Goal: Information Seeking & Learning: Learn about a topic

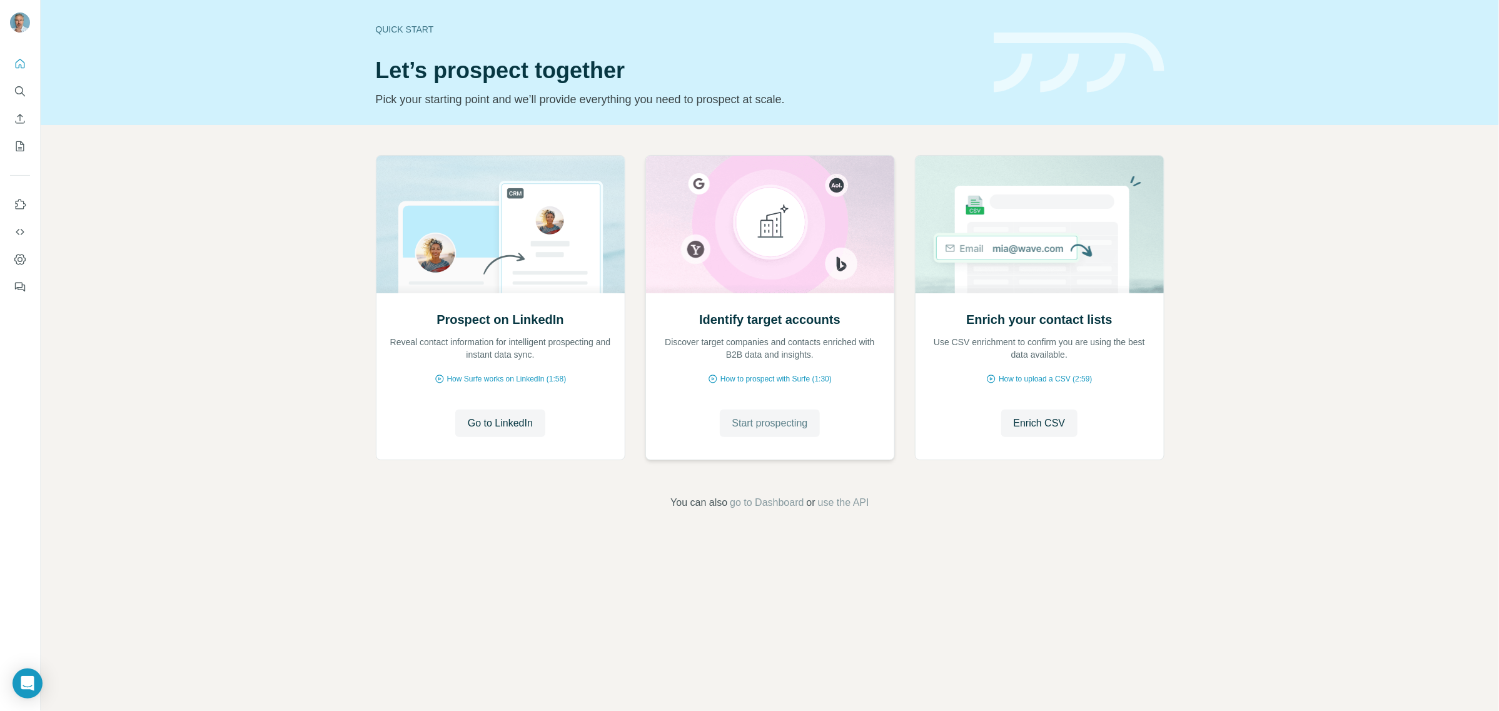
click at [763, 422] on span "Start prospecting" at bounding box center [770, 423] width 76 height 15
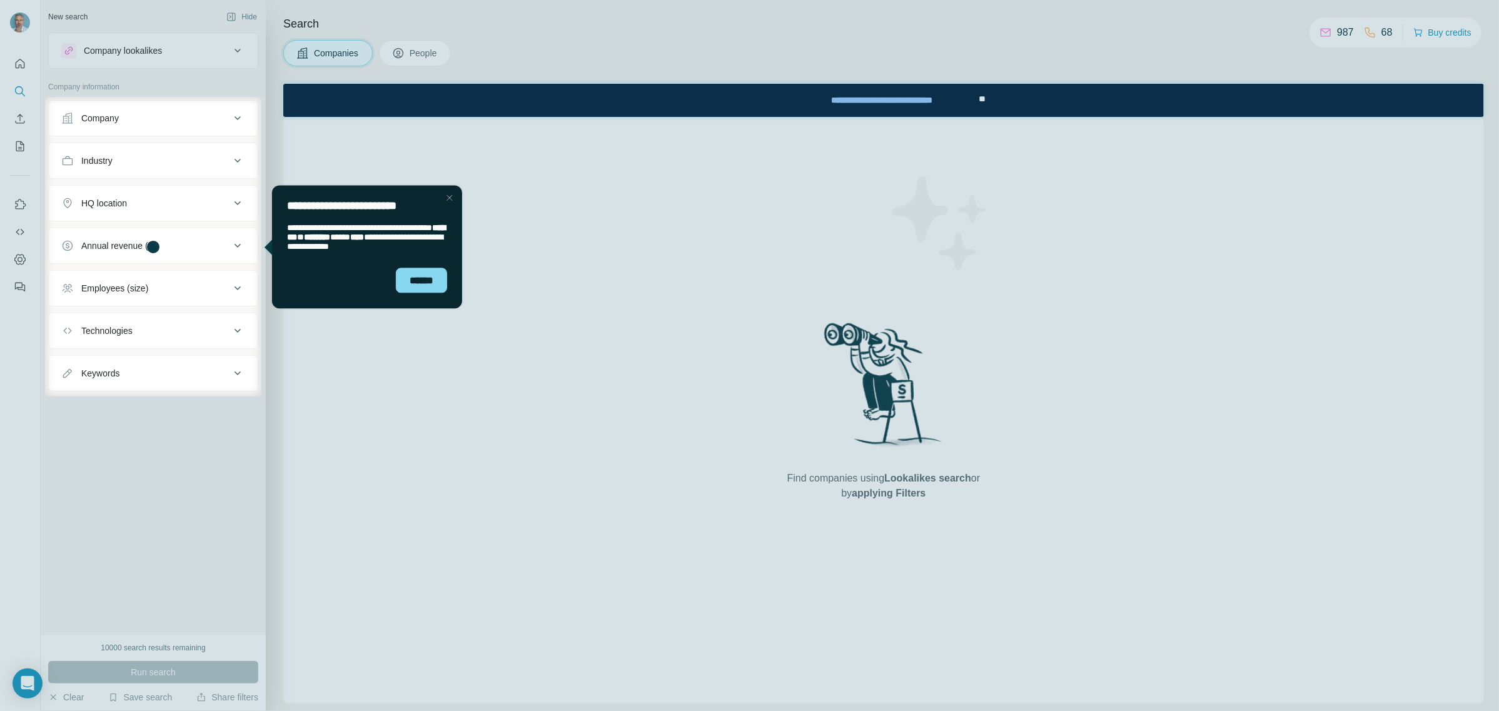
click at [220, 126] on button "Company" at bounding box center [153, 118] width 209 height 30
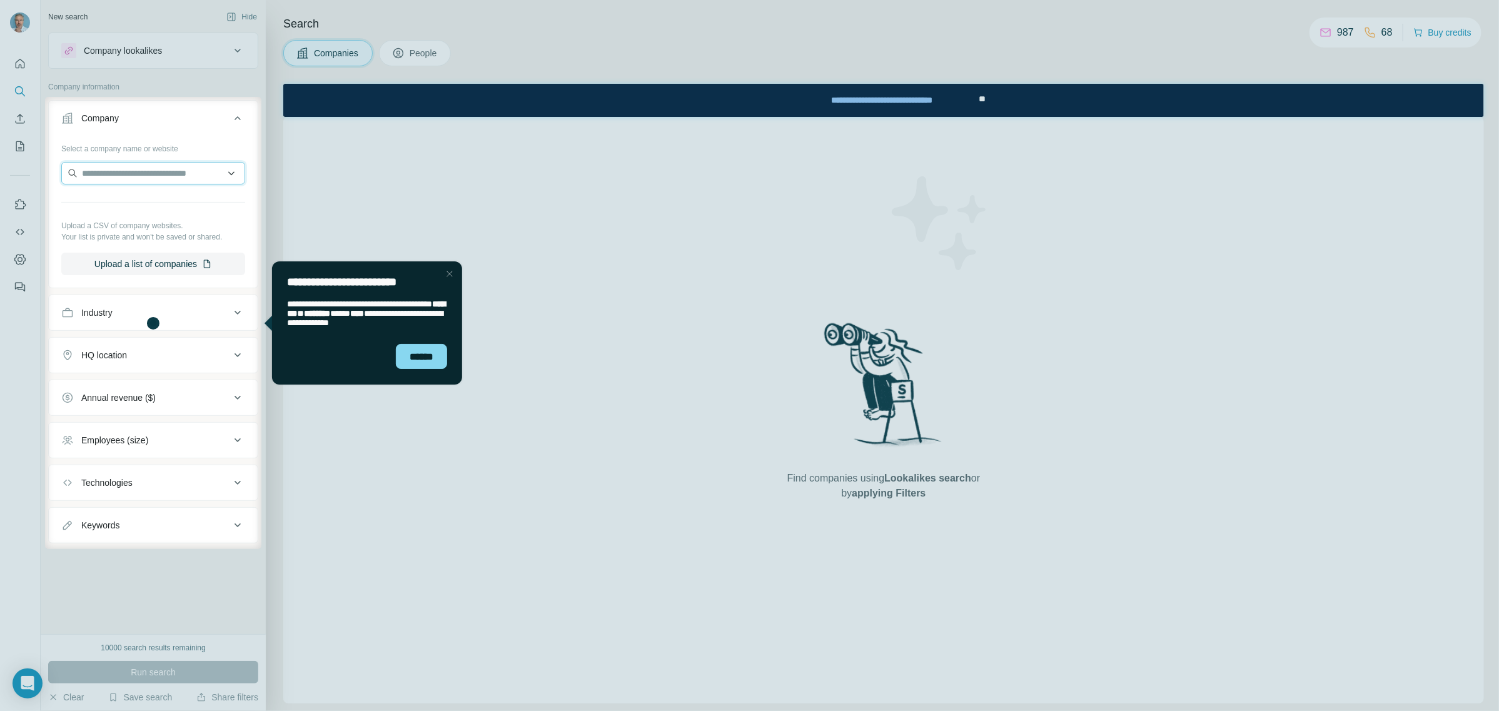
click at [154, 173] on input "text" at bounding box center [153, 173] width 184 height 23
click at [142, 173] on input "text" at bounding box center [153, 173] width 184 height 23
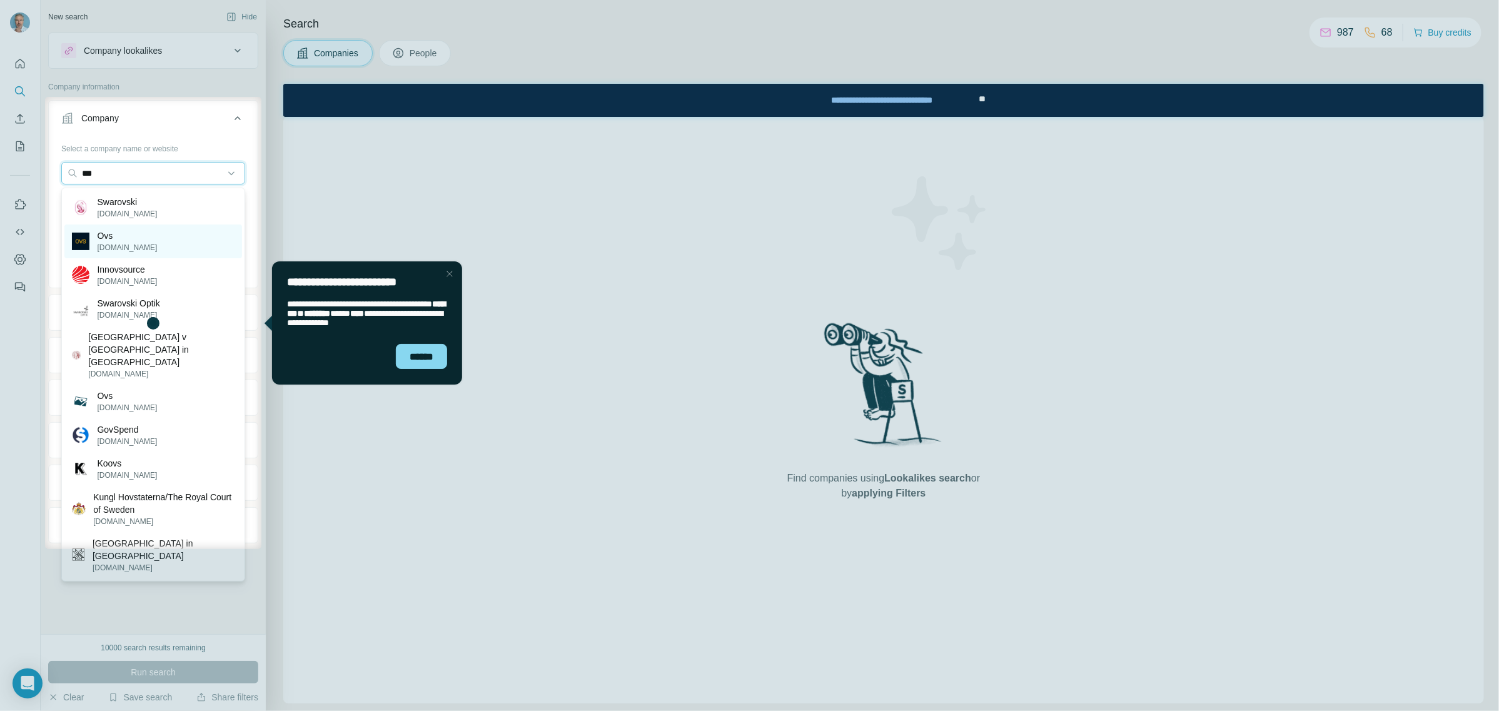
type input "***"
click at [146, 246] on p "[DOMAIN_NAME]" at bounding box center [127, 247] width 60 height 11
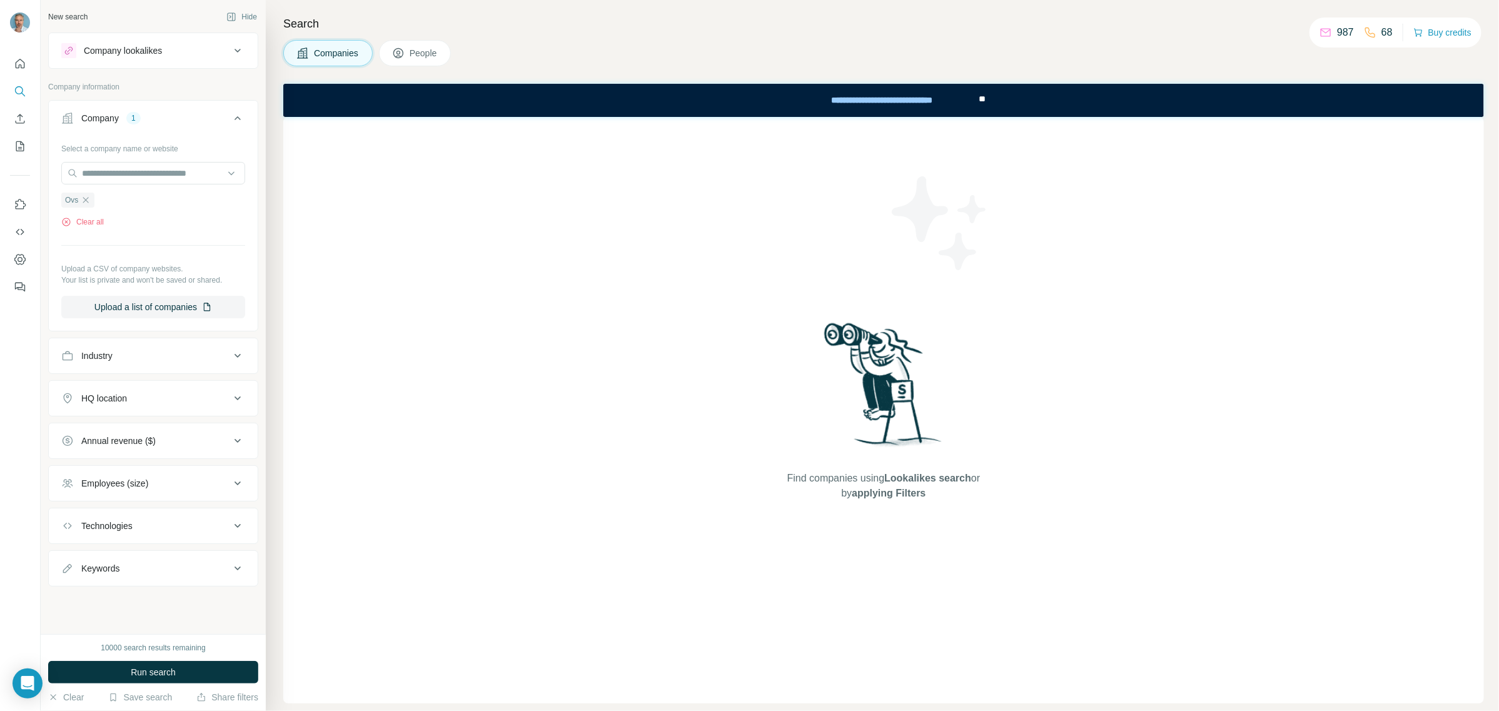
click at [432, 48] on span "People" at bounding box center [424, 53] width 29 height 13
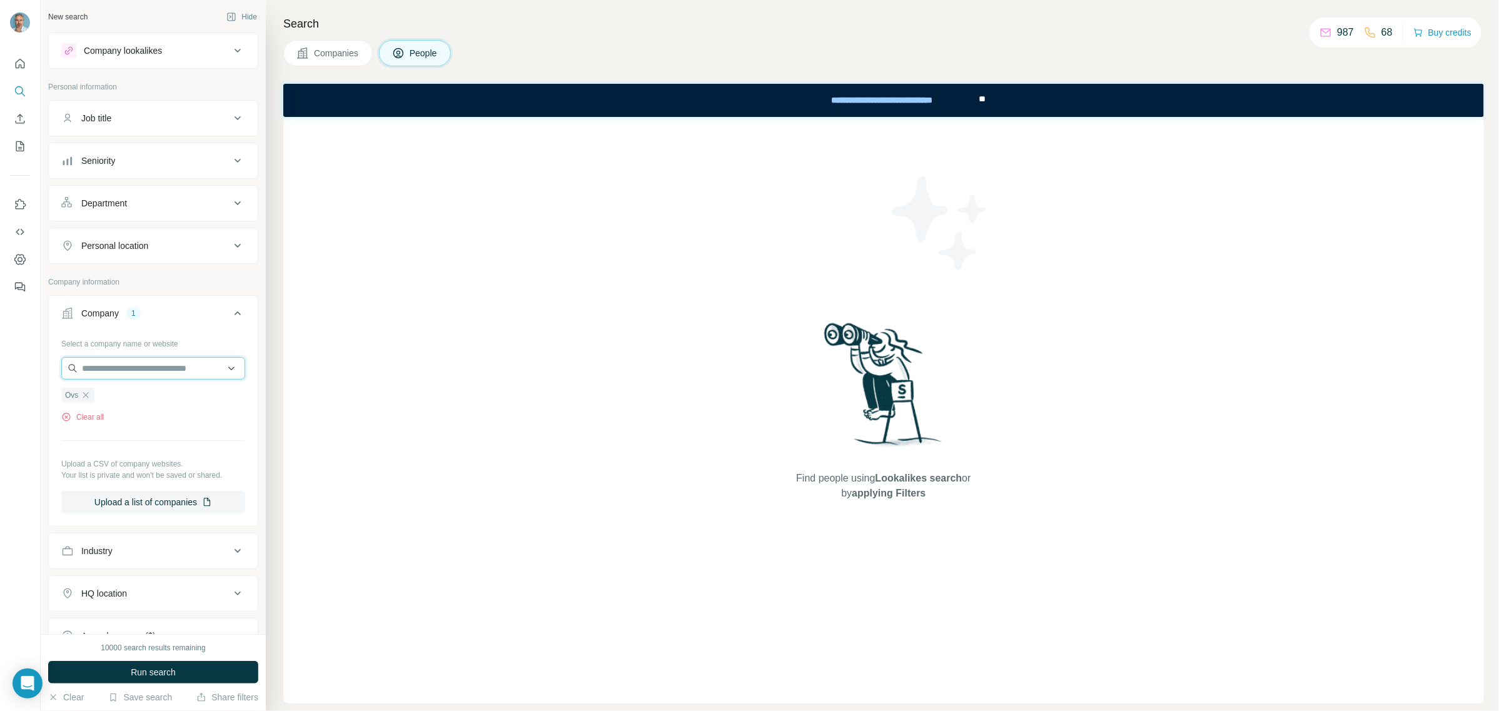
click at [150, 370] on input "text" at bounding box center [153, 368] width 184 height 23
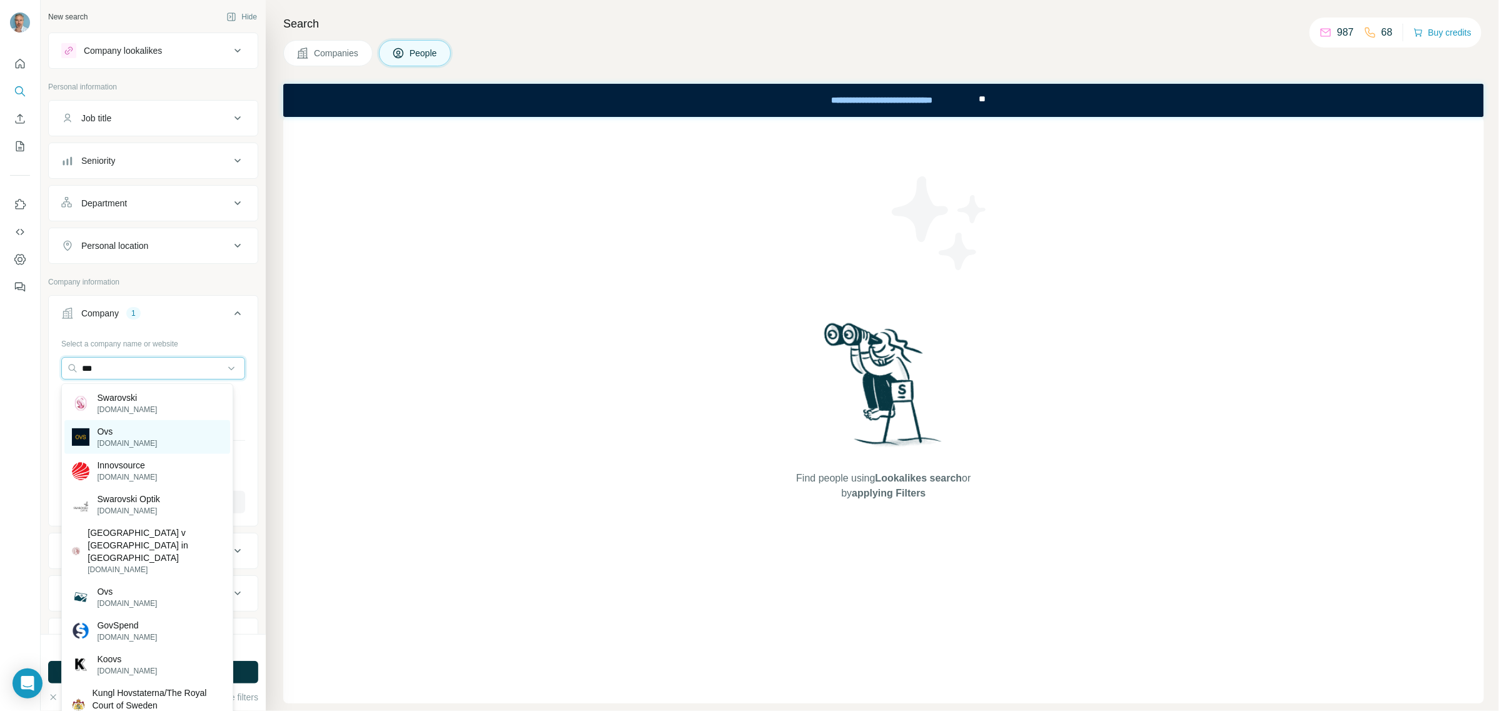
type input "***"
click at [131, 433] on p "Ovs" at bounding box center [127, 431] width 60 height 13
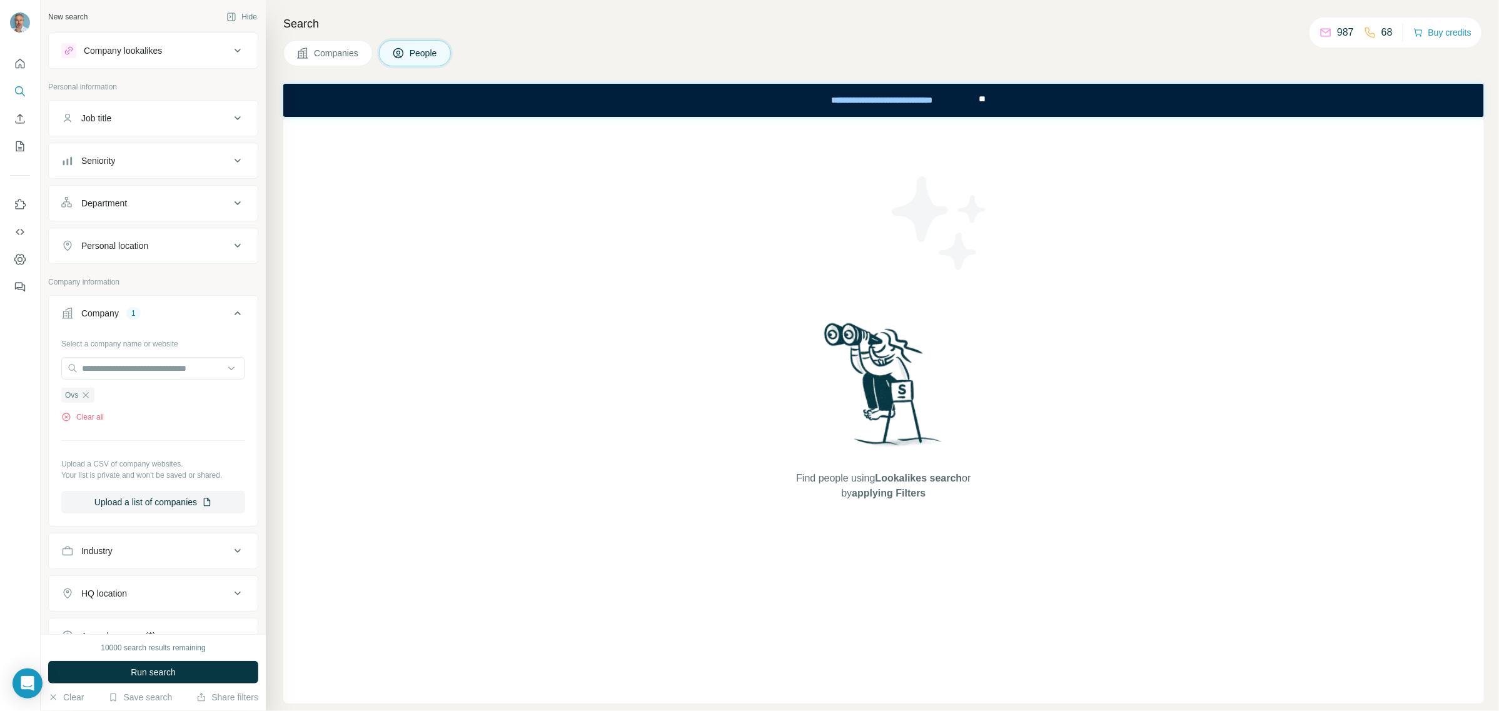
click at [345, 48] on span "Companies" at bounding box center [337, 53] width 46 height 13
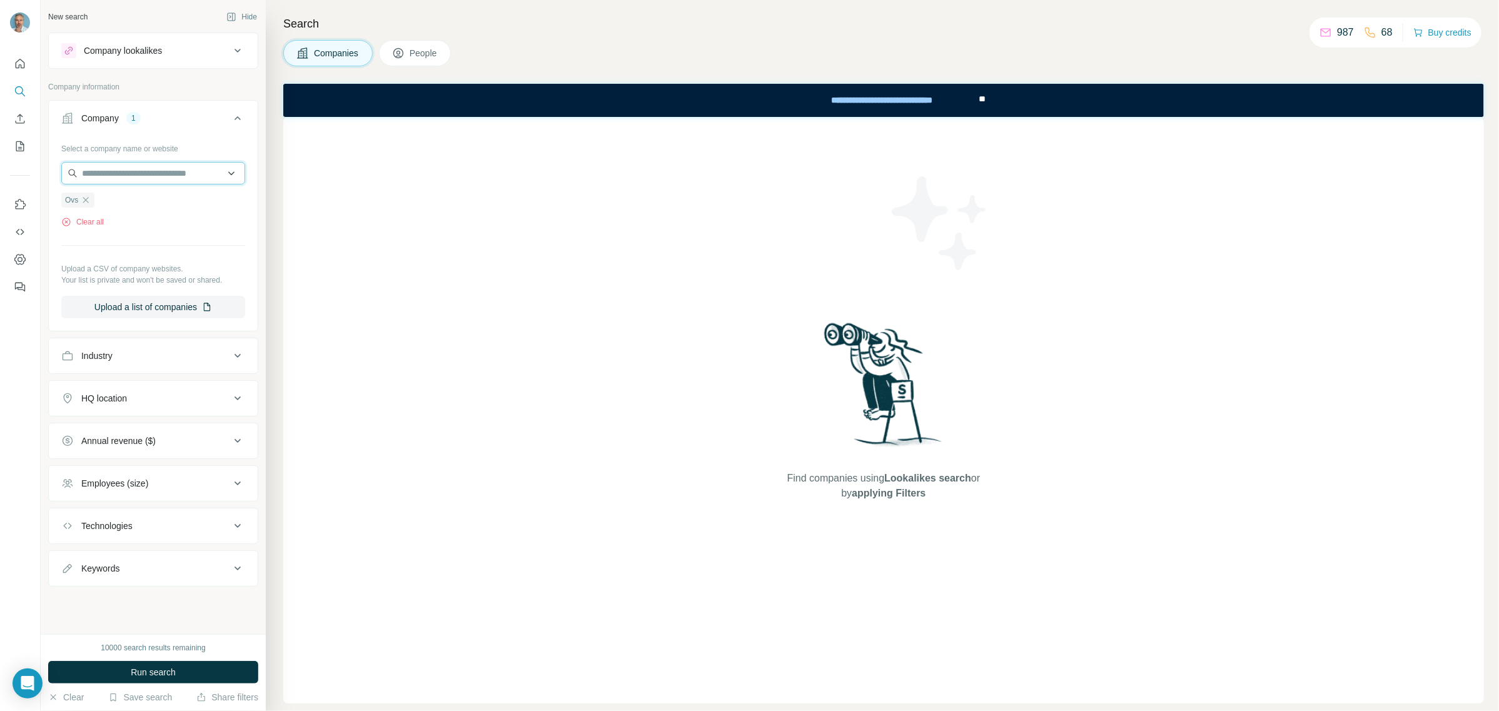
click at [172, 176] on input "text" at bounding box center [153, 173] width 184 height 23
click at [155, 173] on input "text" at bounding box center [153, 173] width 184 height 23
click at [121, 174] on input "text" at bounding box center [153, 173] width 184 height 23
paste input "**********"
type input "**********"
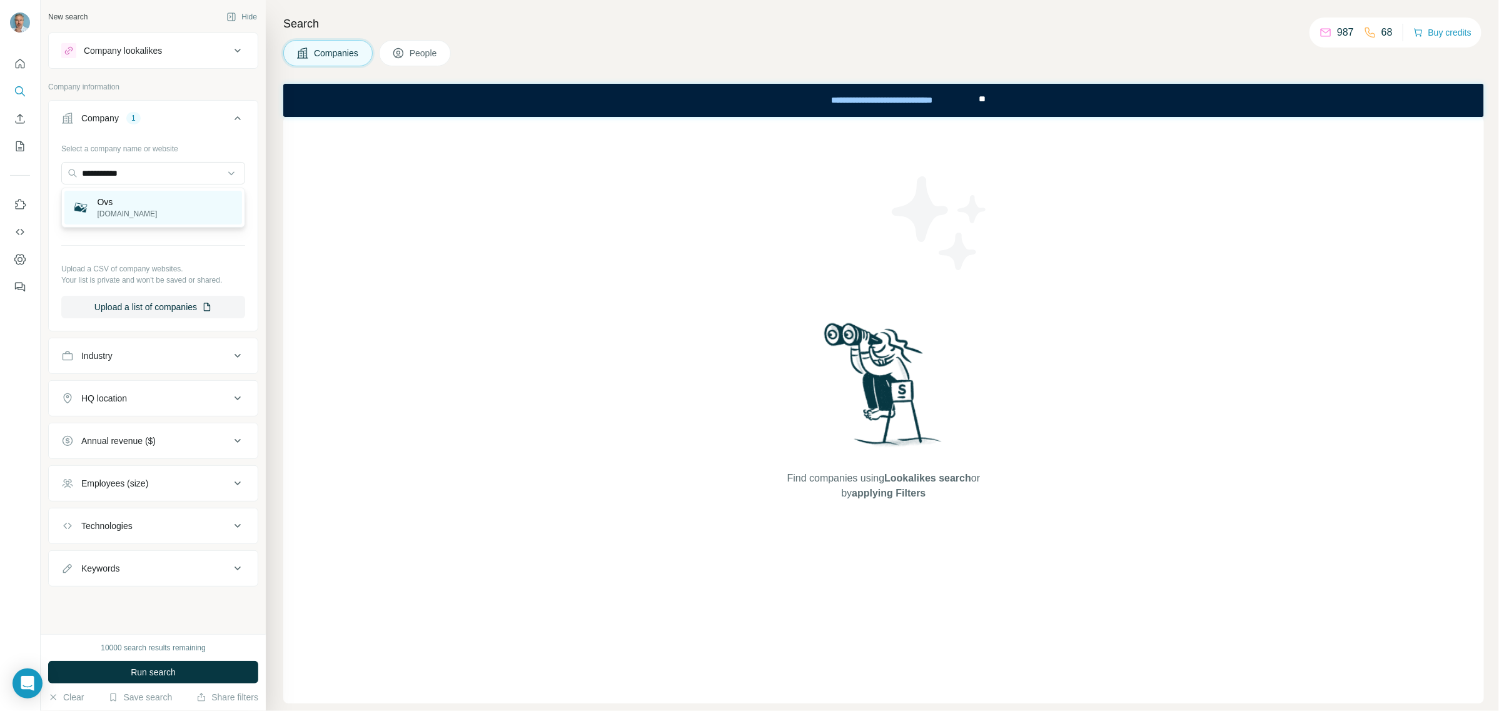
click at [121, 210] on p "[DOMAIN_NAME]" at bounding box center [127, 213] width 60 height 11
click at [161, 669] on span "Run search" at bounding box center [153, 672] width 45 height 13
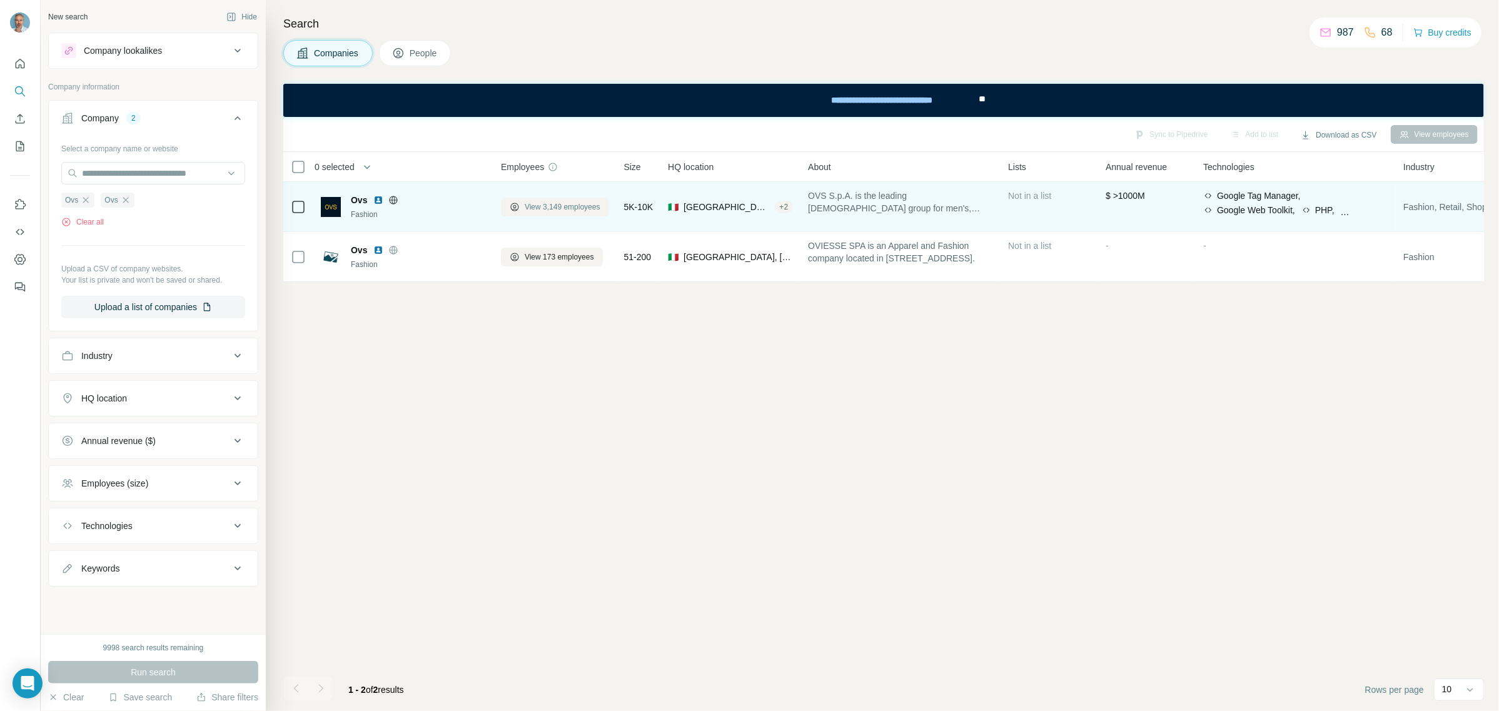
click at [565, 205] on span "View 3,149 employees" at bounding box center [563, 206] width 76 height 11
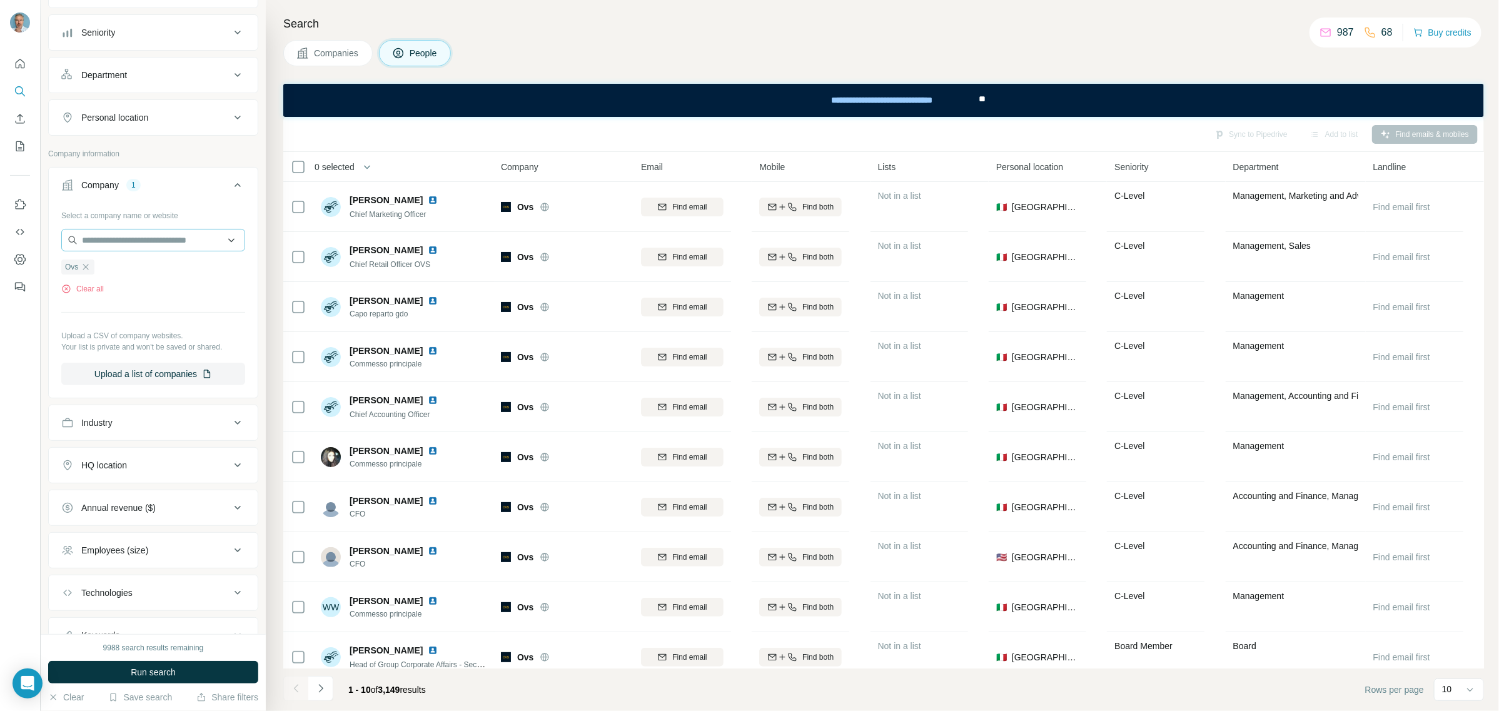
scroll to position [234, 0]
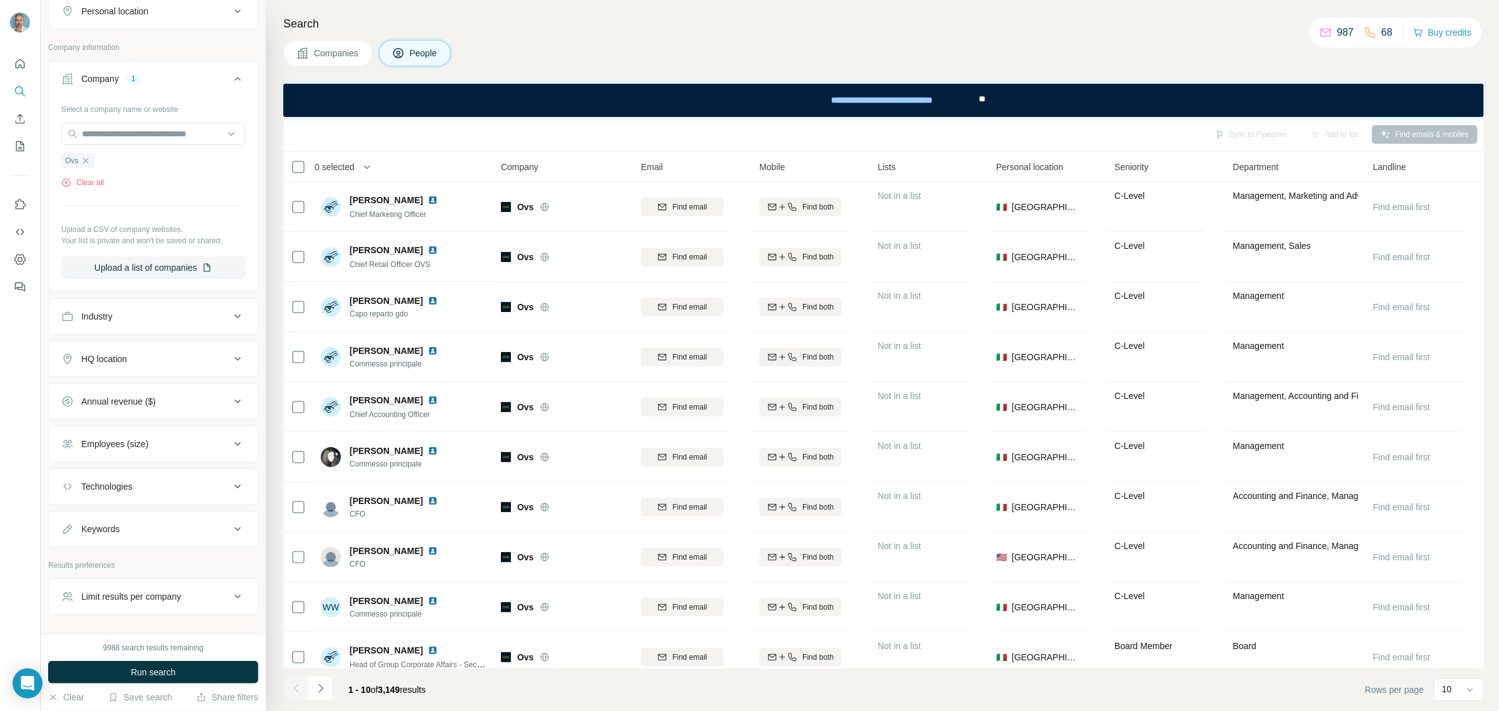
click at [148, 365] on div "HQ location" at bounding box center [145, 359] width 169 height 13
click at [136, 398] on input "text" at bounding box center [153, 390] width 184 height 23
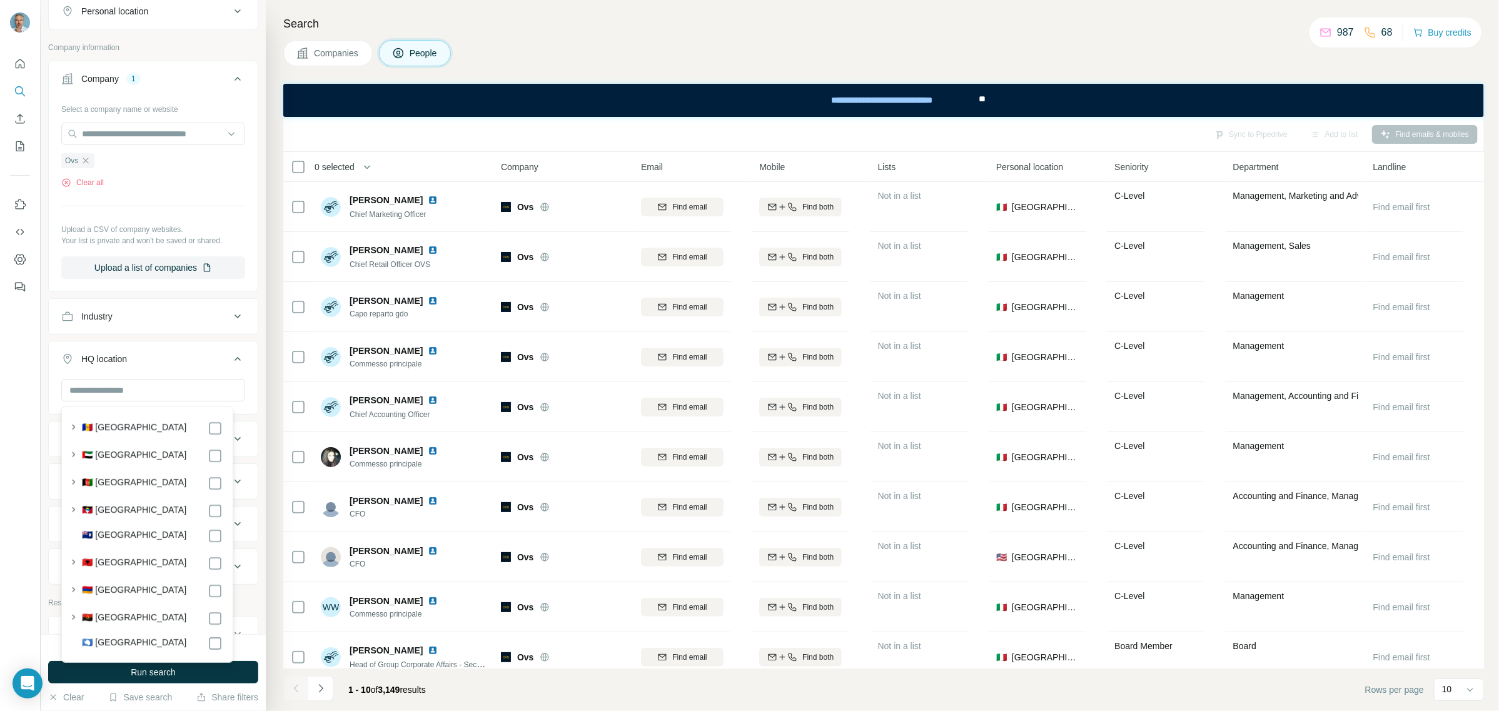
click at [163, 203] on div "Select a company name or website Ovs Clear all Upload a CSV of company websites…" at bounding box center [153, 189] width 184 height 180
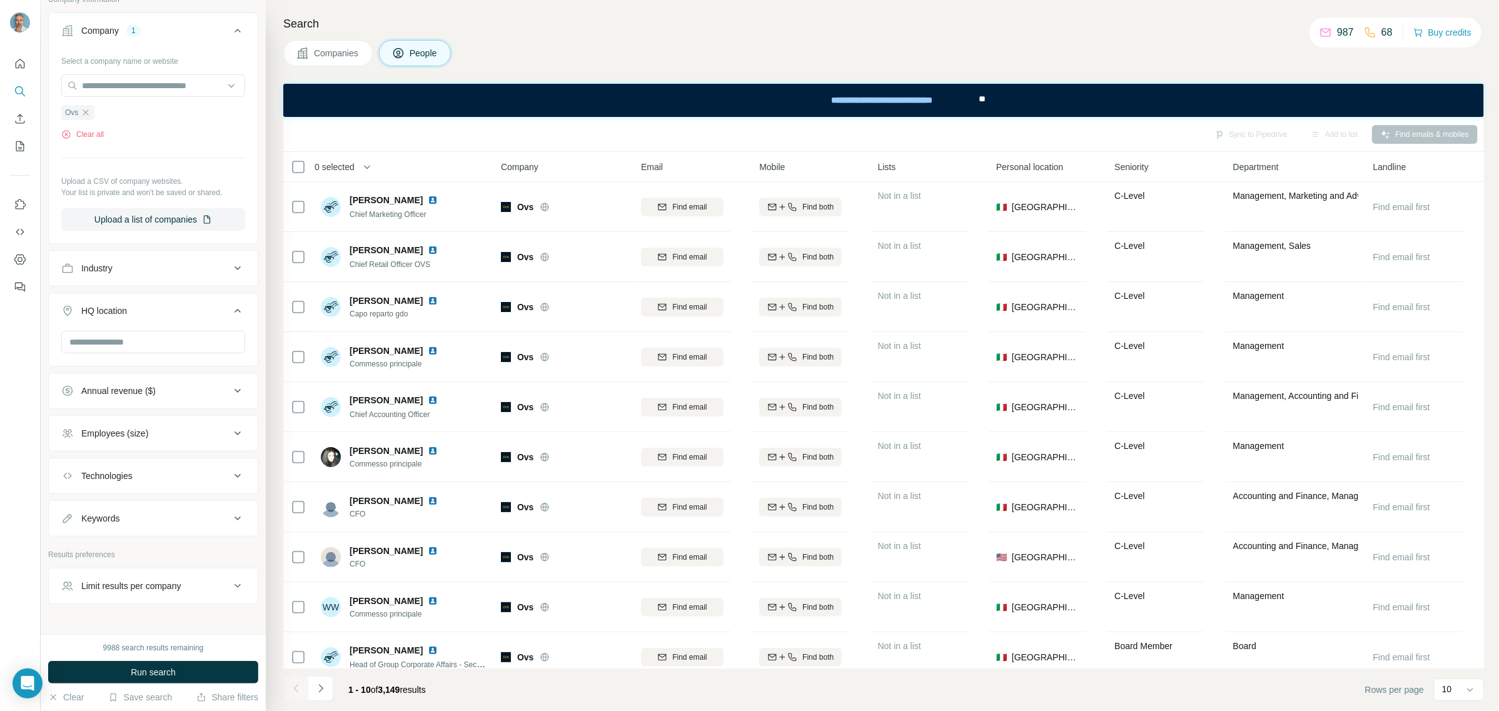
scroll to position [313, 0]
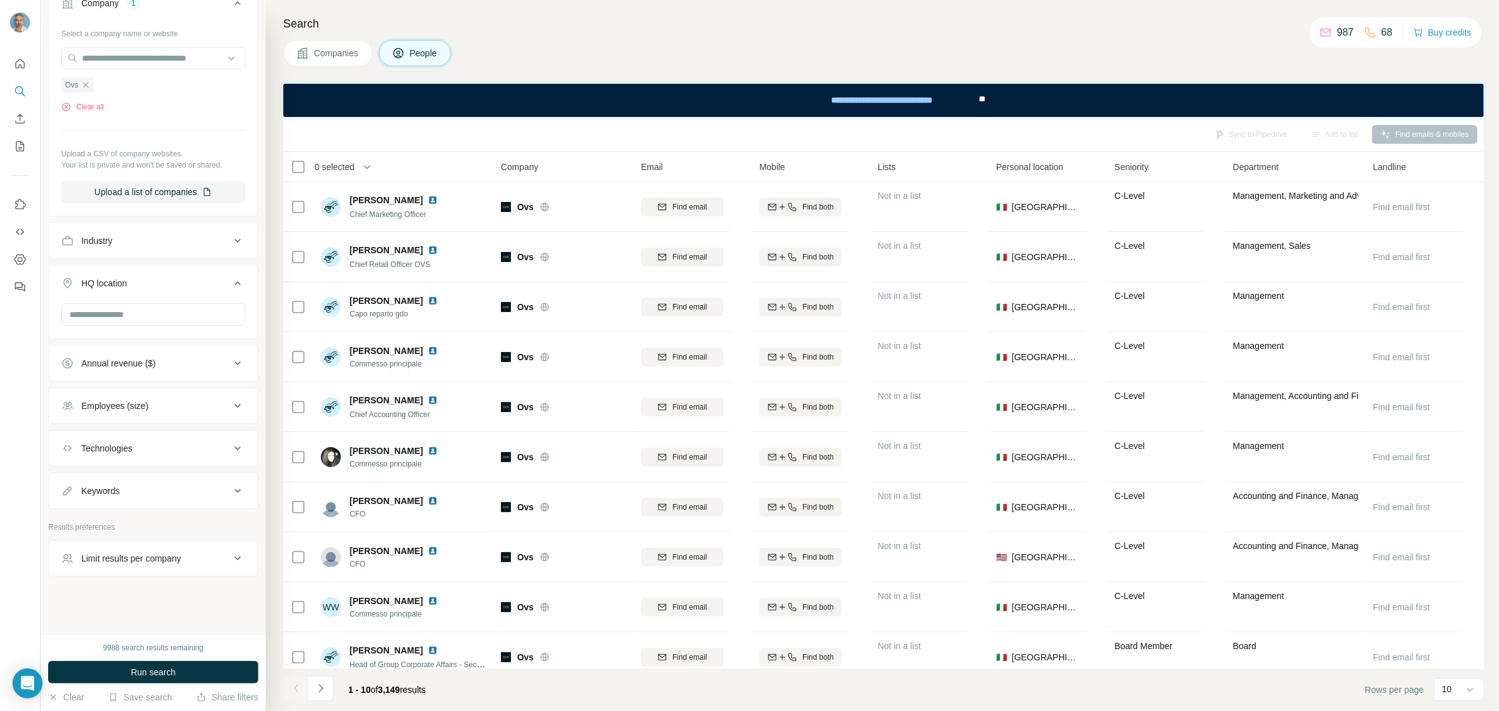
click at [177, 497] on div "Keywords" at bounding box center [145, 491] width 169 height 13
click at [150, 522] on input "text" at bounding box center [140, 519] width 159 height 23
type input "*****"
click at [156, 674] on span "Run search" at bounding box center [153, 672] width 45 height 13
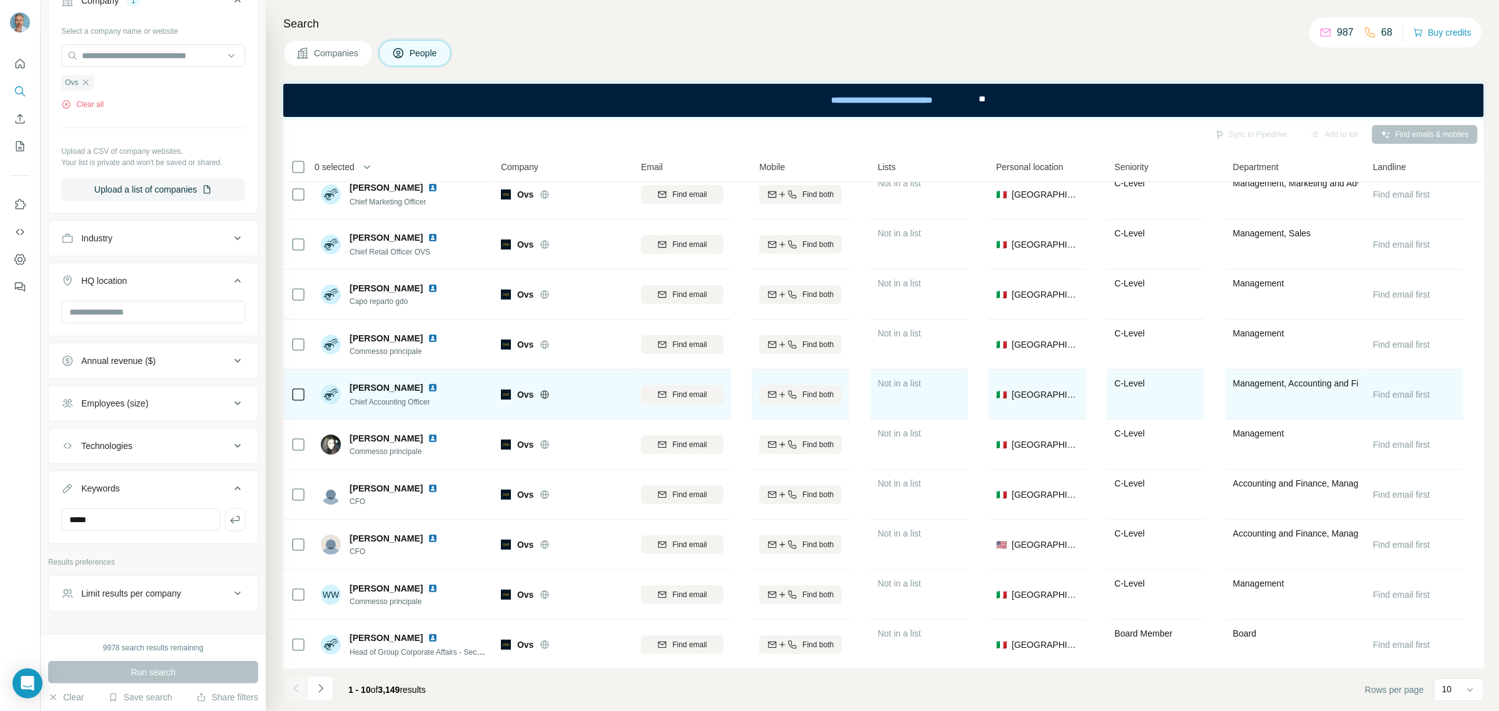
scroll to position [0, 0]
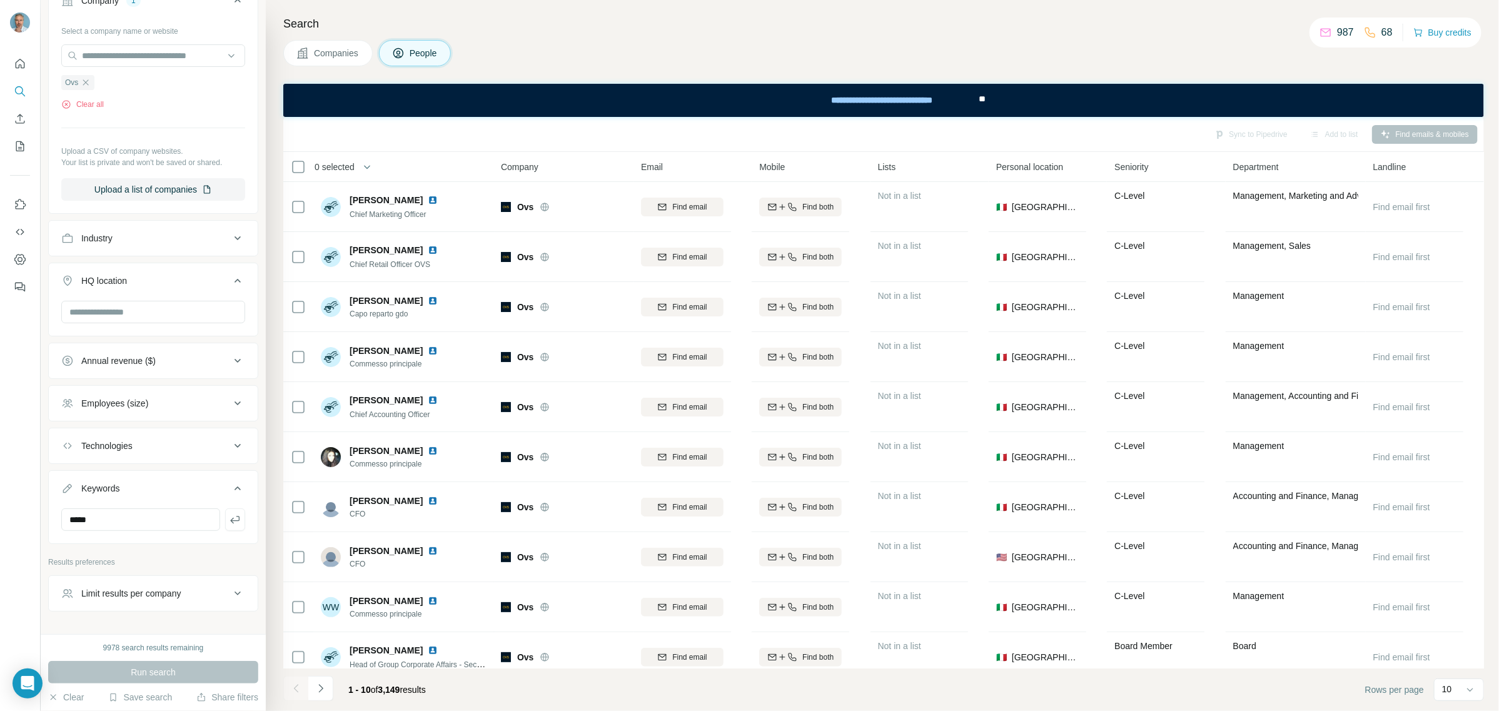
click at [180, 595] on div "Limit results per company" at bounding box center [131, 593] width 100 height 13
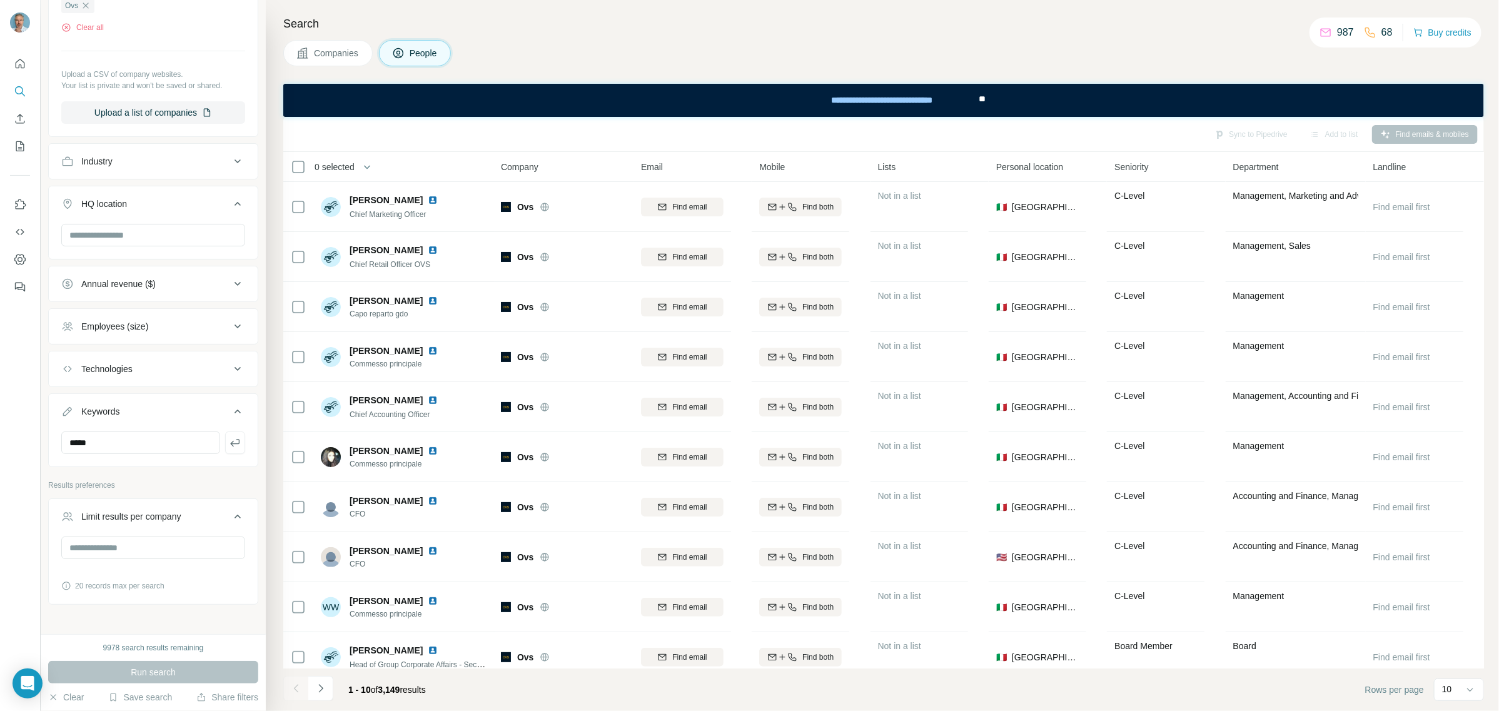
scroll to position [422, 0]
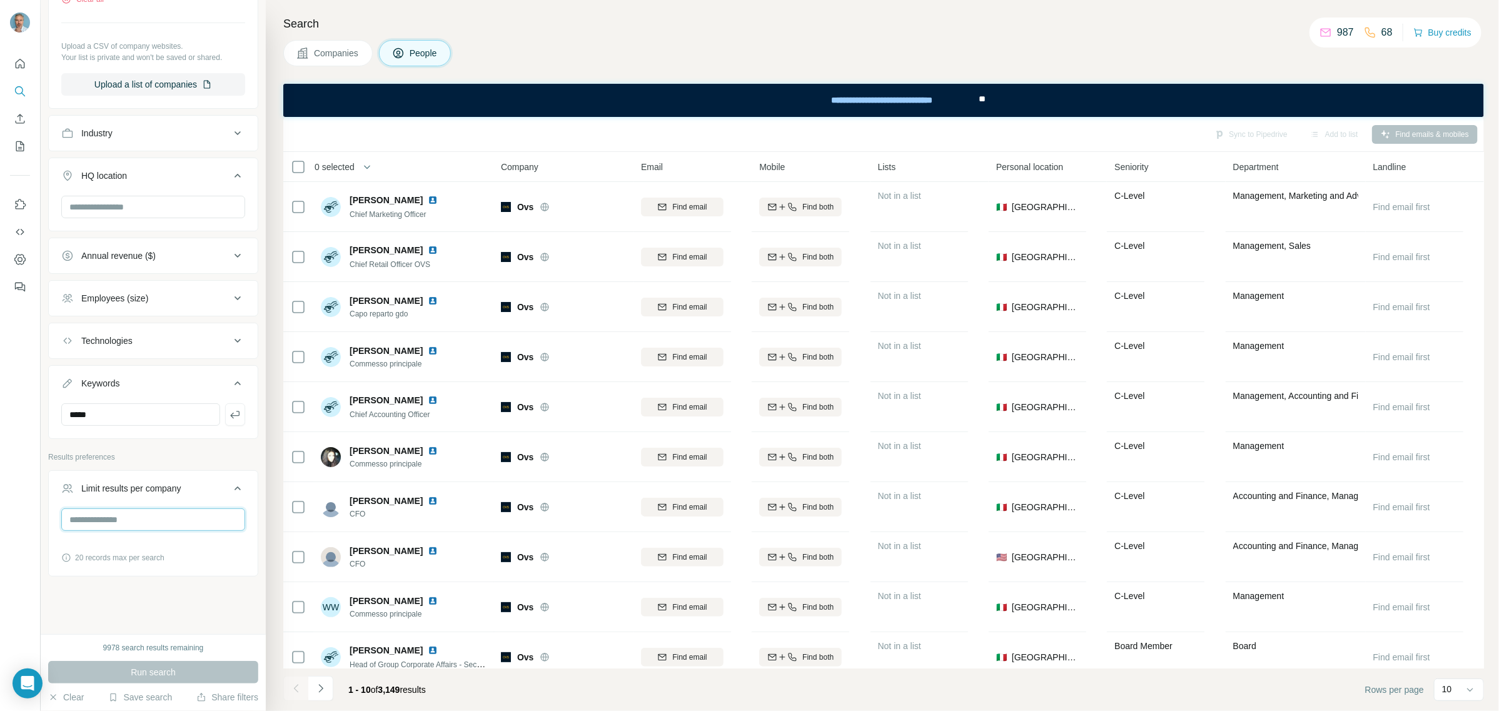
click at [158, 519] on input "number" at bounding box center [153, 519] width 184 height 23
type input "*"
click at [174, 665] on button "Run search" at bounding box center [153, 672] width 210 height 23
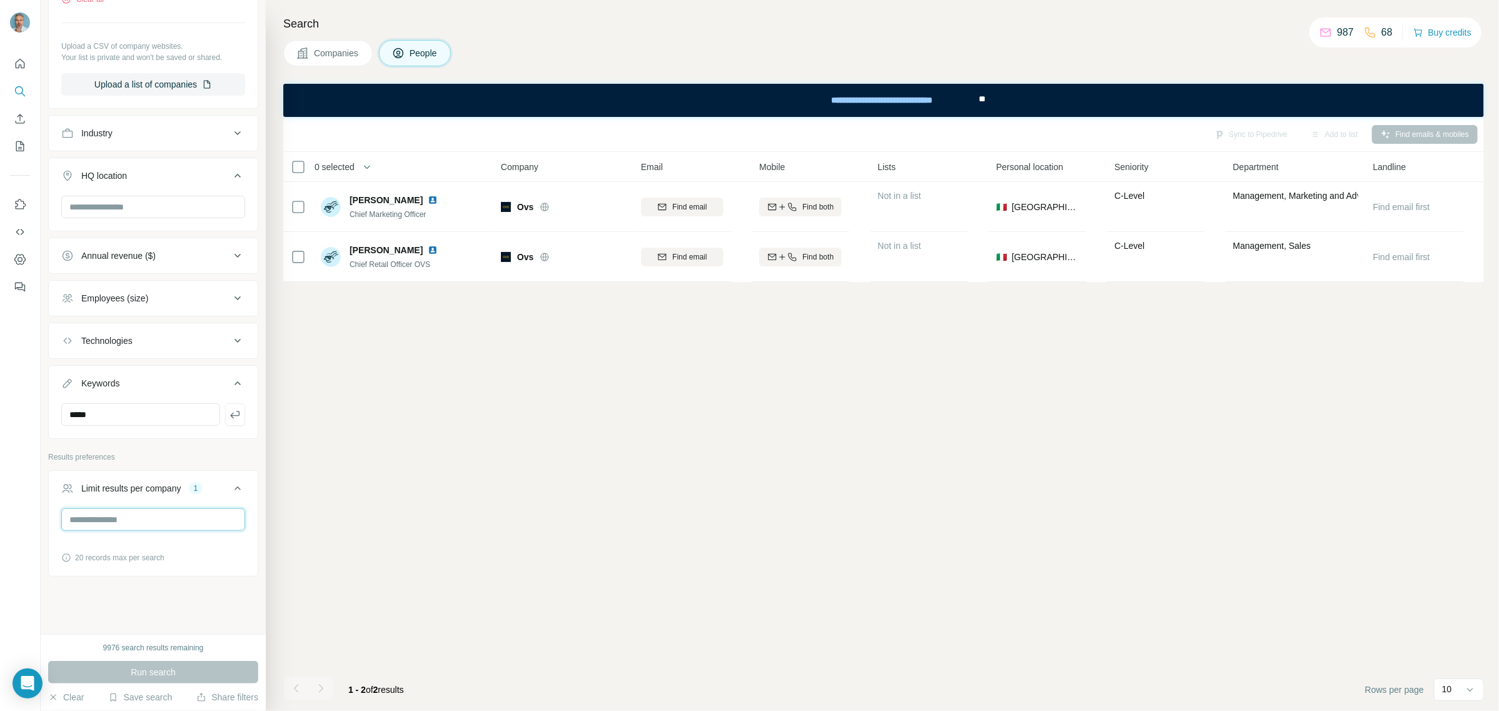
click at [110, 525] on input "*" at bounding box center [153, 519] width 184 height 23
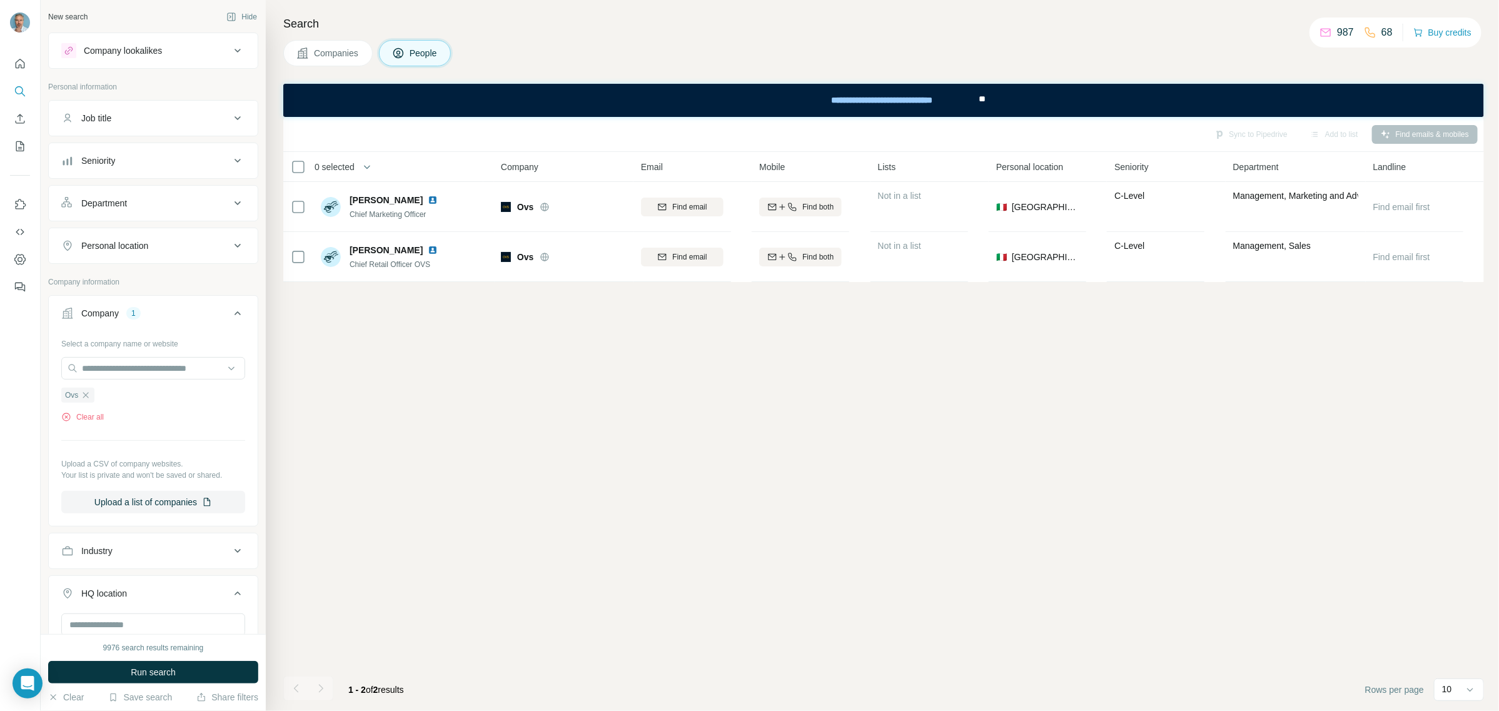
click at [347, 59] on span "Companies" at bounding box center [337, 53] width 46 height 13
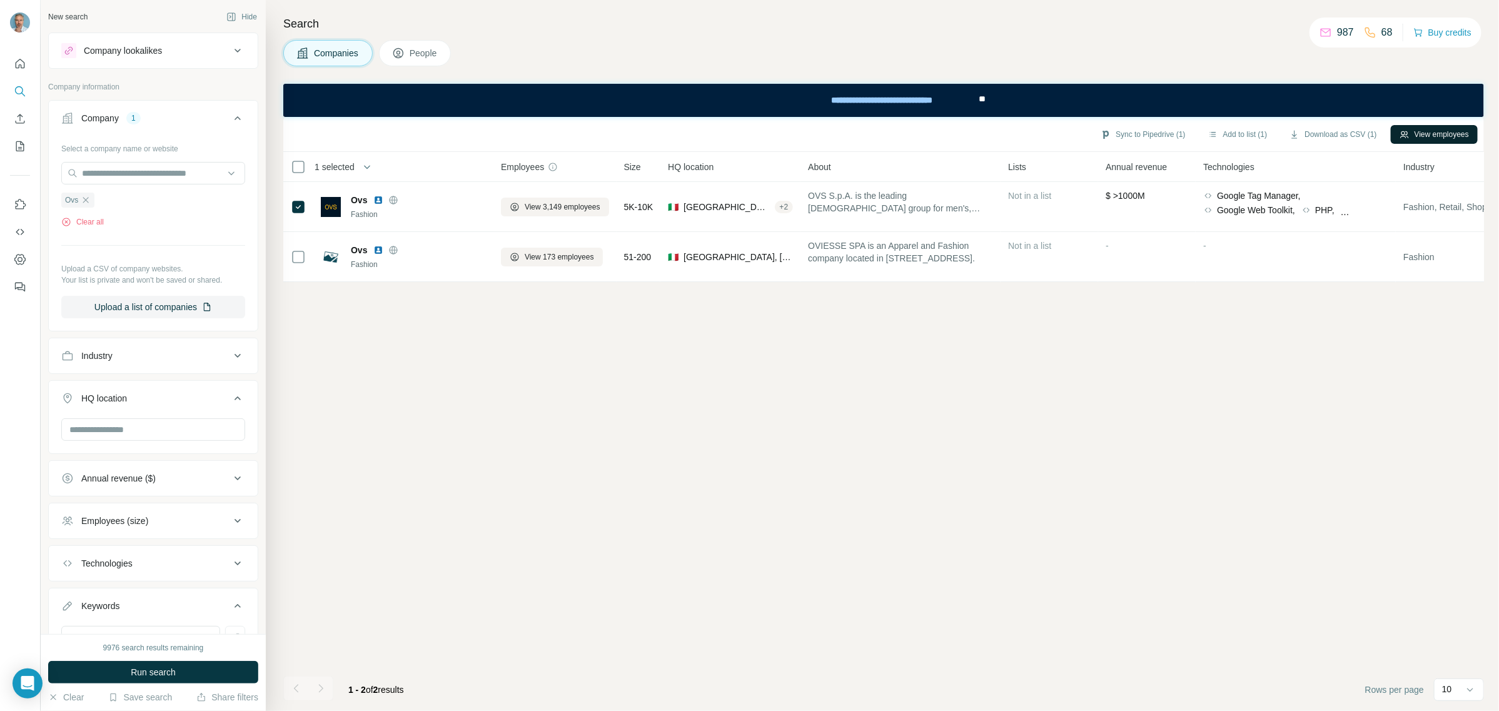
click at [1426, 136] on button "View employees" at bounding box center [1434, 134] width 87 height 19
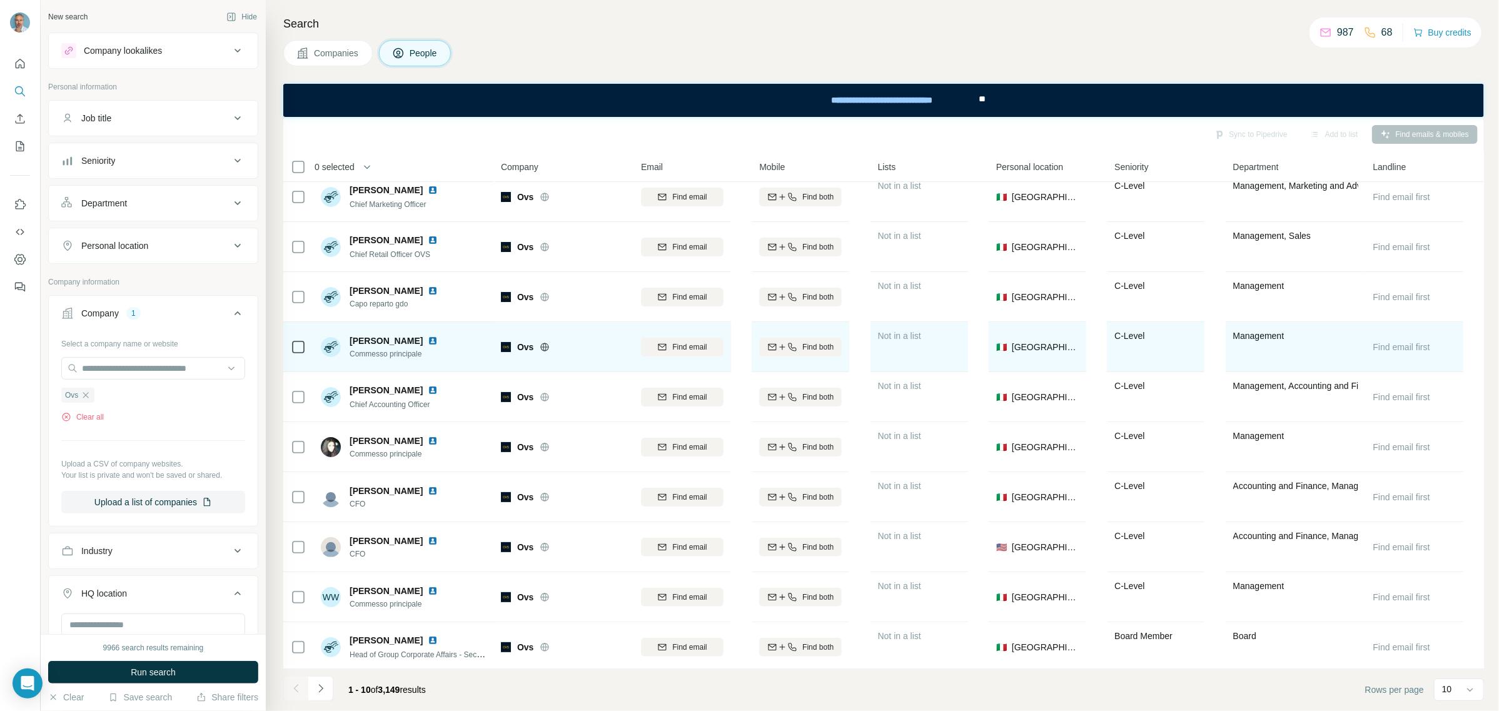
scroll to position [21, 0]
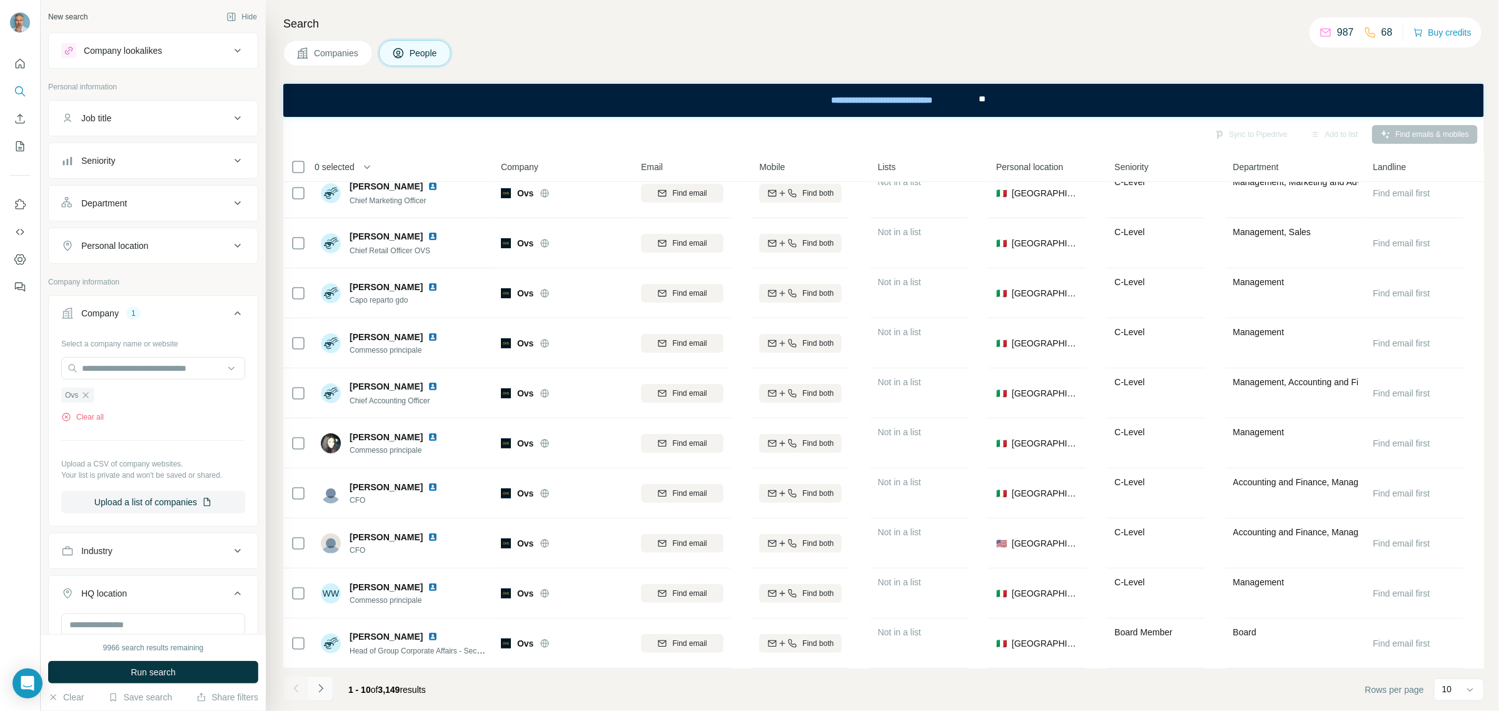
click at [320, 688] on icon "Navigate to next page" at bounding box center [321, 688] width 13 height 13
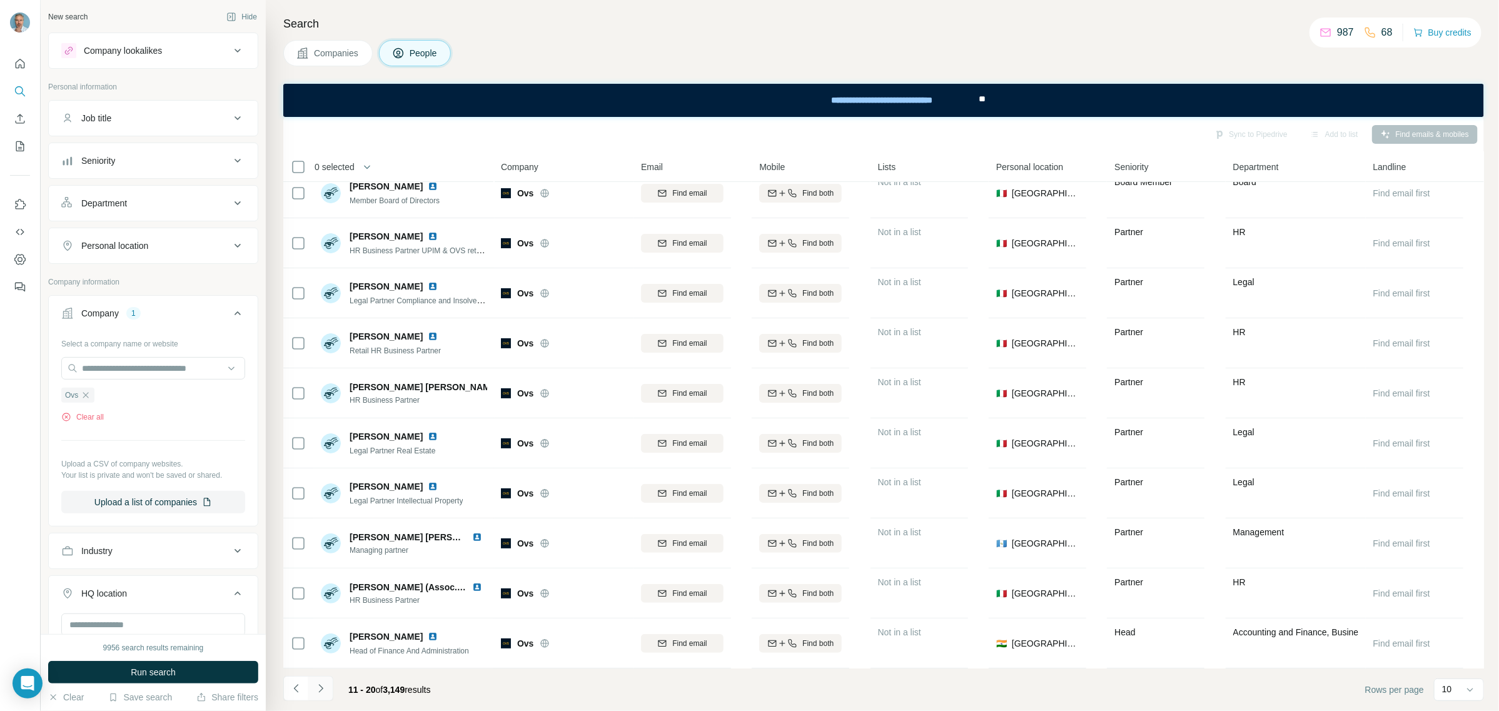
click at [323, 683] on icon "Navigate to next page" at bounding box center [321, 688] width 13 height 13
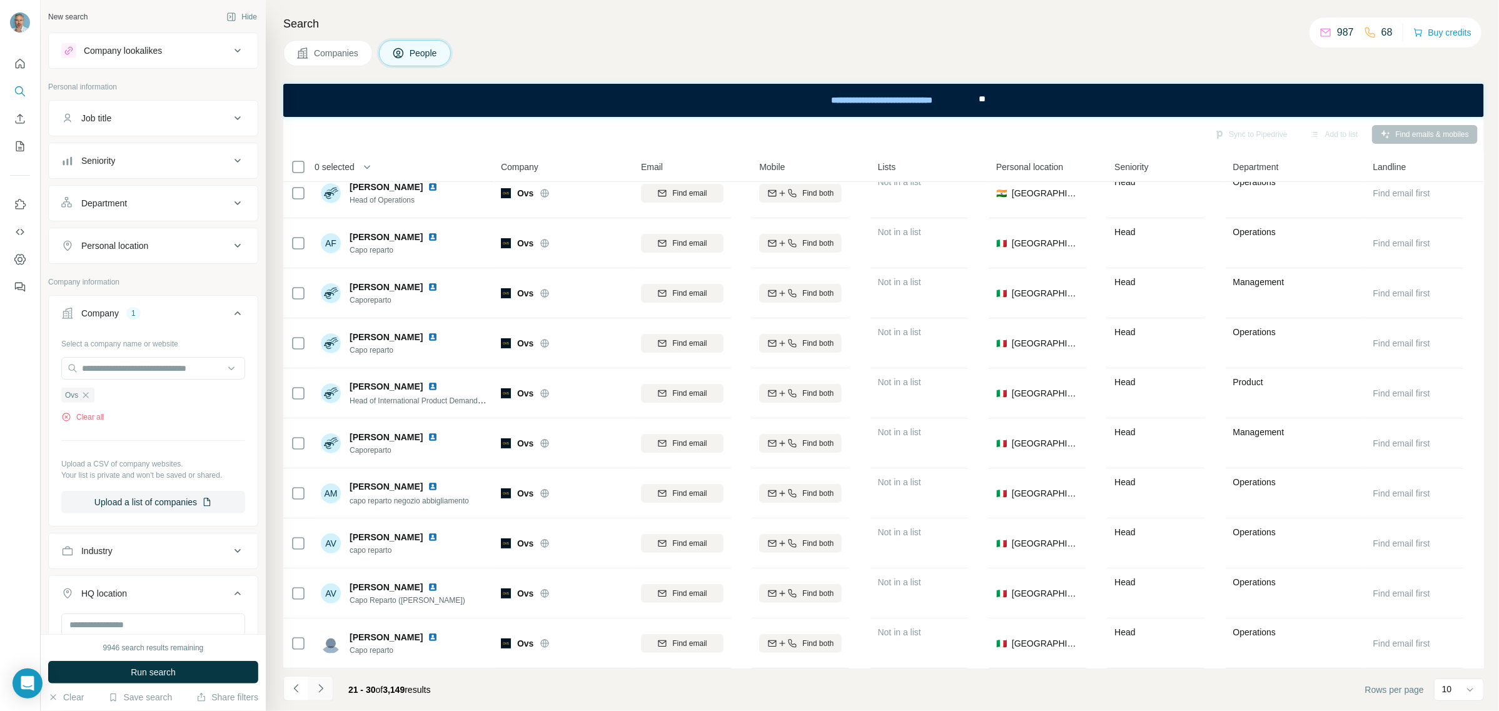
click at [323, 683] on icon "Navigate to next page" at bounding box center [321, 688] width 13 height 13
click at [323, 689] on icon "Navigate to next page" at bounding box center [321, 688] width 13 height 13
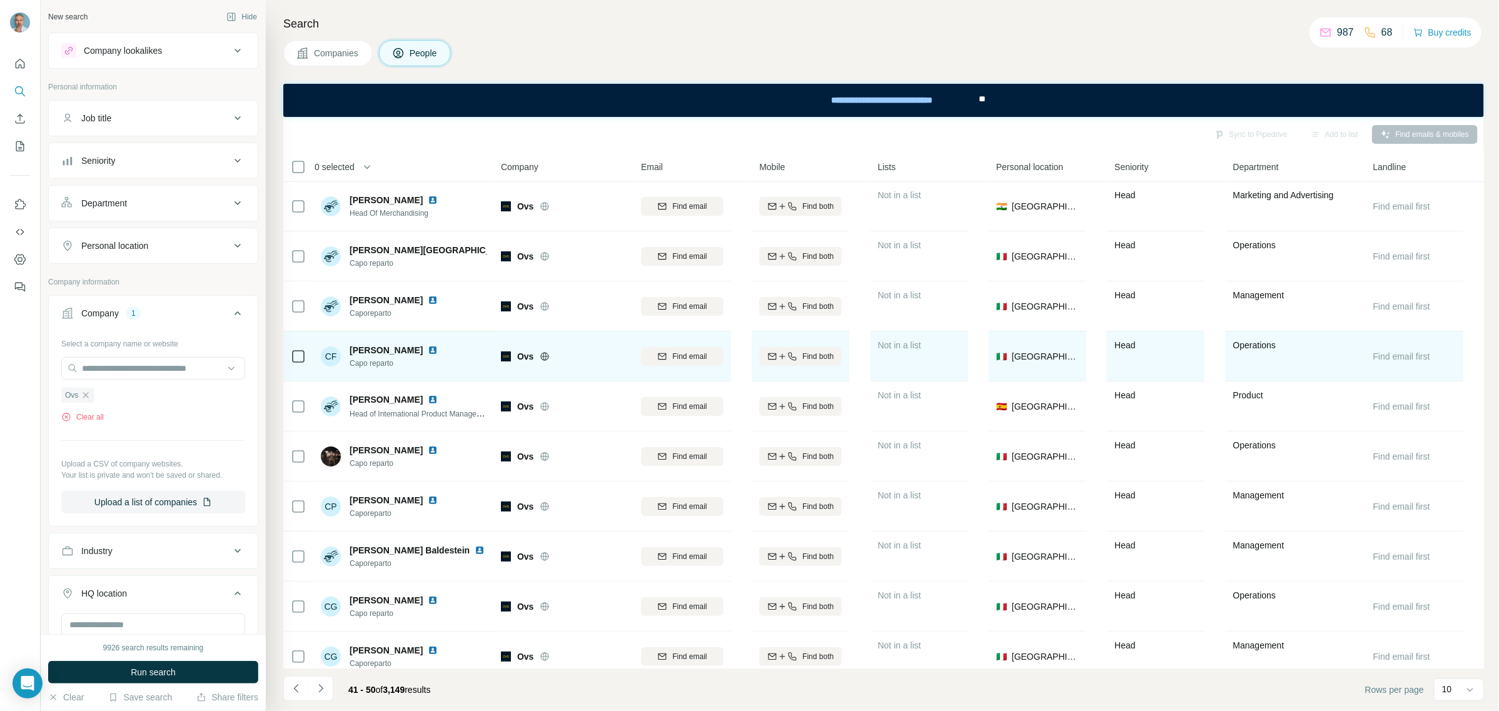
scroll to position [0, 0]
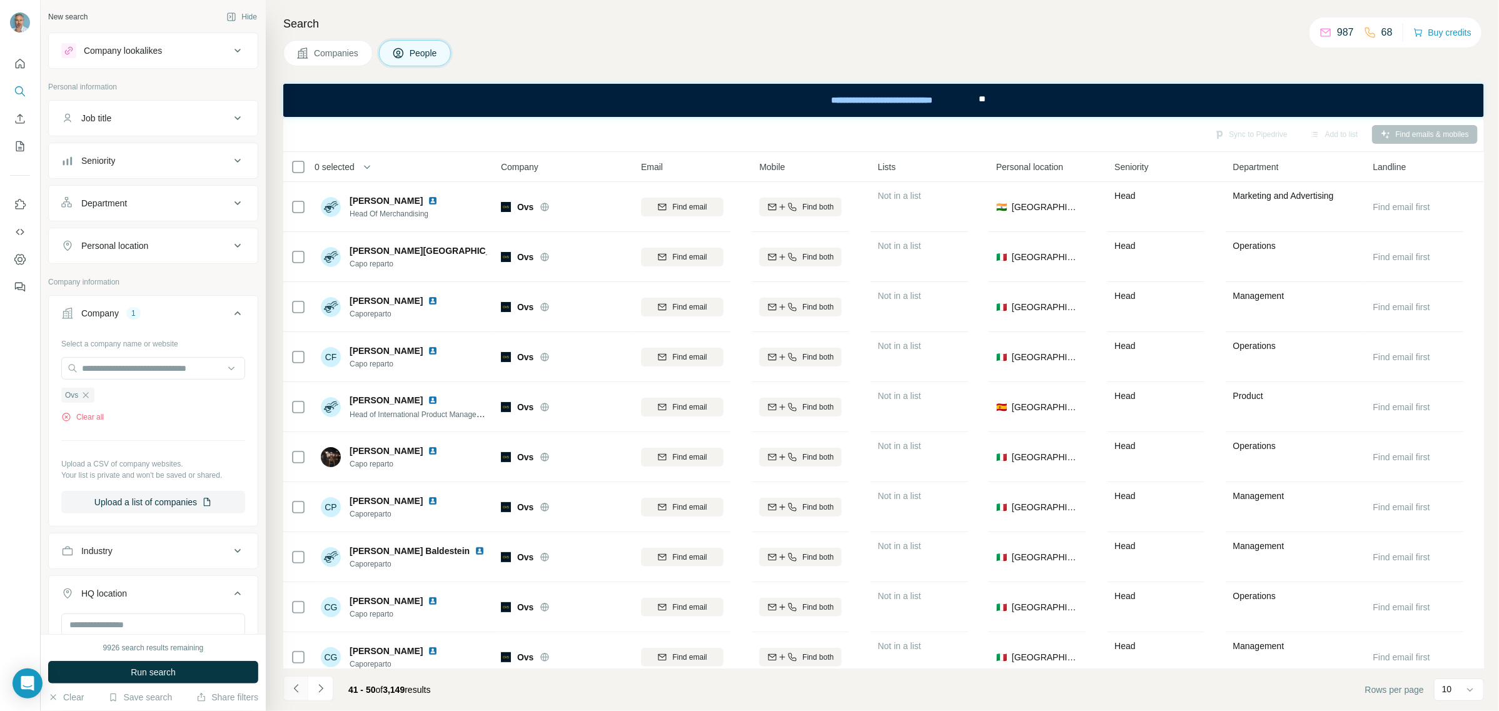
click at [300, 688] on icon "Navigate to previous page" at bounding box center [296, 688] width 13 height 13
click at [301, 683] on icon "Navigate to previous page" at bounding box center [296, 688] width 13 height 13
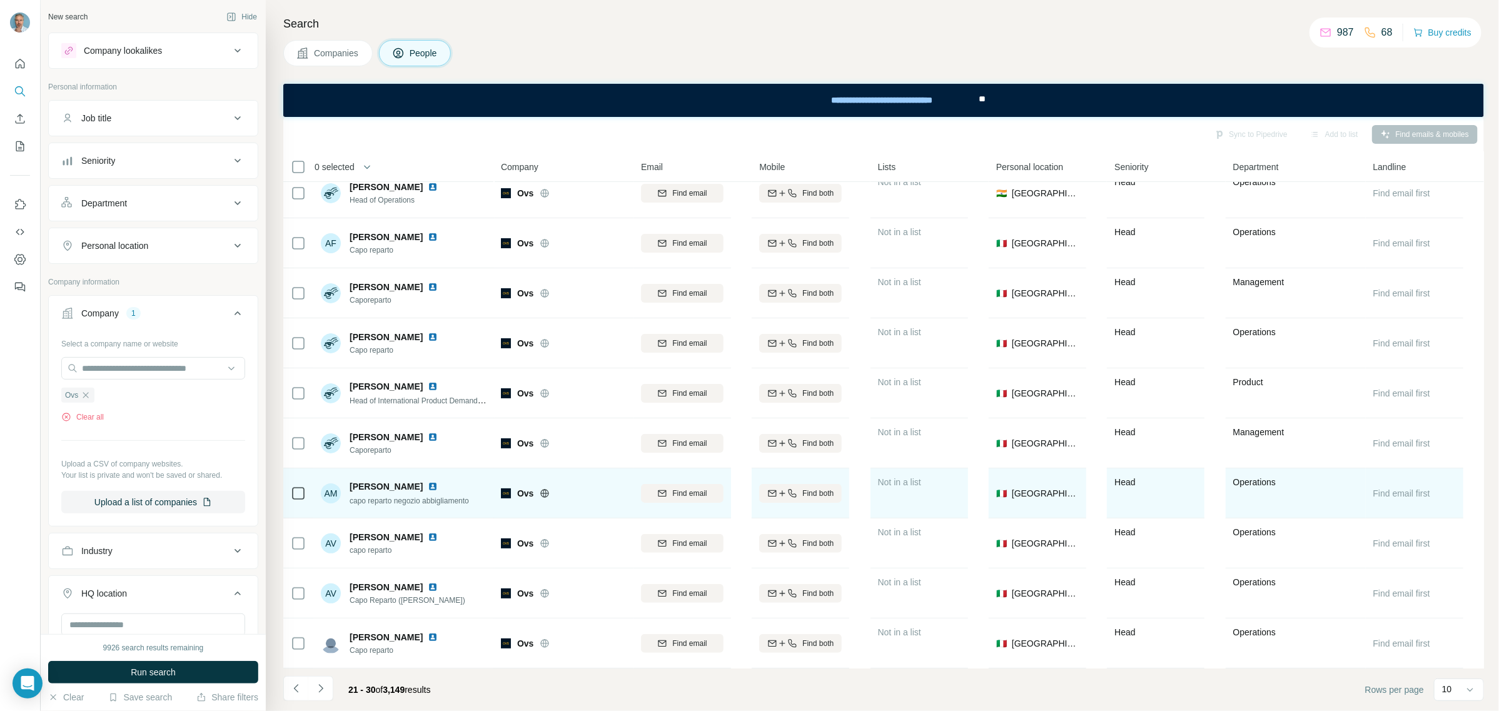
scroll to position [21, 0]
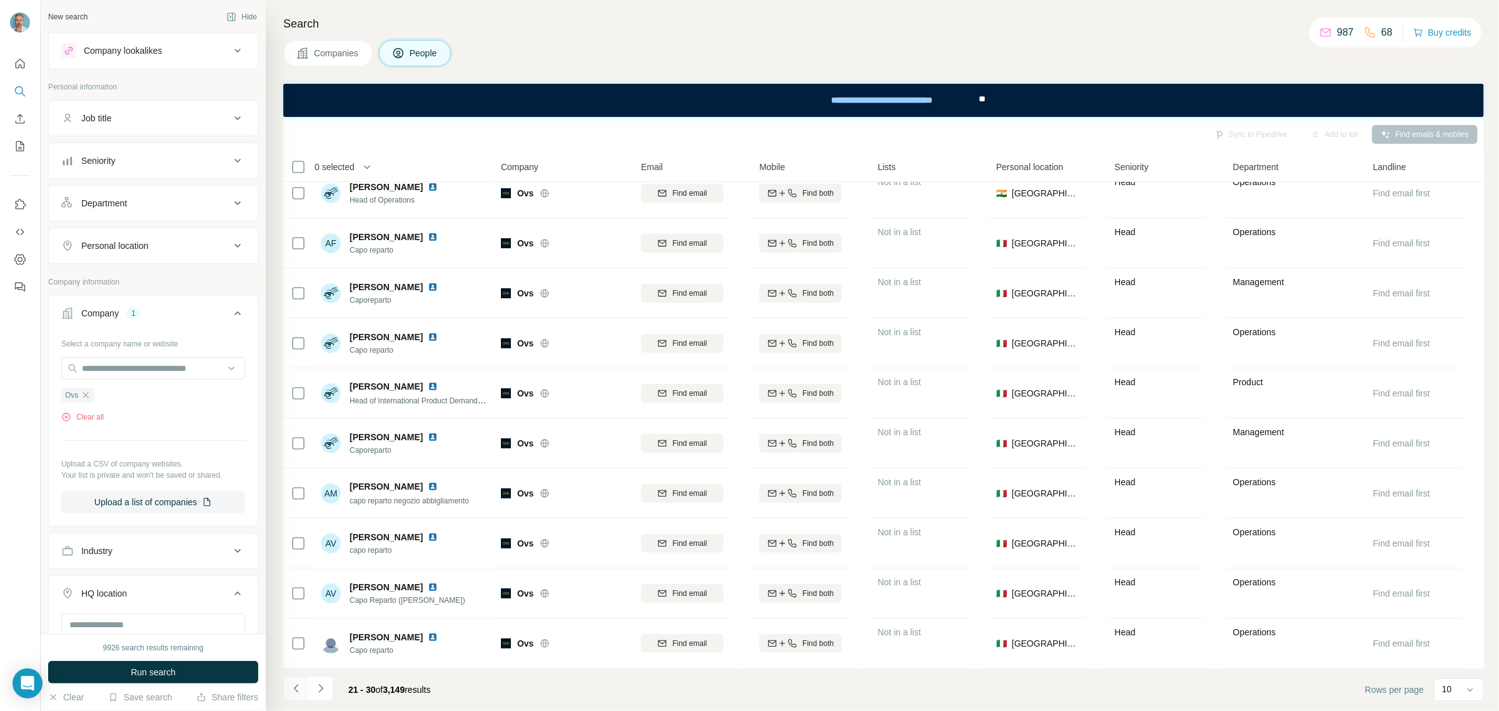
click at [301, 686] on icon "Navigate to previous page" at bounding box center [296, 688] width 13 height 13
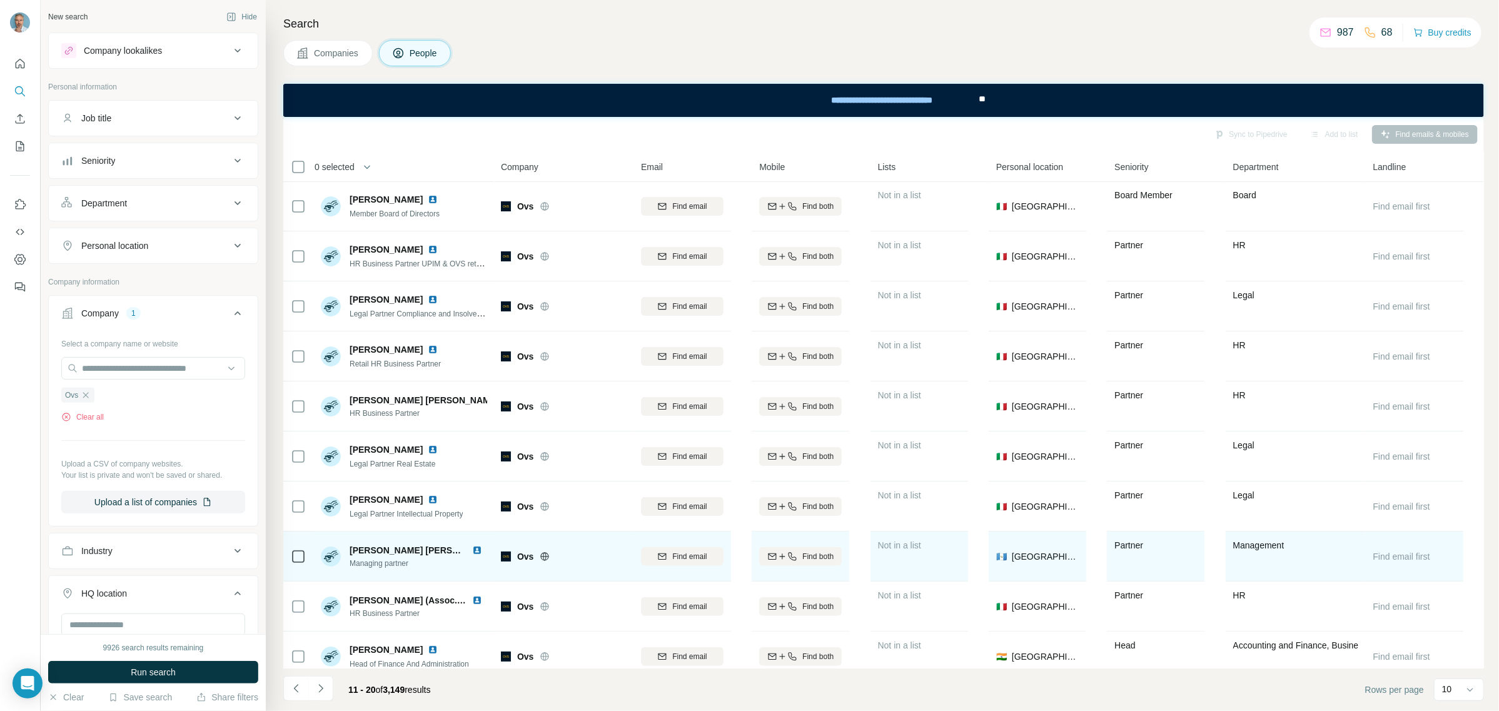
scroll to position [0, 0]
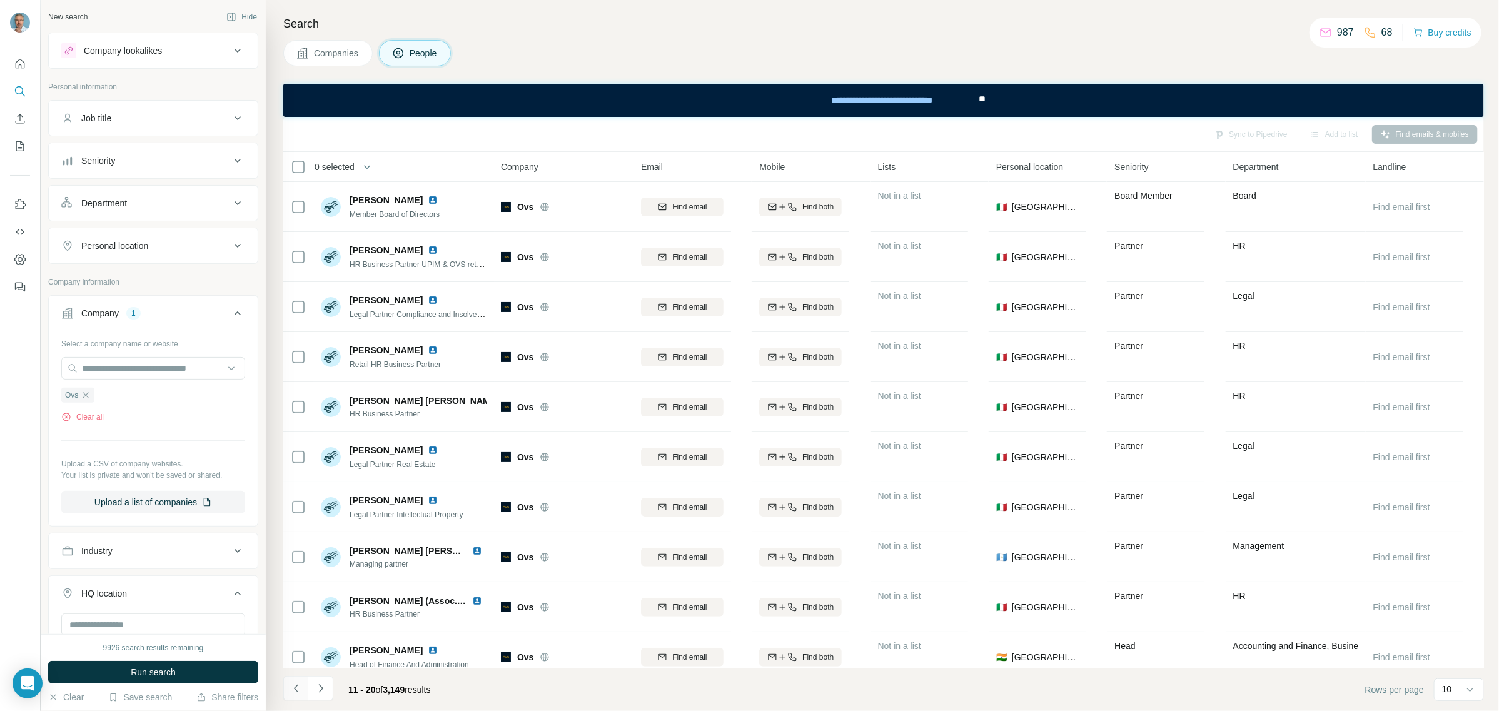
click at [299, 688] on icon "Navigate to previous page" at bounding box center [296, 688] width 13 height 13
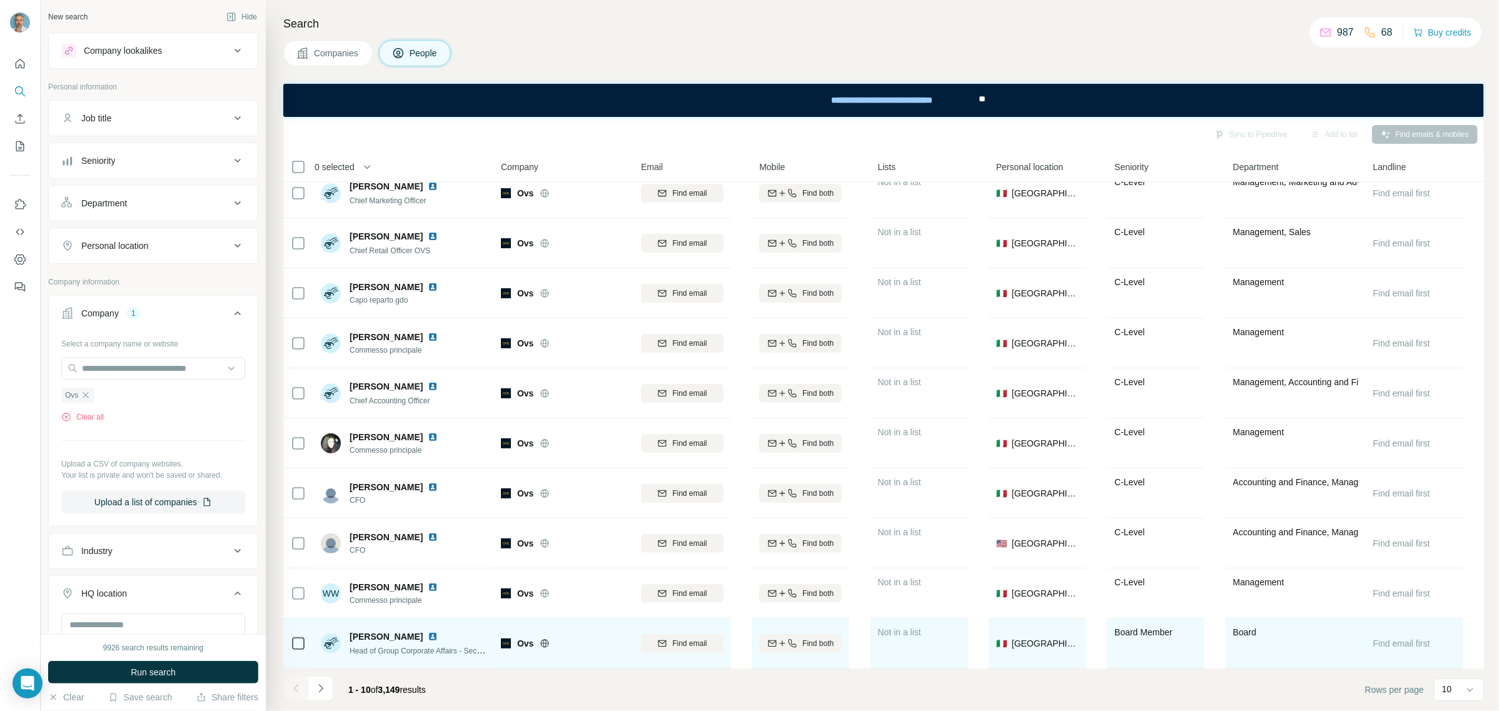
scroll to position [21, 0]
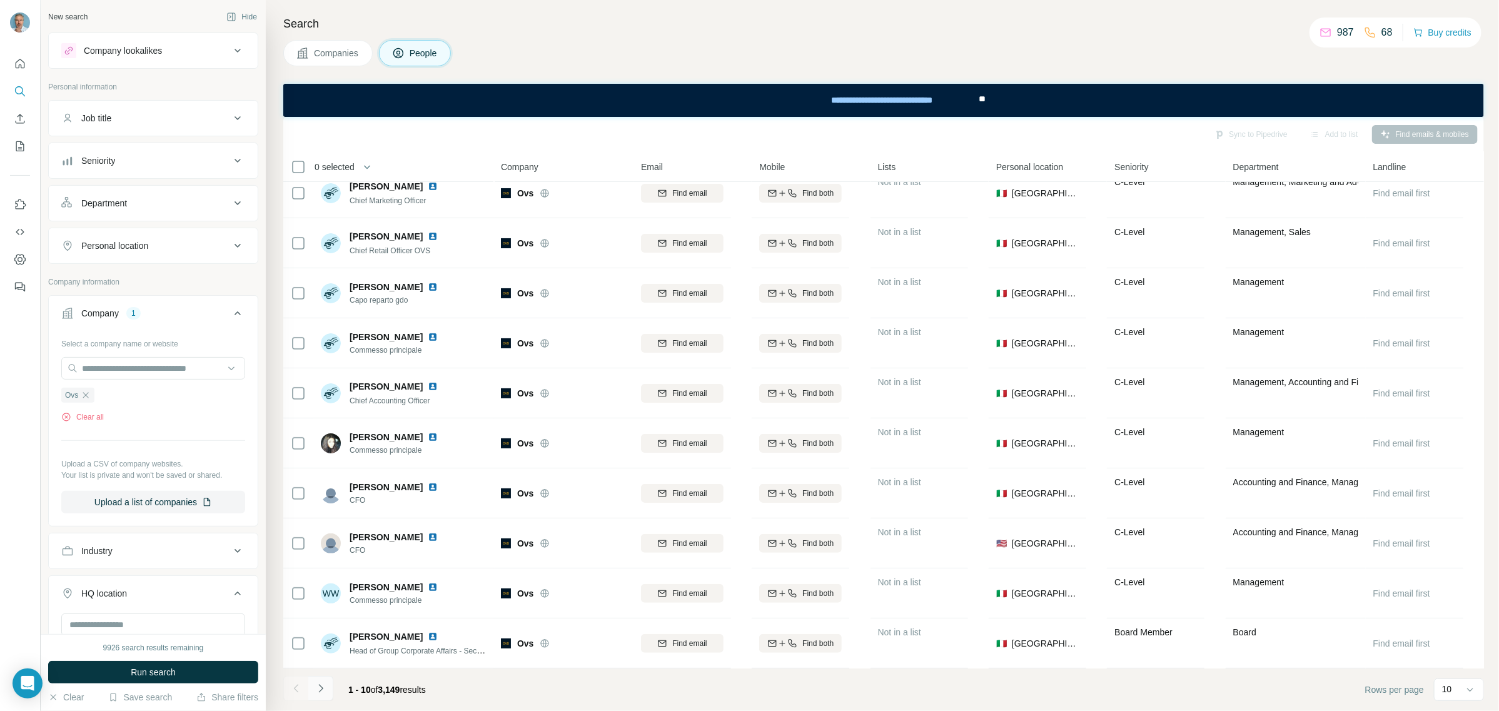
click at [318, 688] on icon "Navigate to next page" at bounding box center [321, 688] width 13 height 13
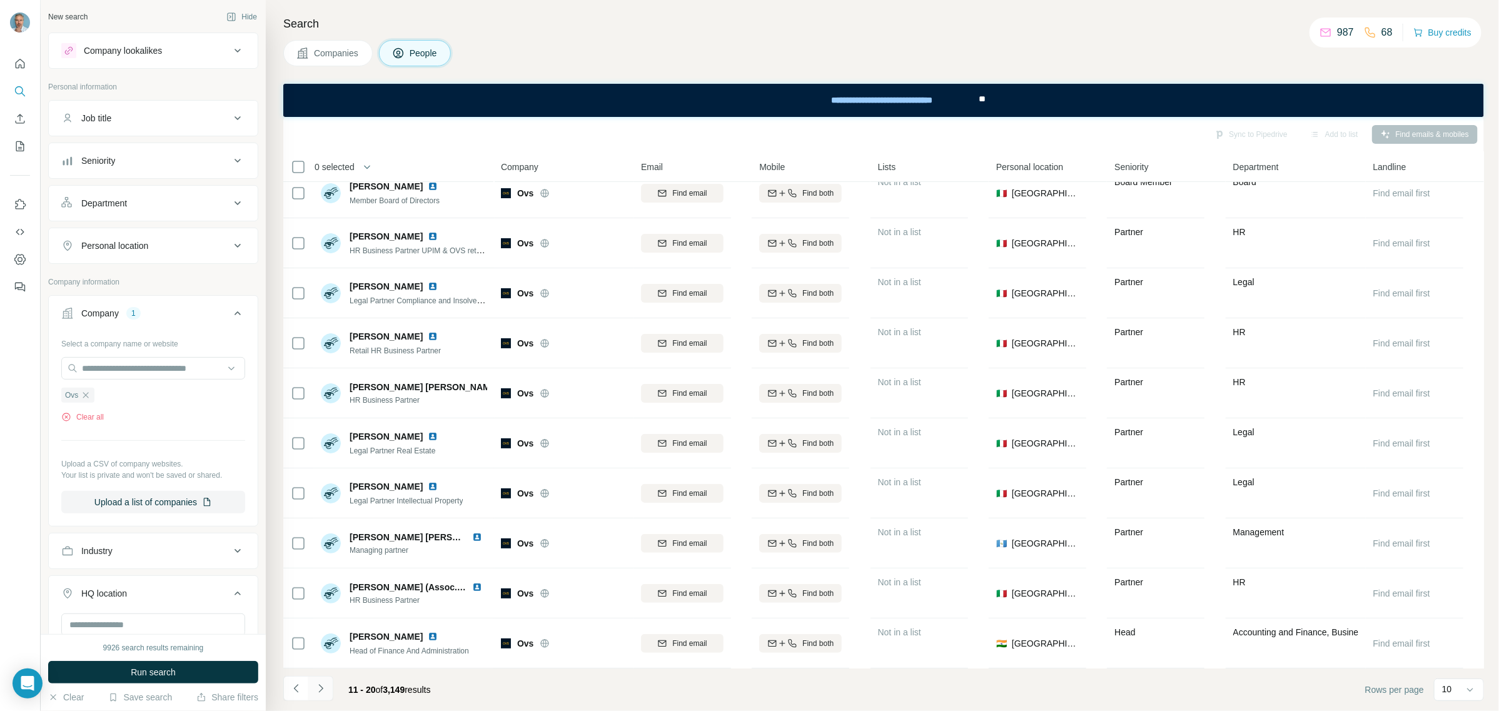
click at [327, 687] on button "Navigate to next page" at bounding box center [320, 688] width 25 height 25
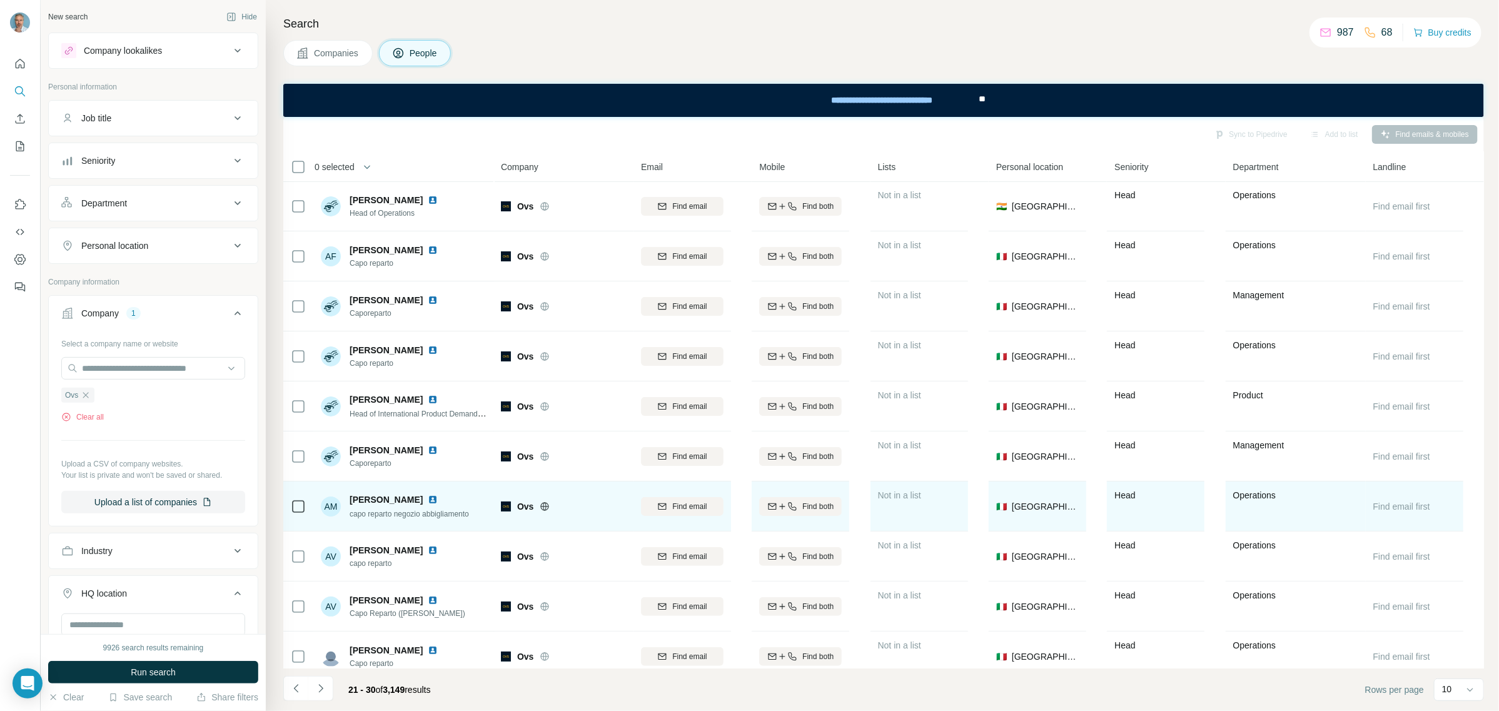
scroll to position [0, 0]
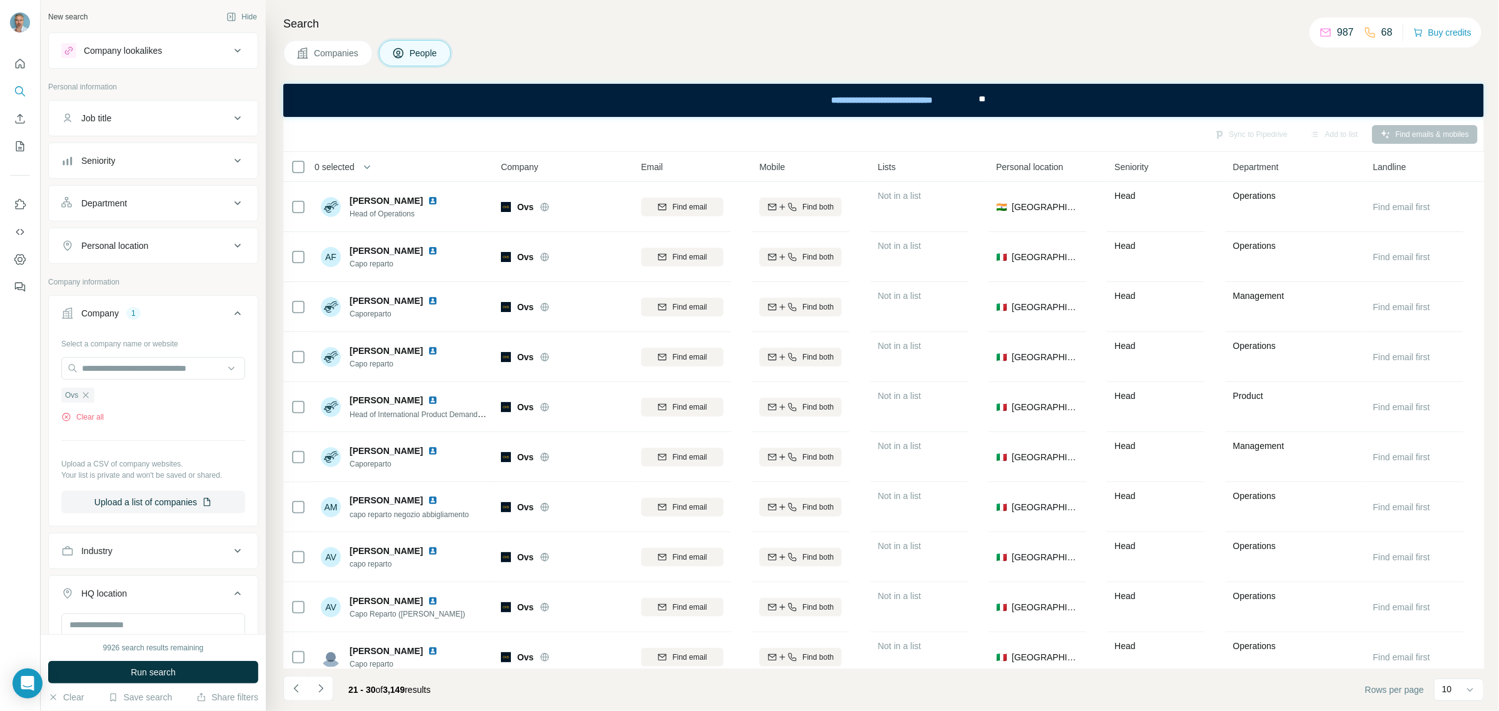
click at [351, 50] on span "Companies" at bounding box center [337, 53] width 46 height 13
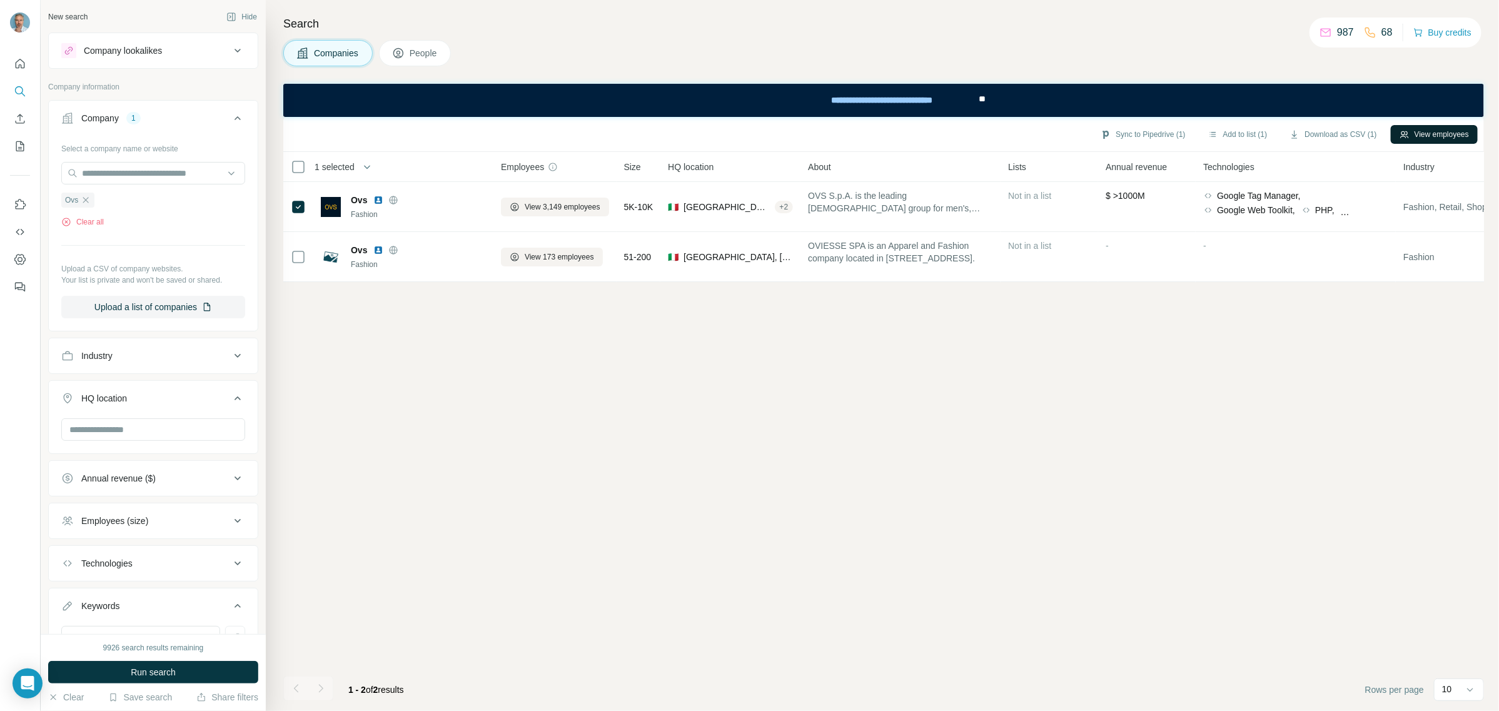
click at [1440, 133] on button "View employees" at bounding box center [1434, 134] width 87 height 19
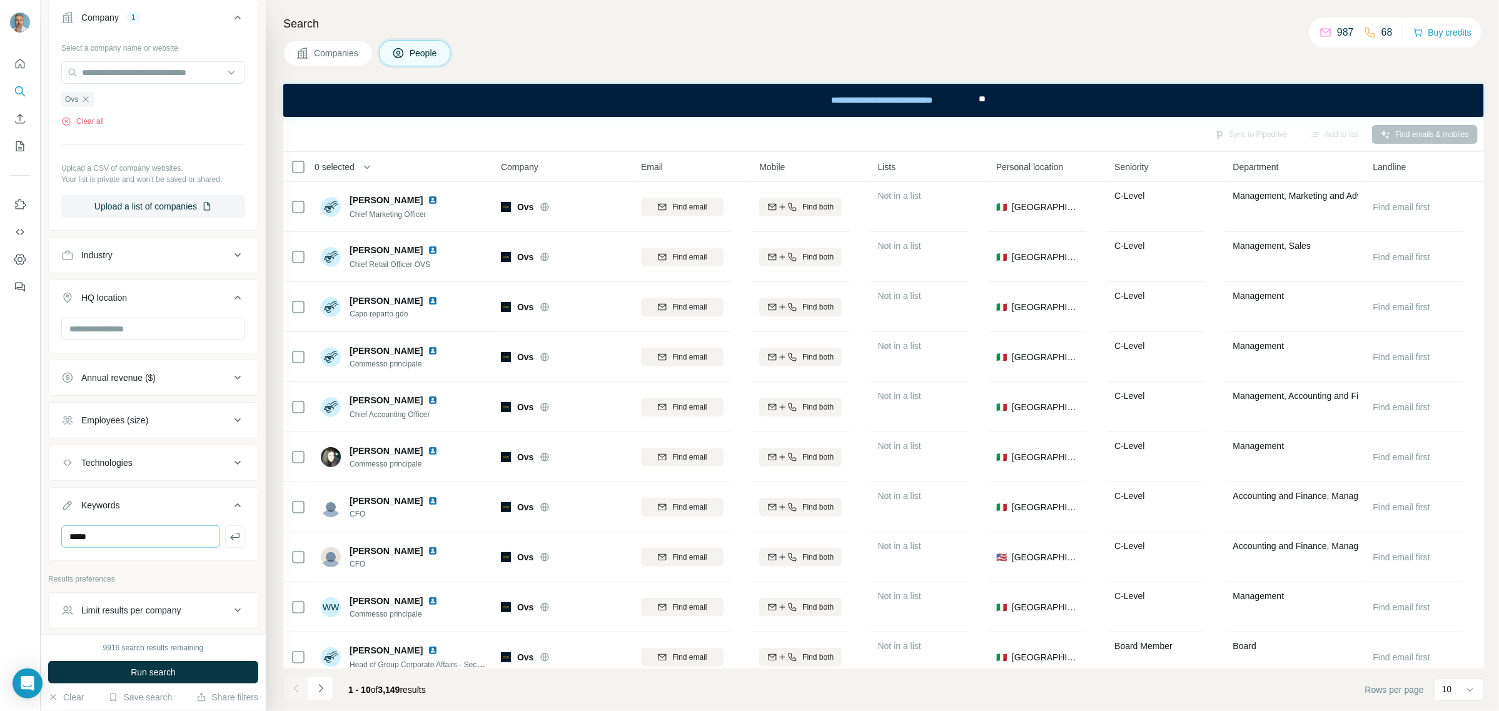
scroll to position [351, 0]
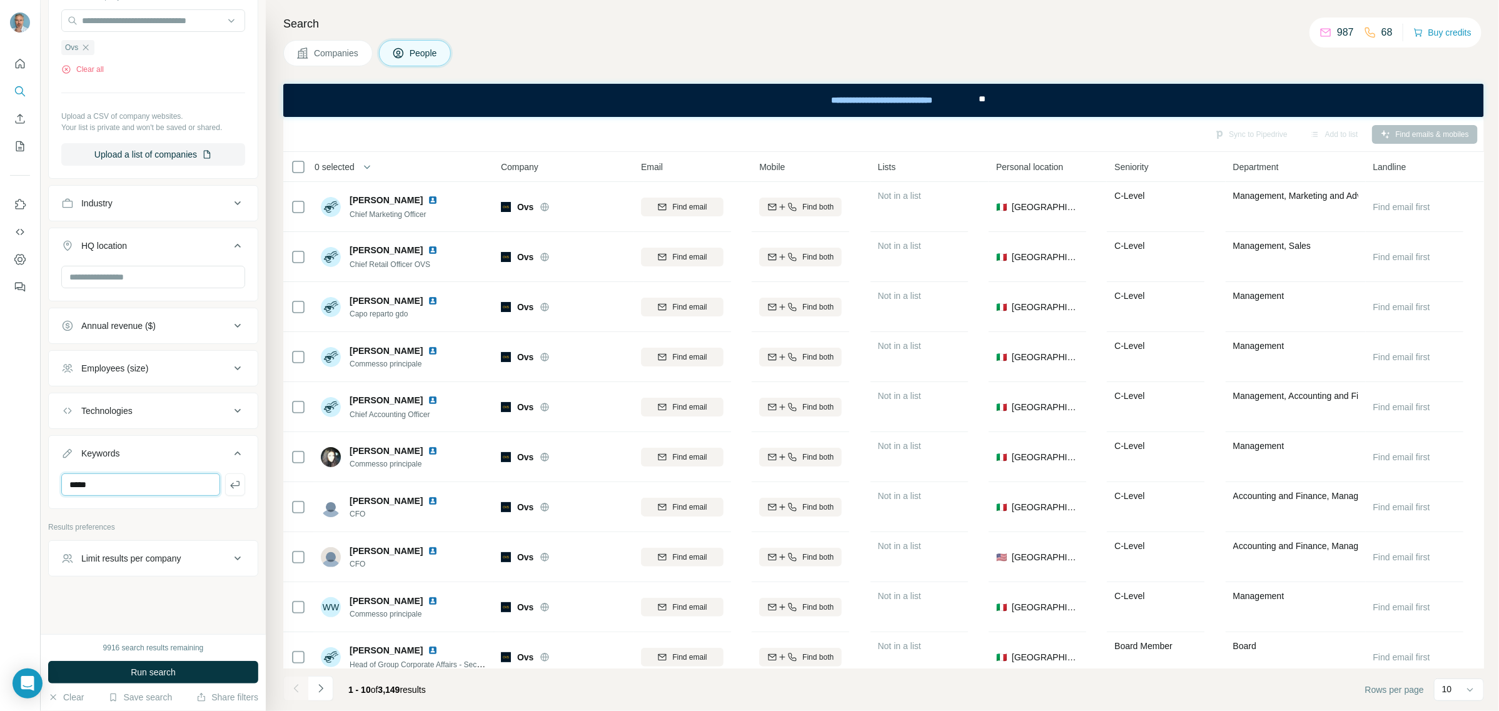
click at [129, 486] on input "*****" at bounding box center [140, 484] width 159 height 23
type input "**********"
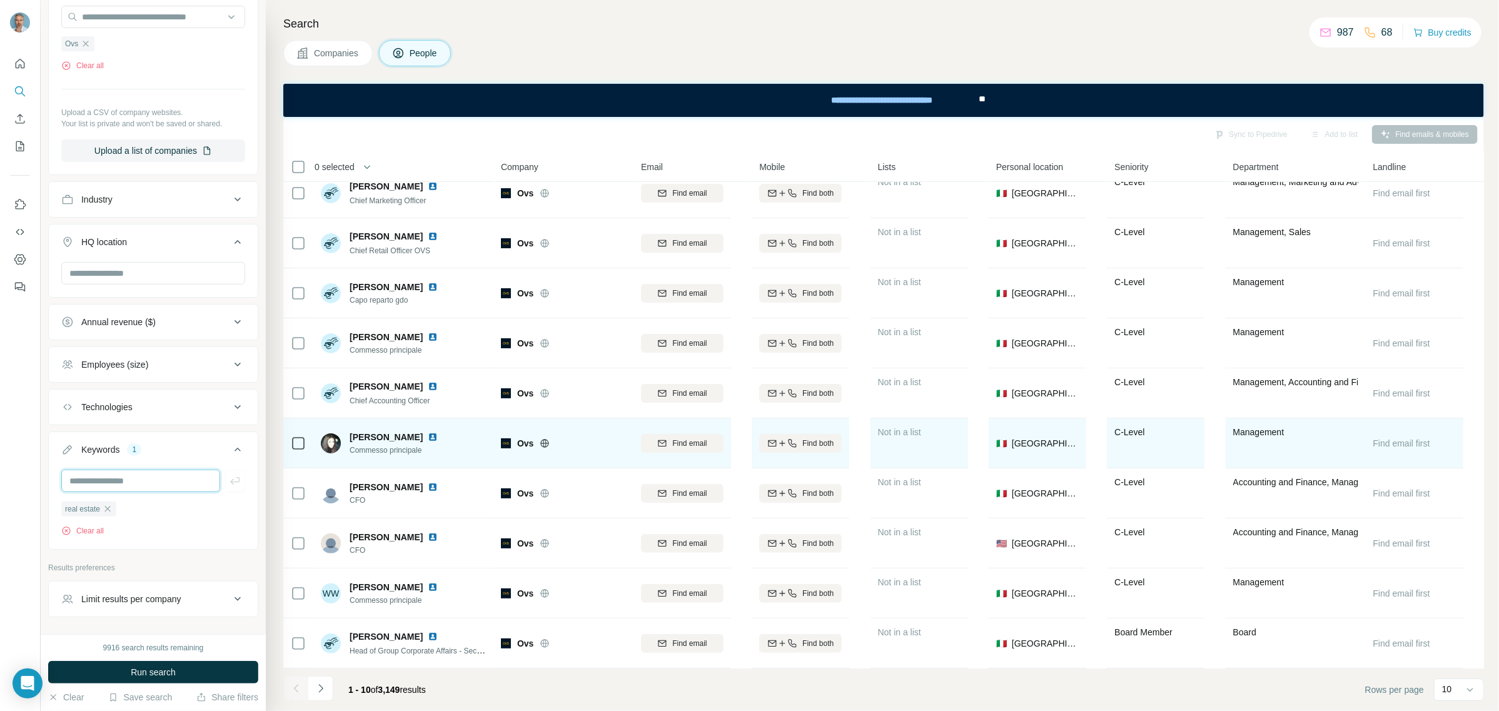
scroll to position [21, 0]
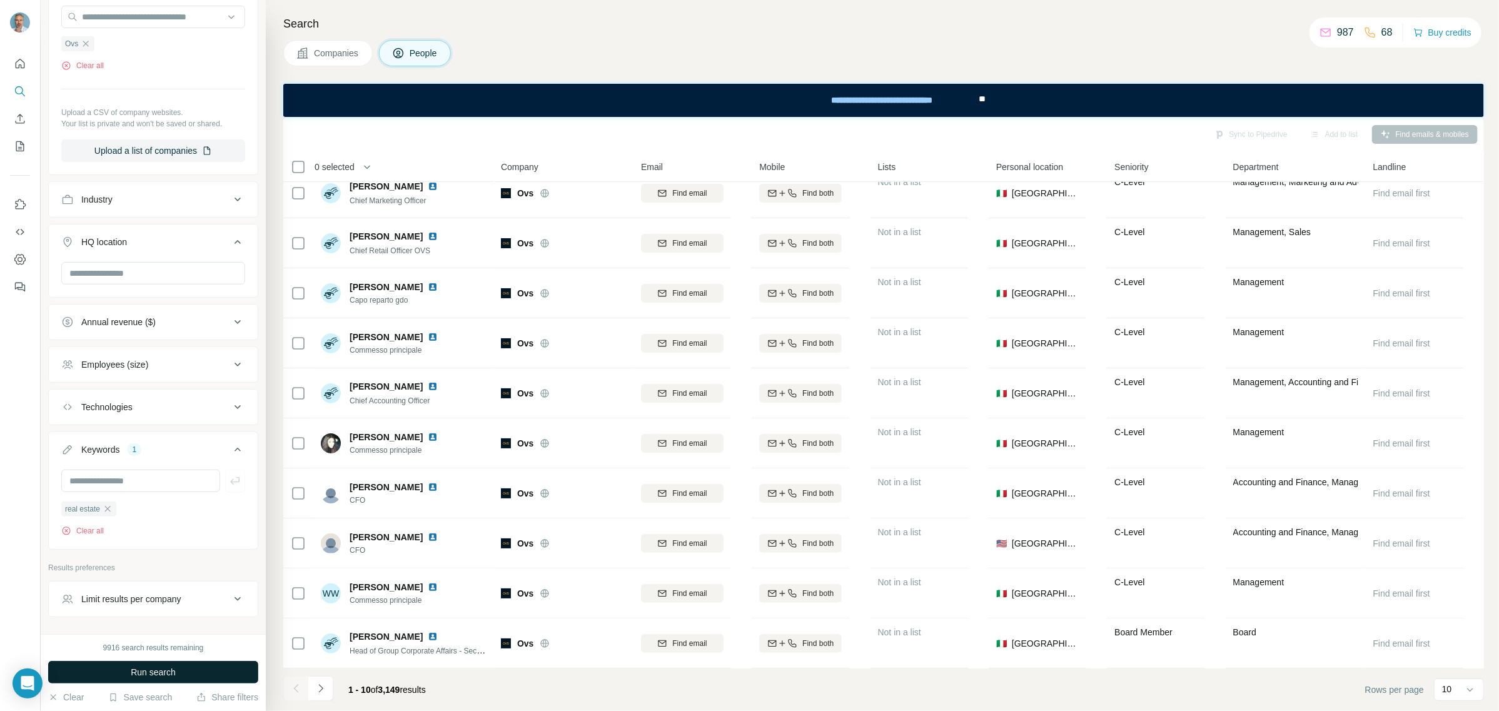
click at [141, 664] on button "Run search" at bounding box center [153, 672] width 210 height 23
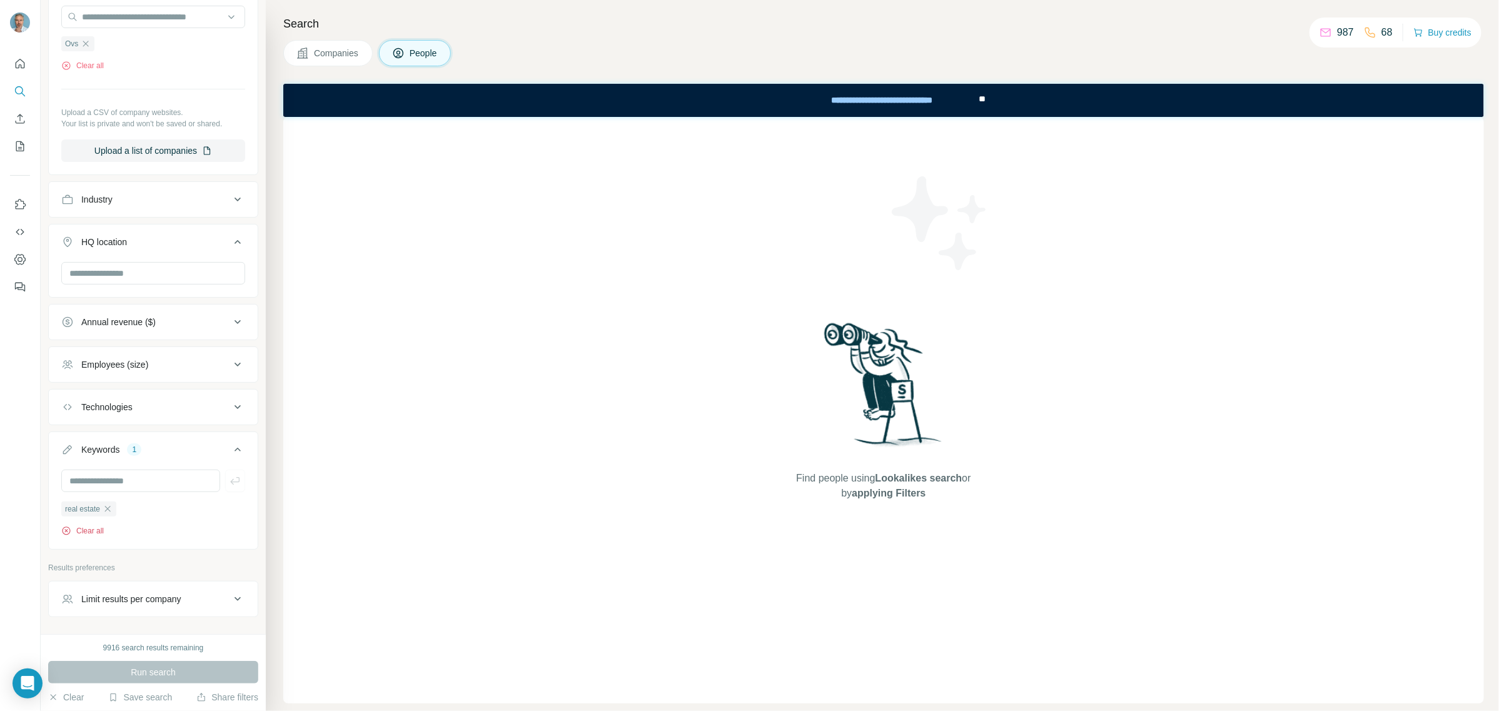
click at [100, 535] on button "Clear all" at bounding box center [82, 530] width 43 height 11
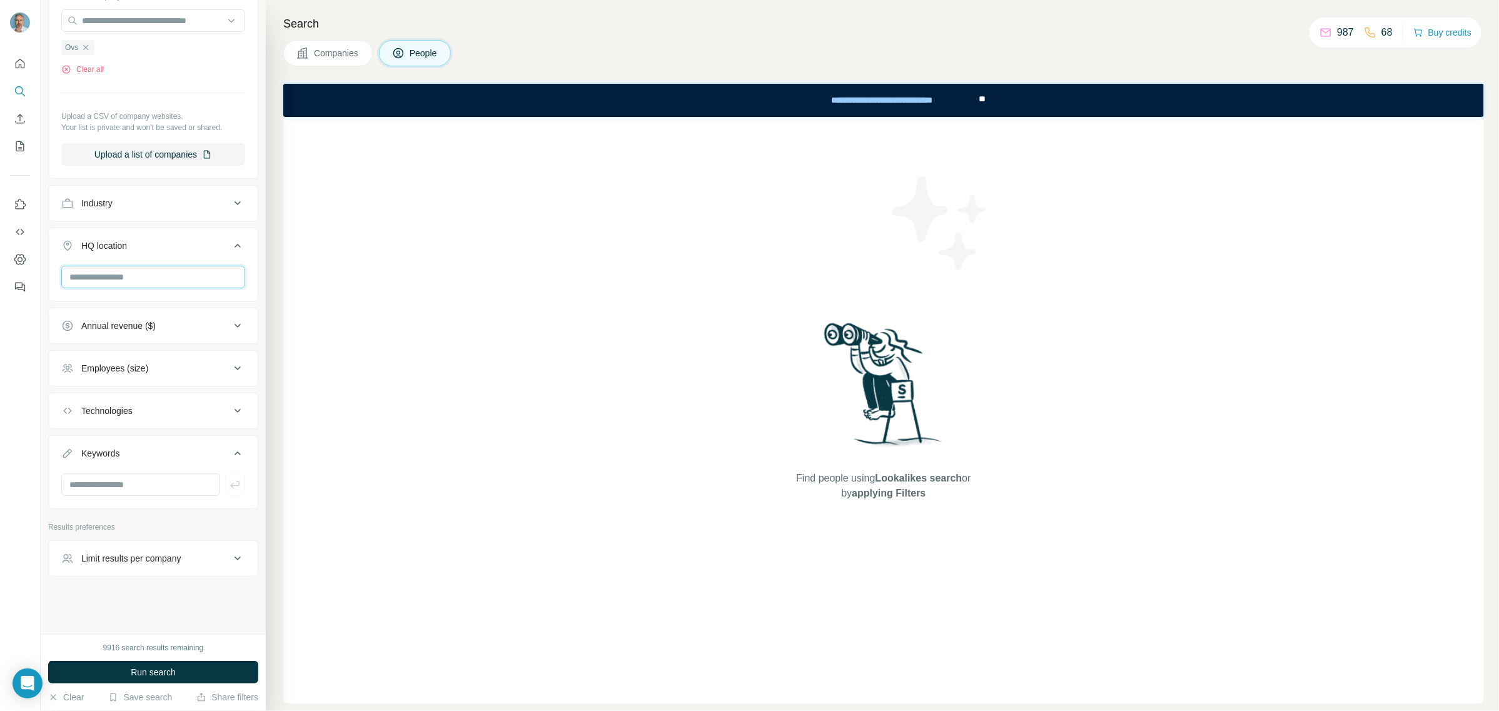
click at [163, 270] on input "text" at bounding box center [153, 277] width 184 height 23
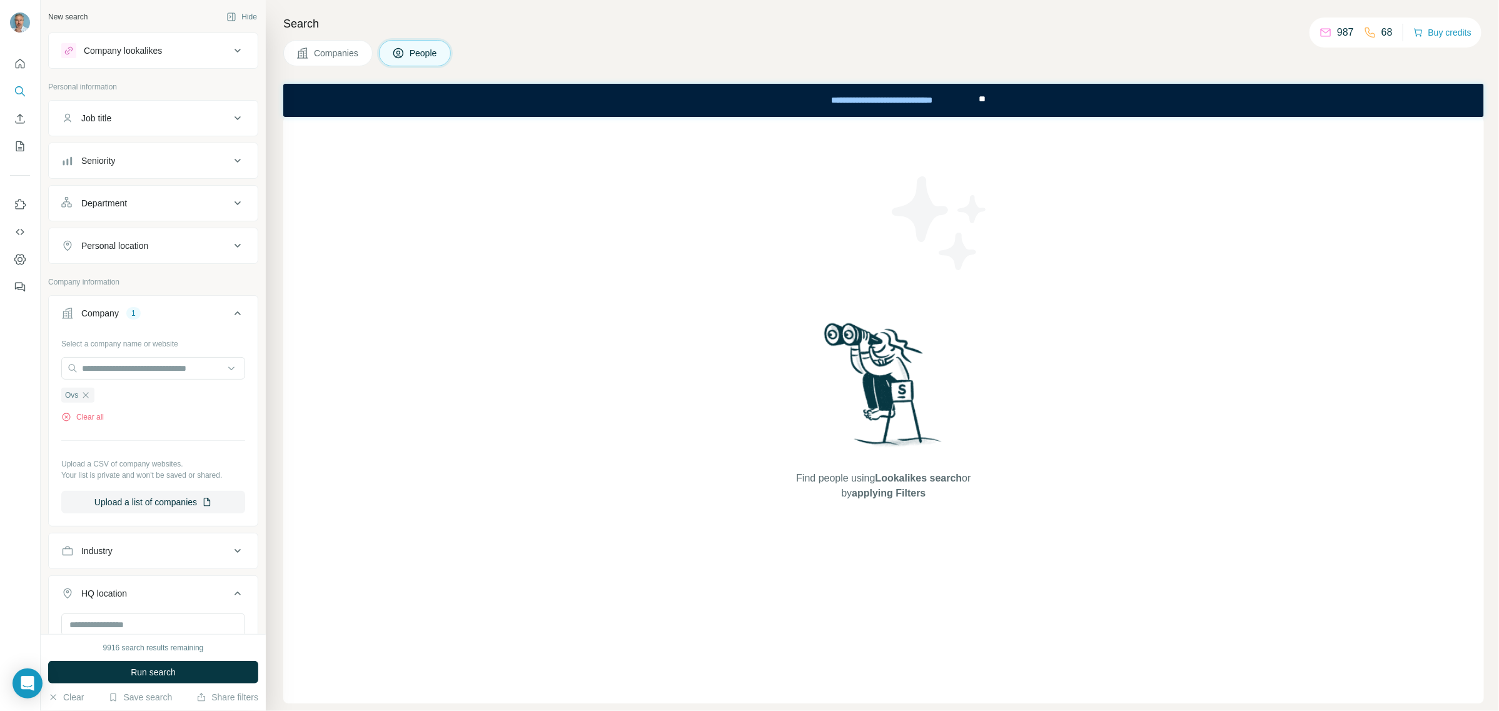
click at [230, 164] on icon at bounding box center [237, 160] width 15 height 15
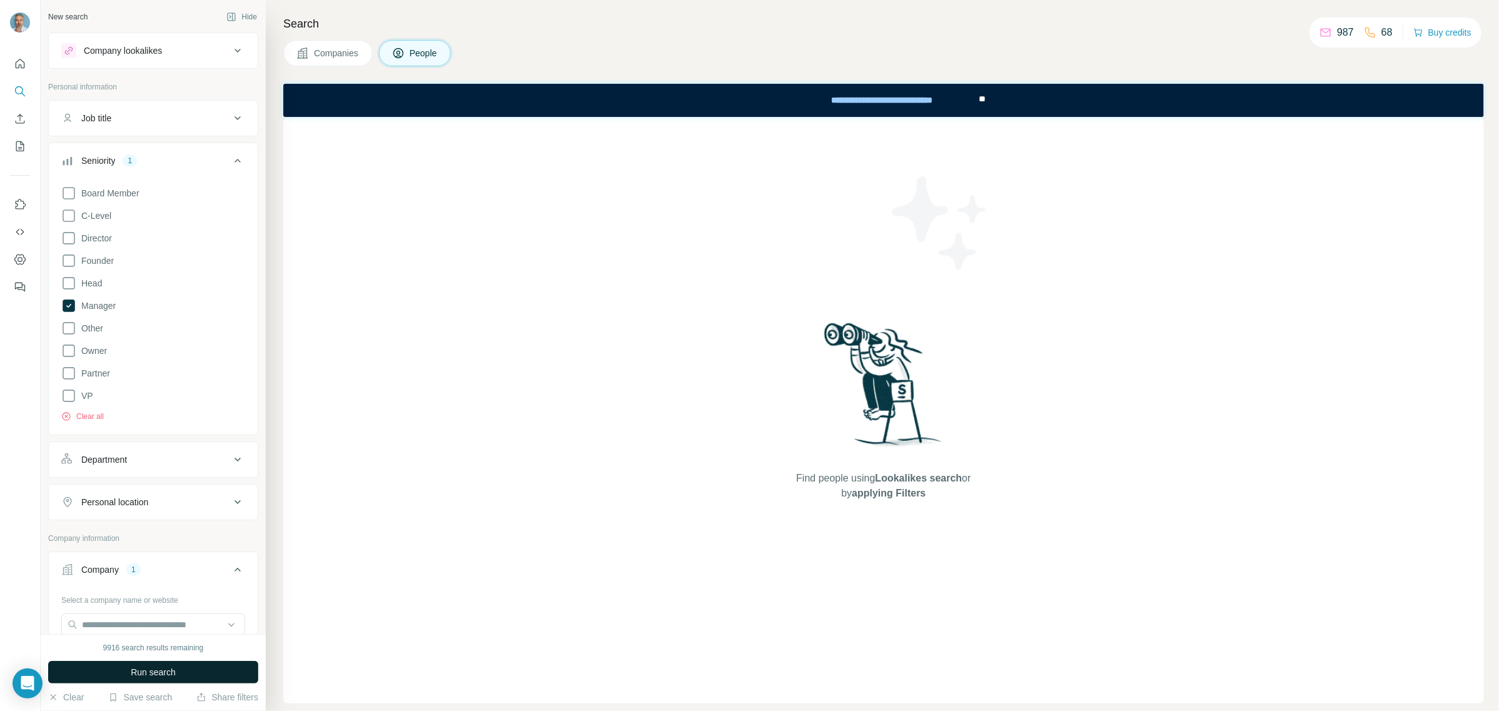
click at [175, 674] on span "Run search" at bounding box center [153, 672] width 45 height 13
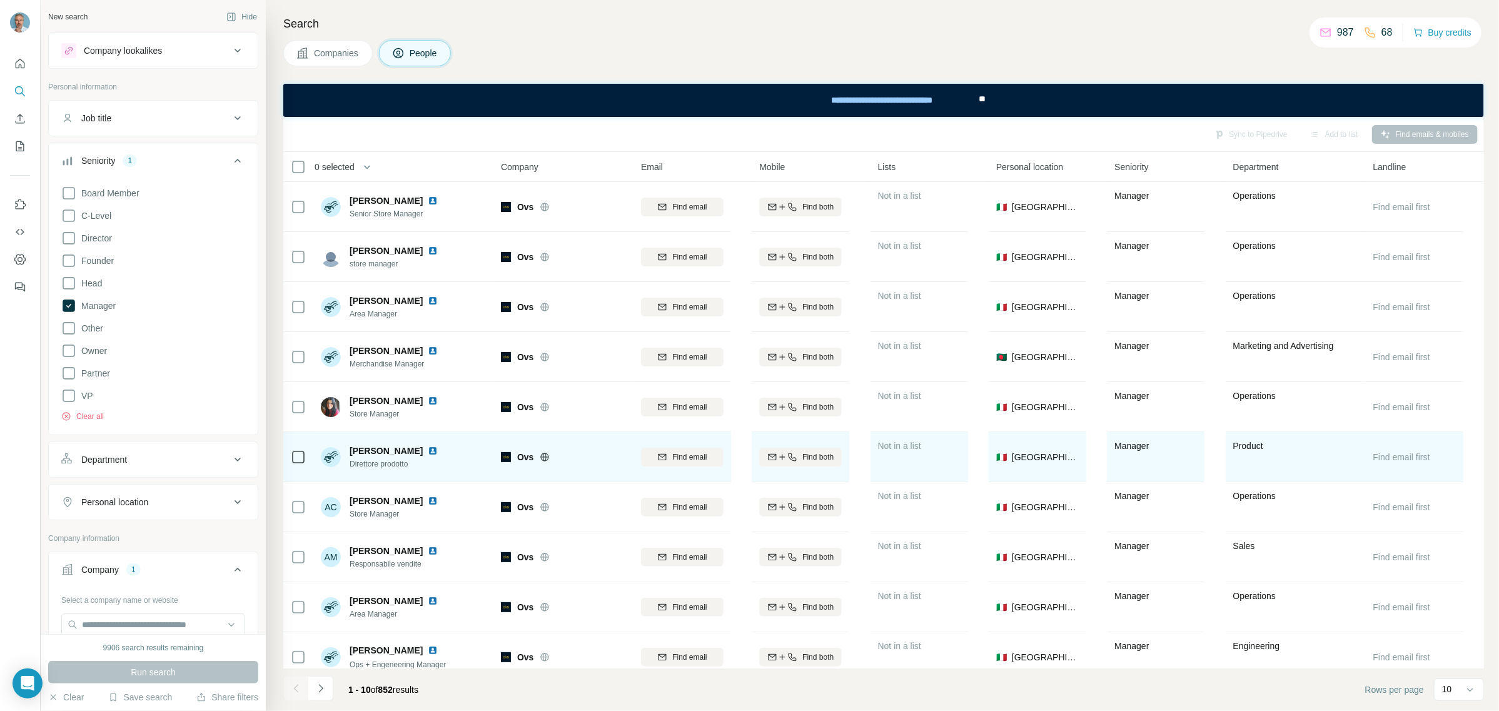
scroll to position [21, 0]
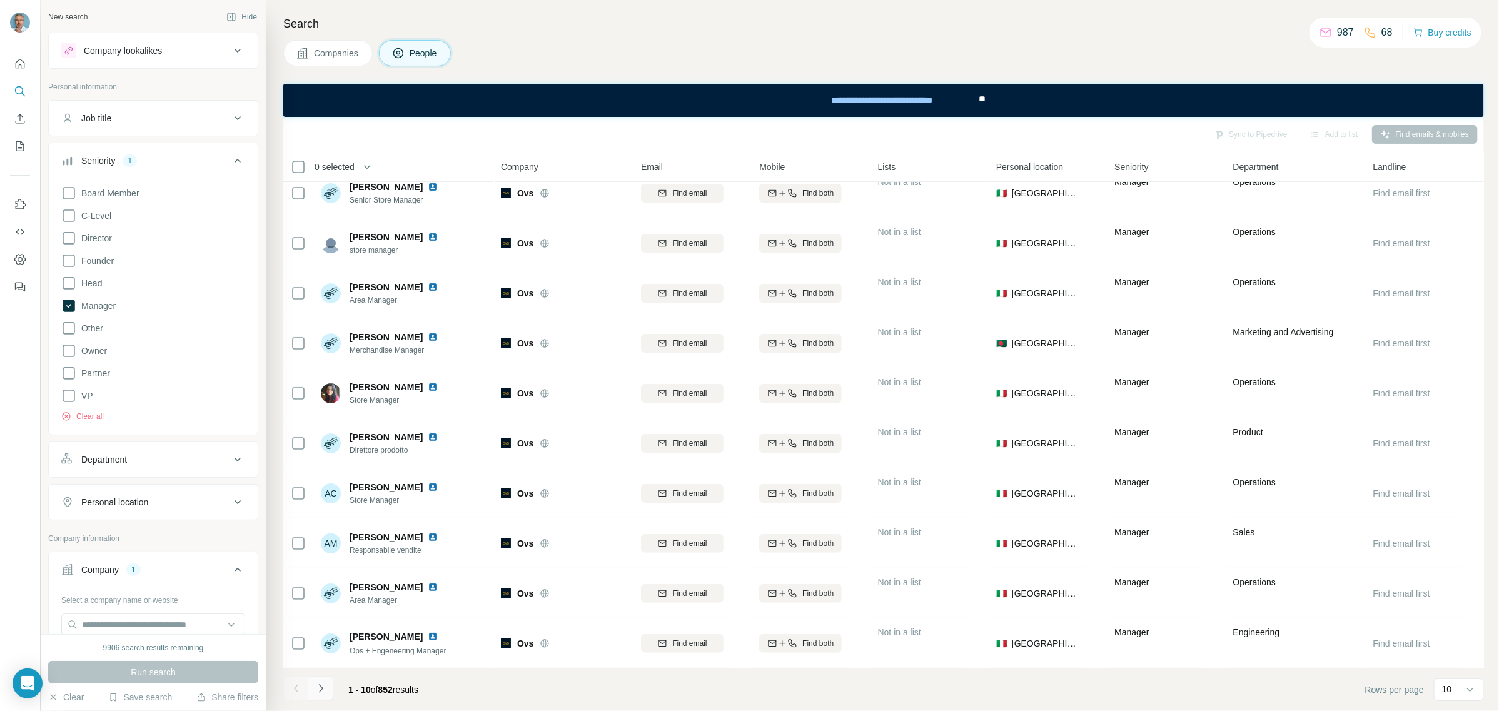
click at [322, 689] on icon "Navigate to next page" at bounding box center [320, 688] width 4 height 8
click at [320, 692] on icon "Navigate to next page" at bounding box center [321, 688] width 13 height 13
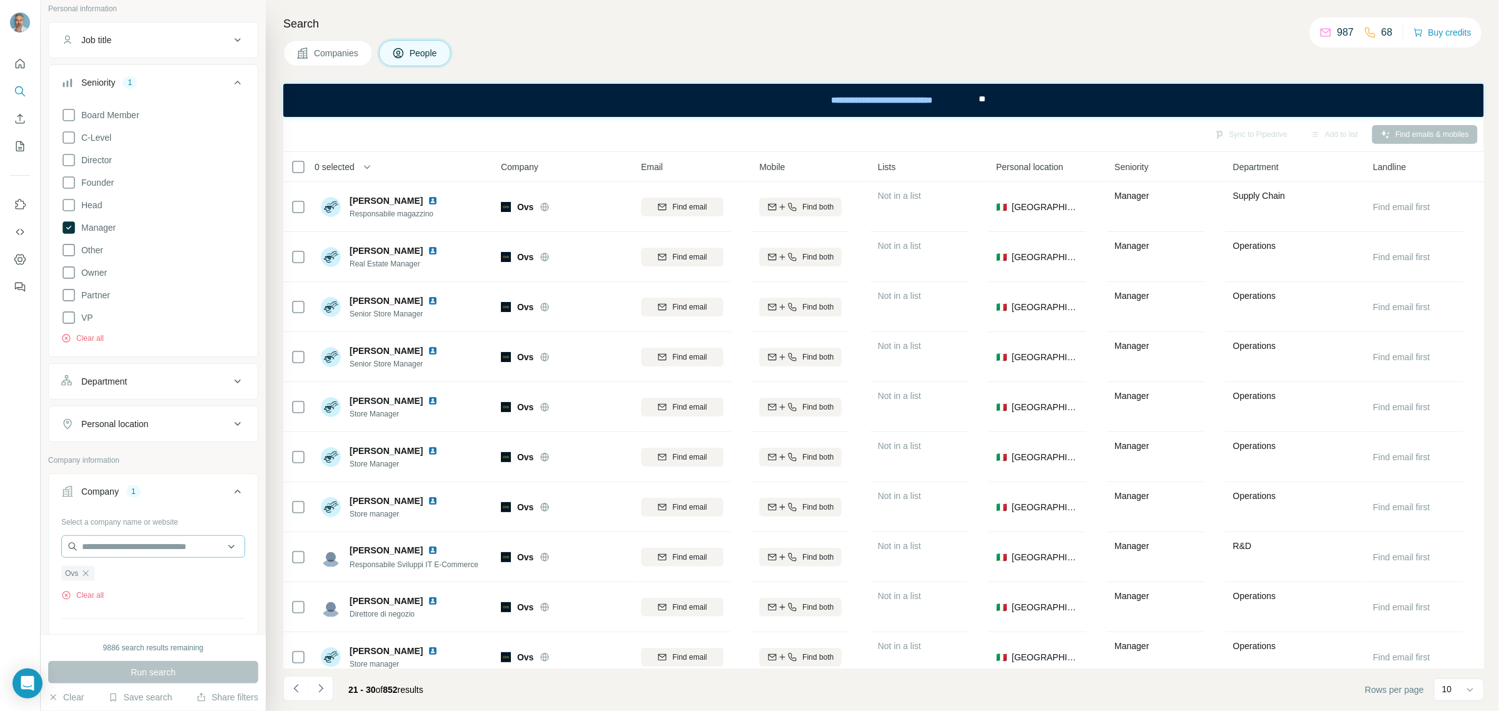
scroll to position [0, 0]
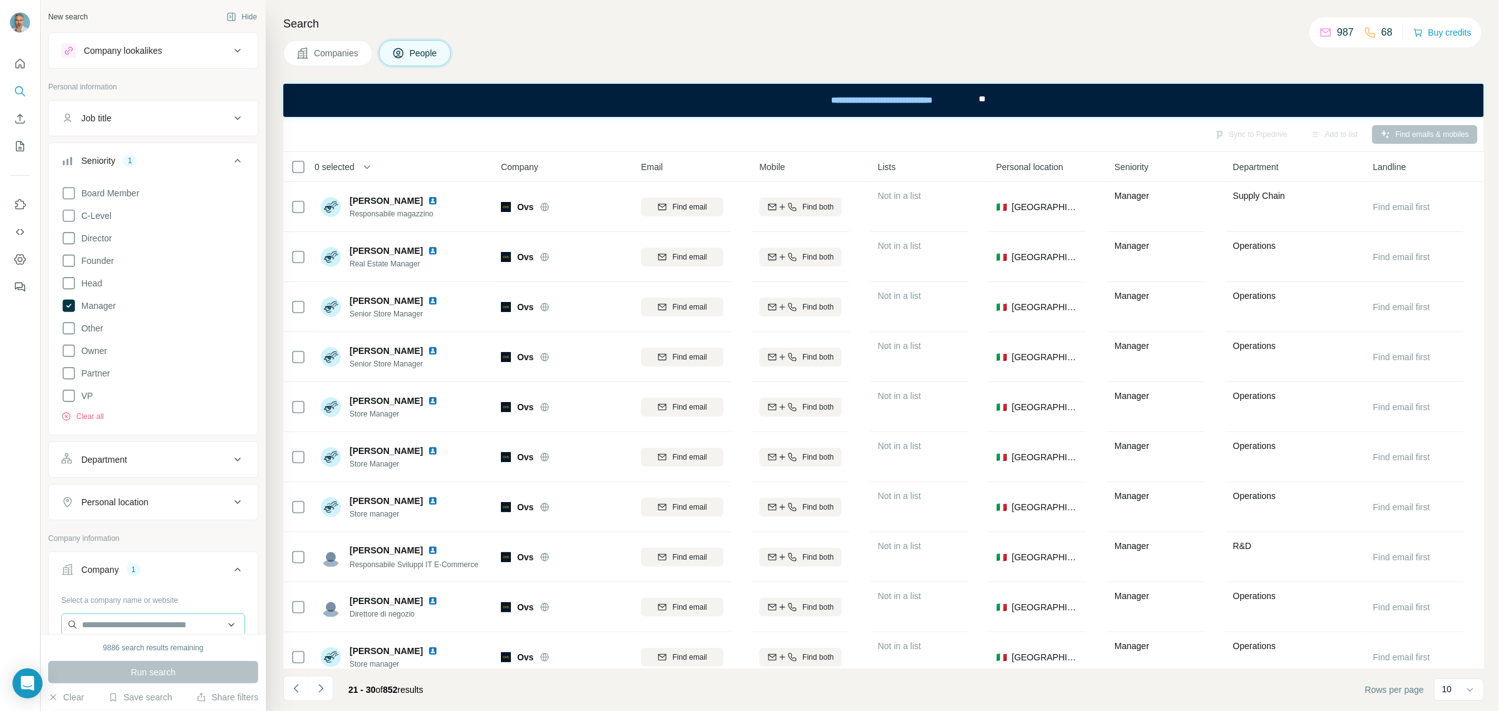
click at [131, 470] on button "Department" at bounding box center [153, 460] width 209 height 30
click at [134, 485] on input at bounding box center [146, 491] width 154 height 14
click at [144, 514] on div "Operations" at bounding box center [147, 522] width 166 height 23
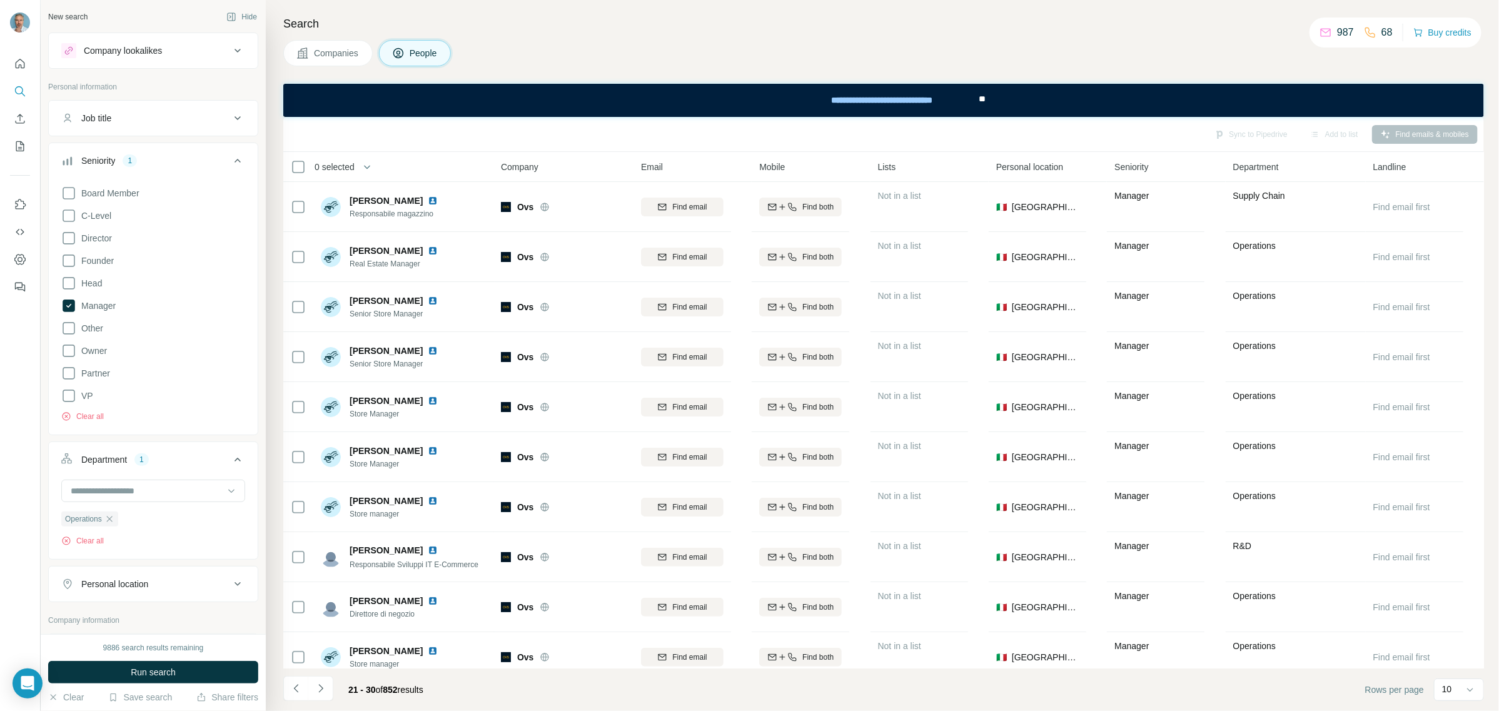
click at [151, 528] on div "Operations Clear all" at bounding box center [153, 529] width 184 height 36
click at [210, 493] on input at bounding box center [146, 491] width 154 height 14
click at [114, 510] on p "Procurement" at bounding box center [97, 512] width 50 height 13
click at [169, 666] on span "Run search" at bounding box center [153, 672] width 45 height 13
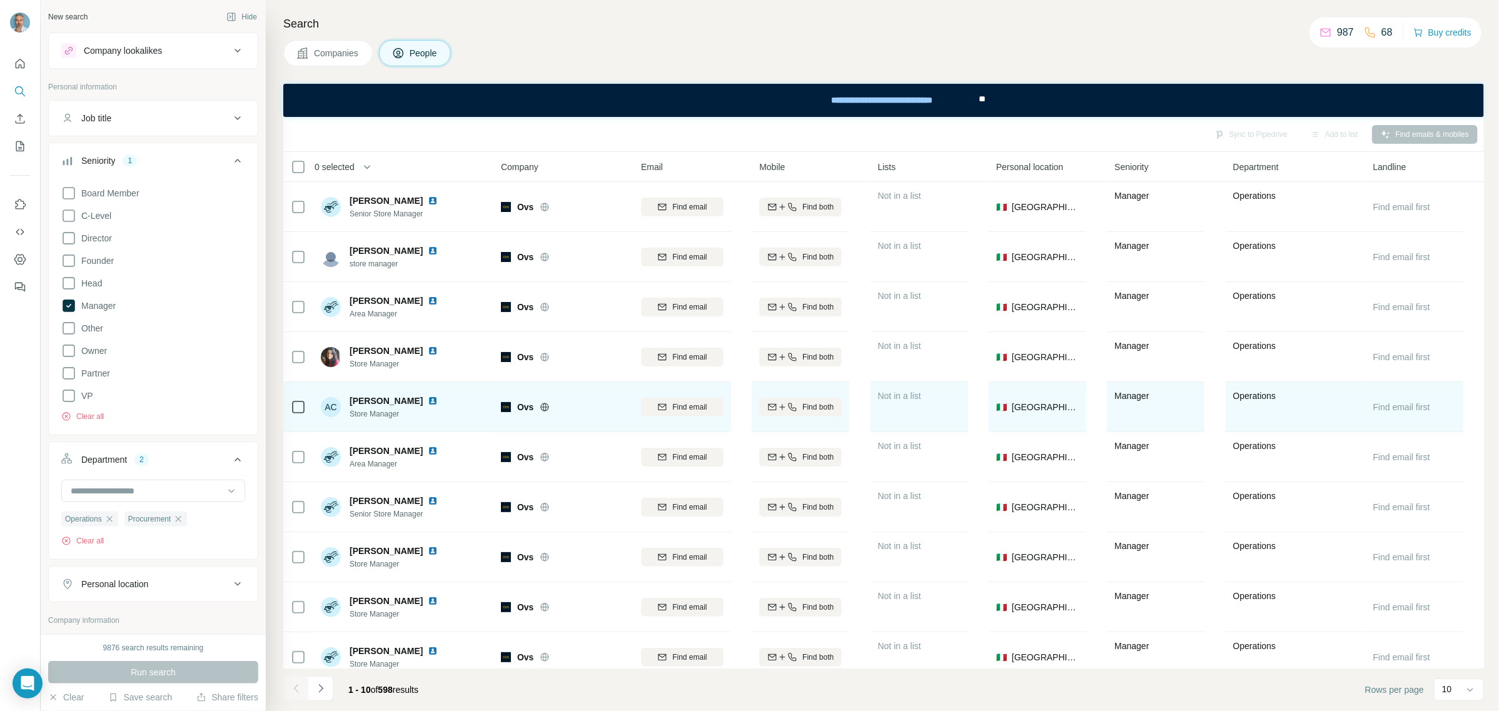
scroll to position [21, 0]
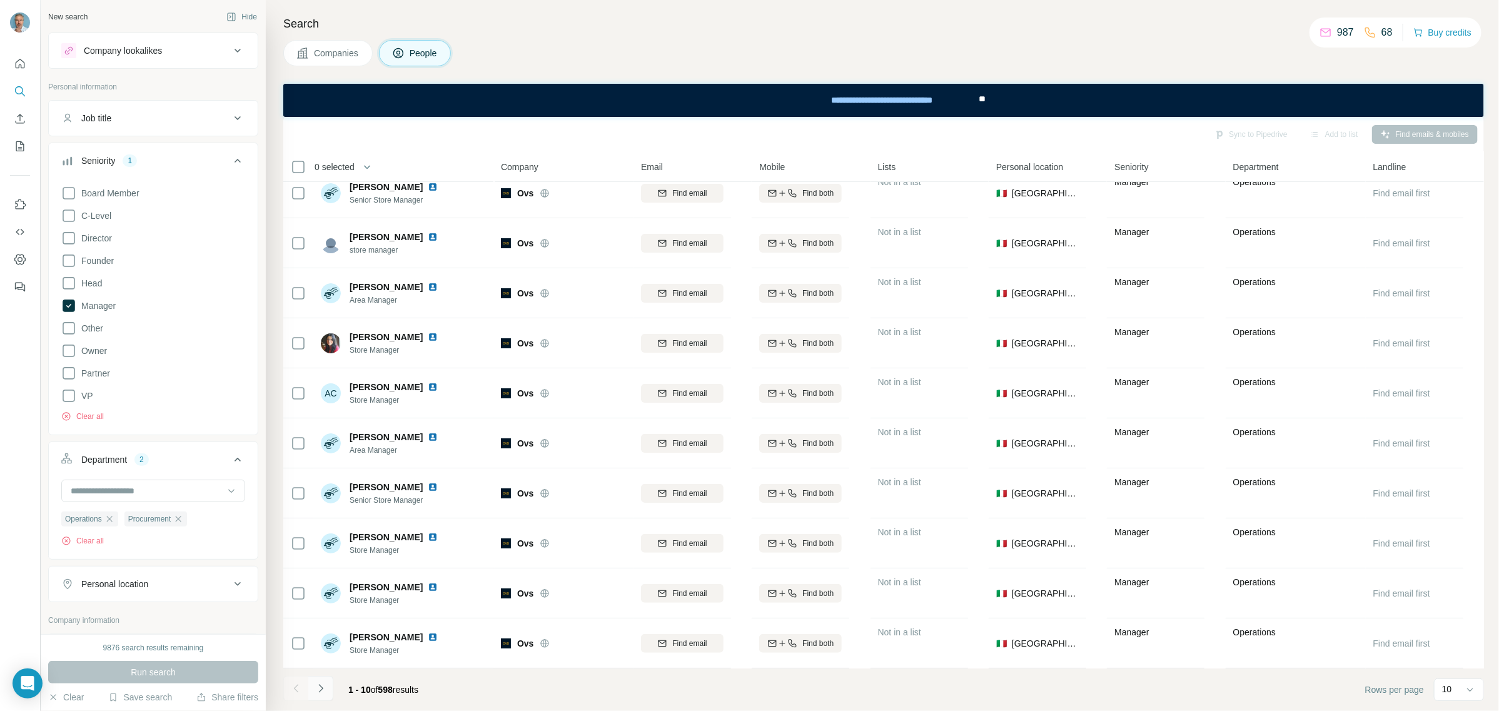
click at [319, 692] on icon "Navigate to next page" at bounding box center [320, 688] width 4 height 8
click at [110, 520] on icon "button" at bounding box center [109, 519] width 10 height 10
click at [193, 667] on button "Run search" at bounding box center [153, 672] width 210 height 23
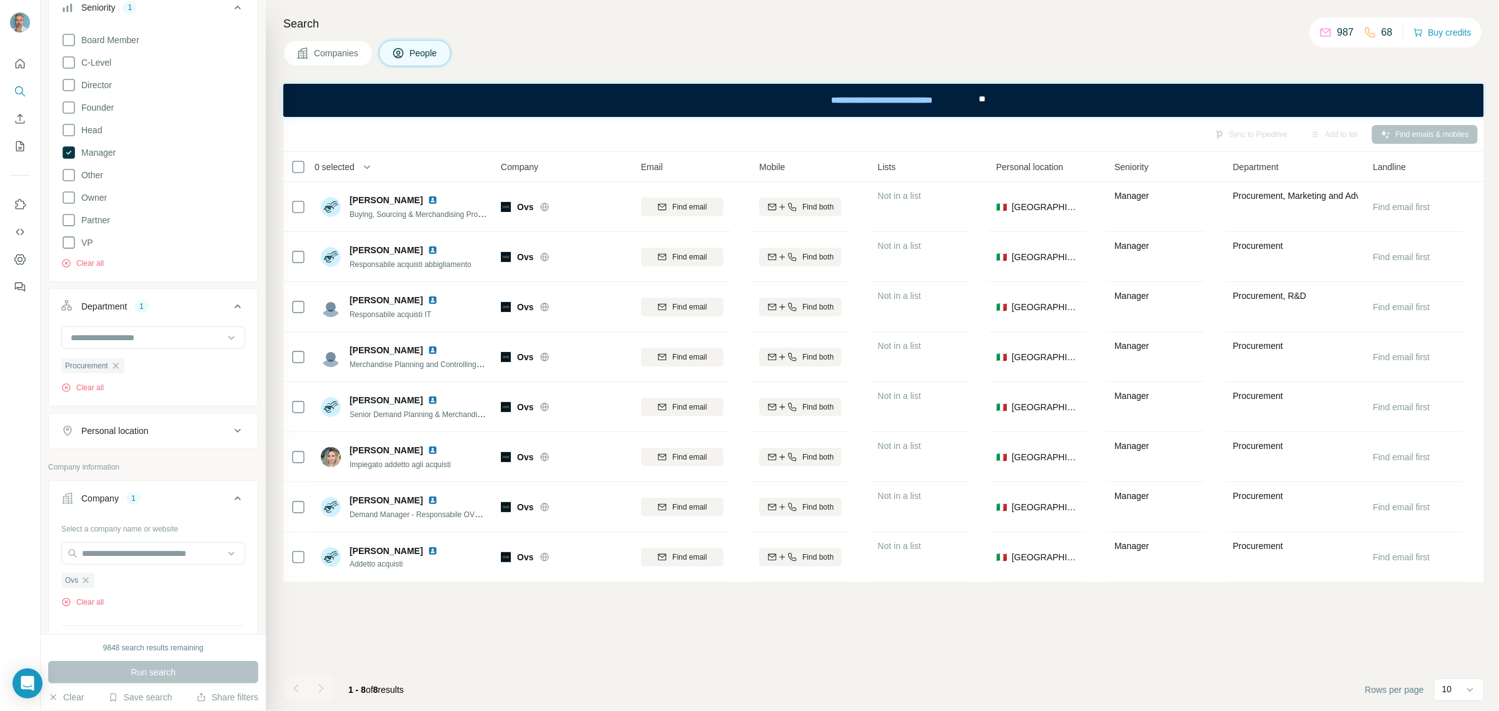
scroll to position [156, 0]
click at [176, 330] on input at bounding box center [146, 335] width 154 height 14
click at [116, 436] on p "Engineering" at bounding box center [95, 436] width 47 height 13
click at [161, 673] on span "Run search" at bounding box center [153, 672] width 45 height 13
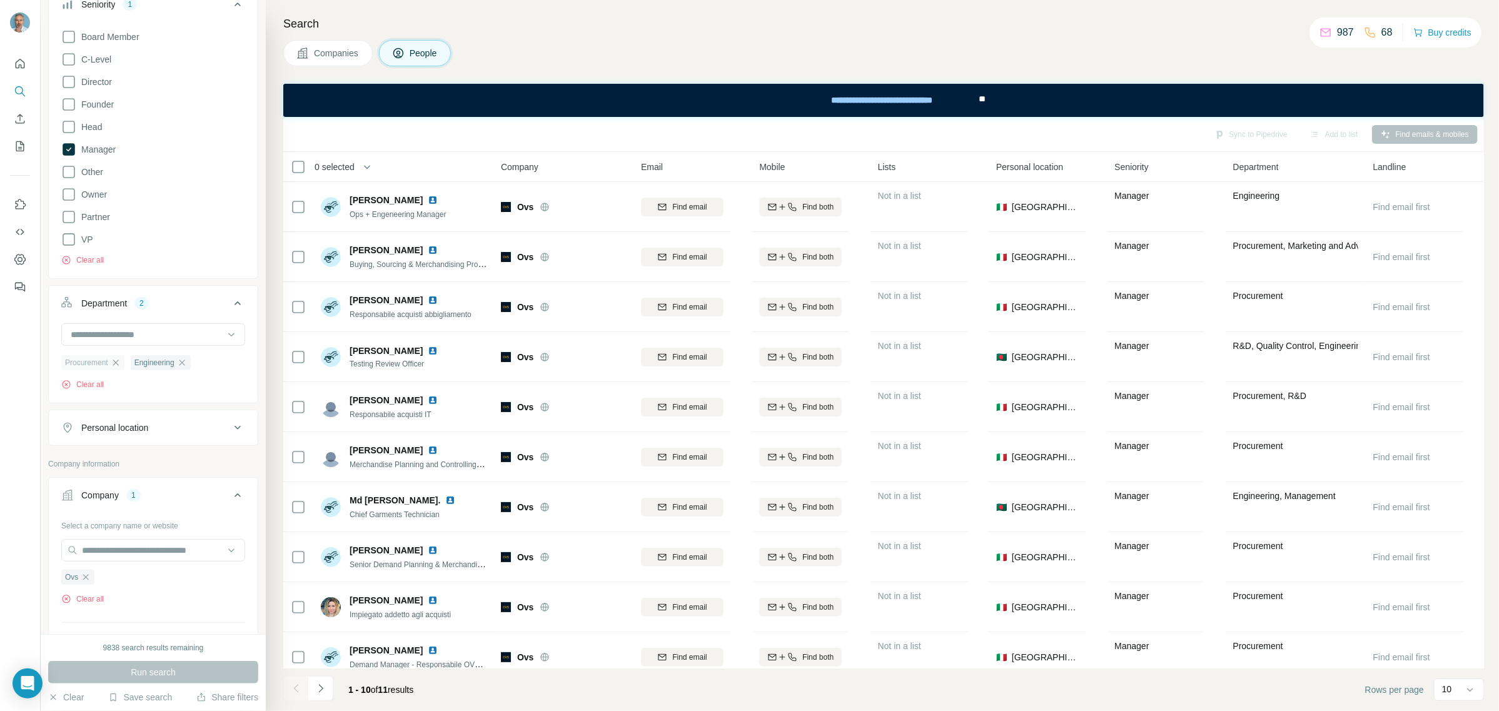
click at [119, 366] on icon "button" at bounding box center [116, 363] width 10 height 10
click at [157, 672] on span "Run search" at bounding box center [153, 672] width 45 height 13
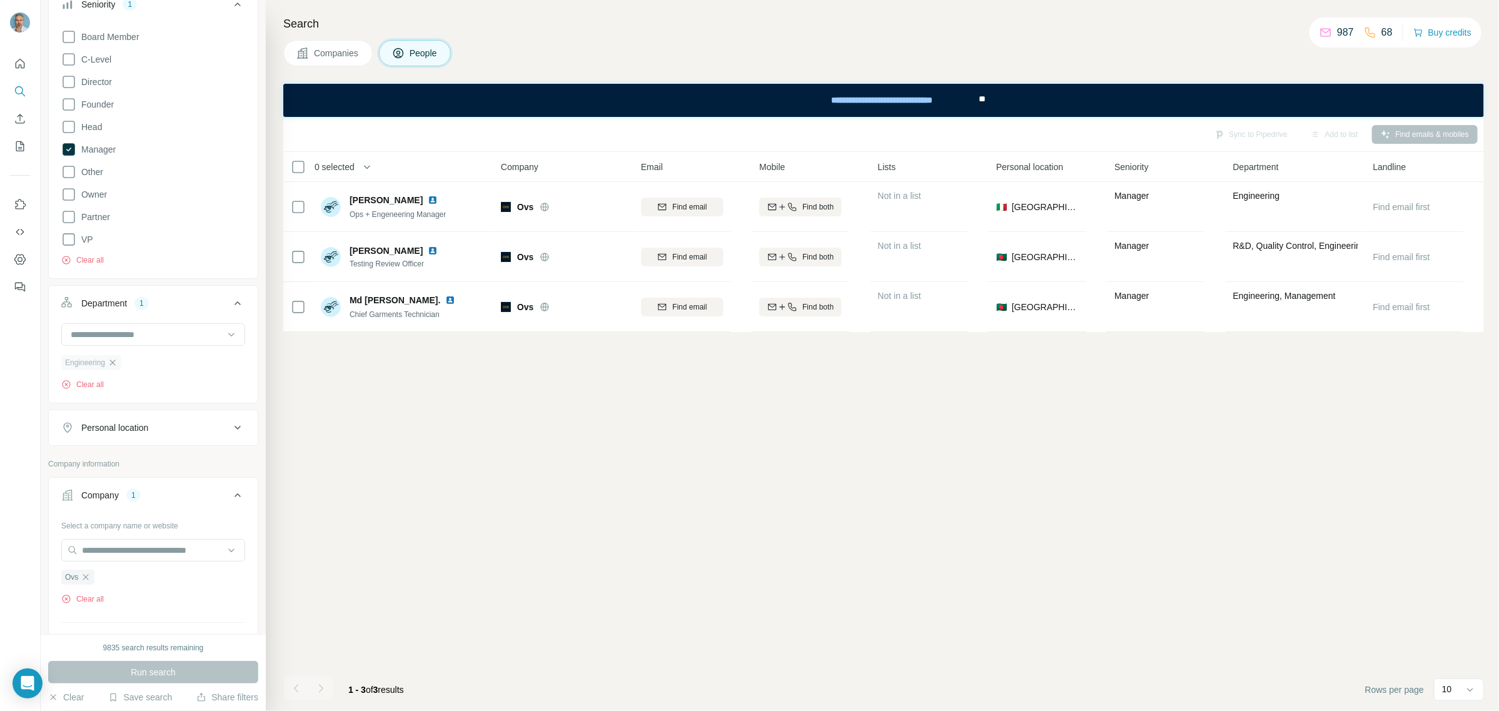
click at [111, 364] on icon "button" at bounding box center [113, 363] width 10 height 10
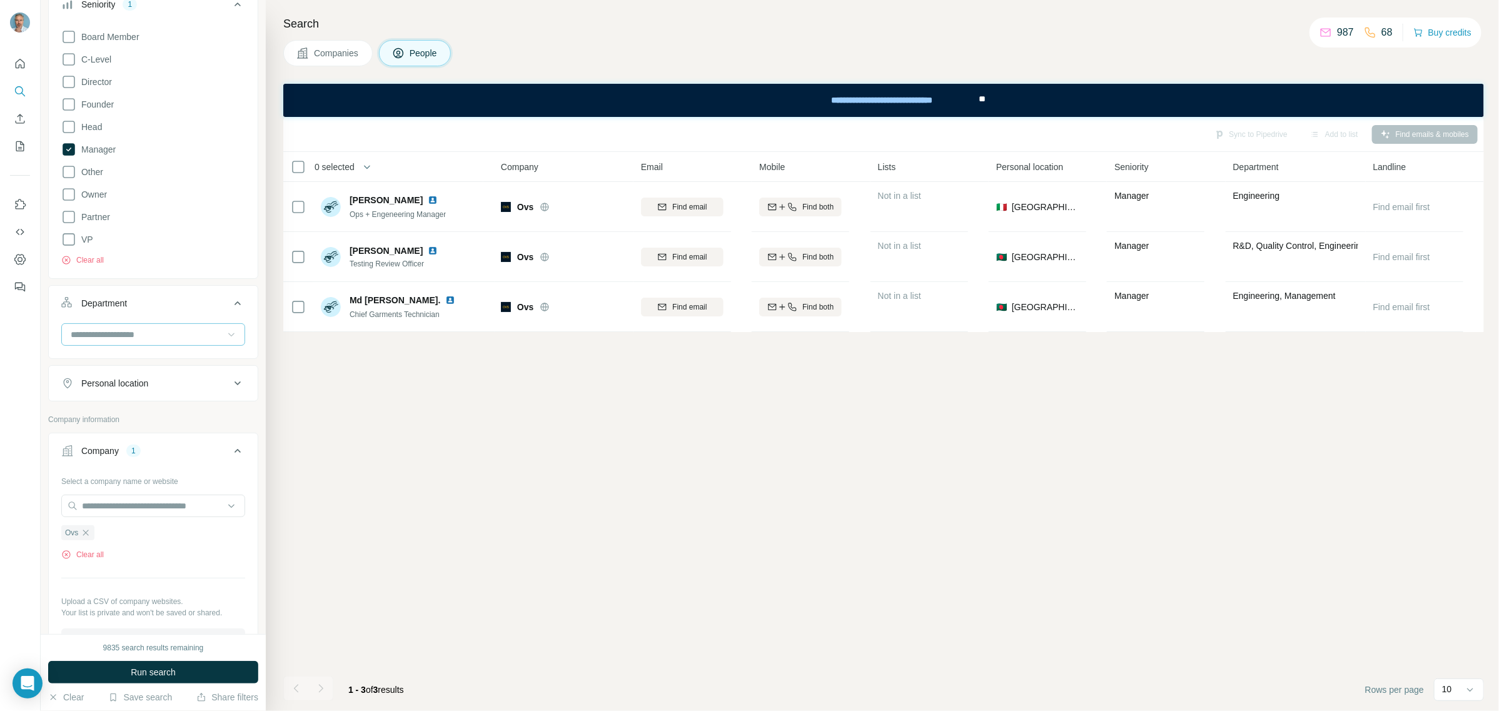
click at [225, 340] on icon at bounding box center [231, 334] width 13 height 13
click at [113, 426] on div "Procurement" at bounding box center [147, 434] width 166 height 23
click at [163, 671] on span "Run search" at bounding box center [153, 672] width 45 height 13
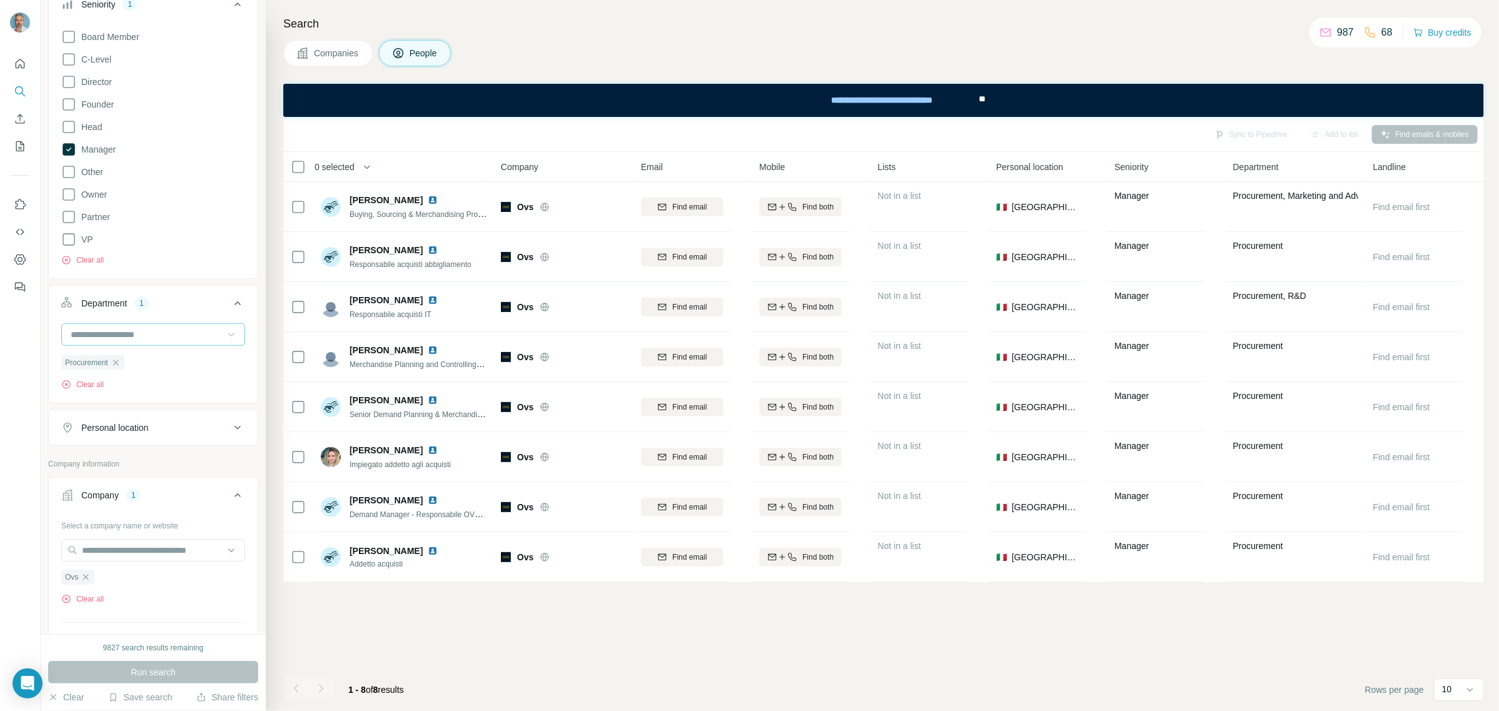
click at [186, 338] on input at bounding box center [146, 335] width 154 height 14
click at [136, 426] on div "Manufacturing" at bounding box center [147, 426] width 151 height 13
click at [195, 666] on button "Run search" at bounding box center [153, 672] width 210 height 23
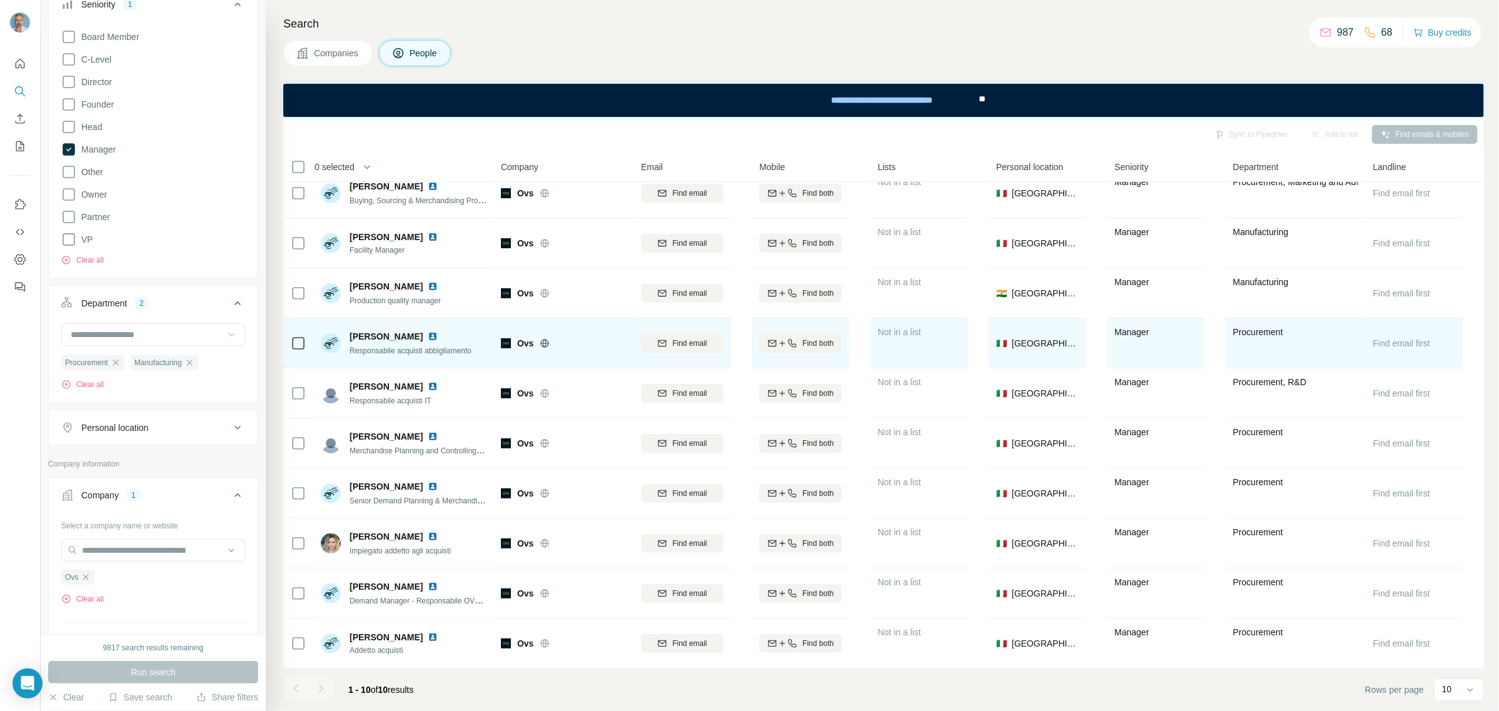
scroll to position [21, 0]
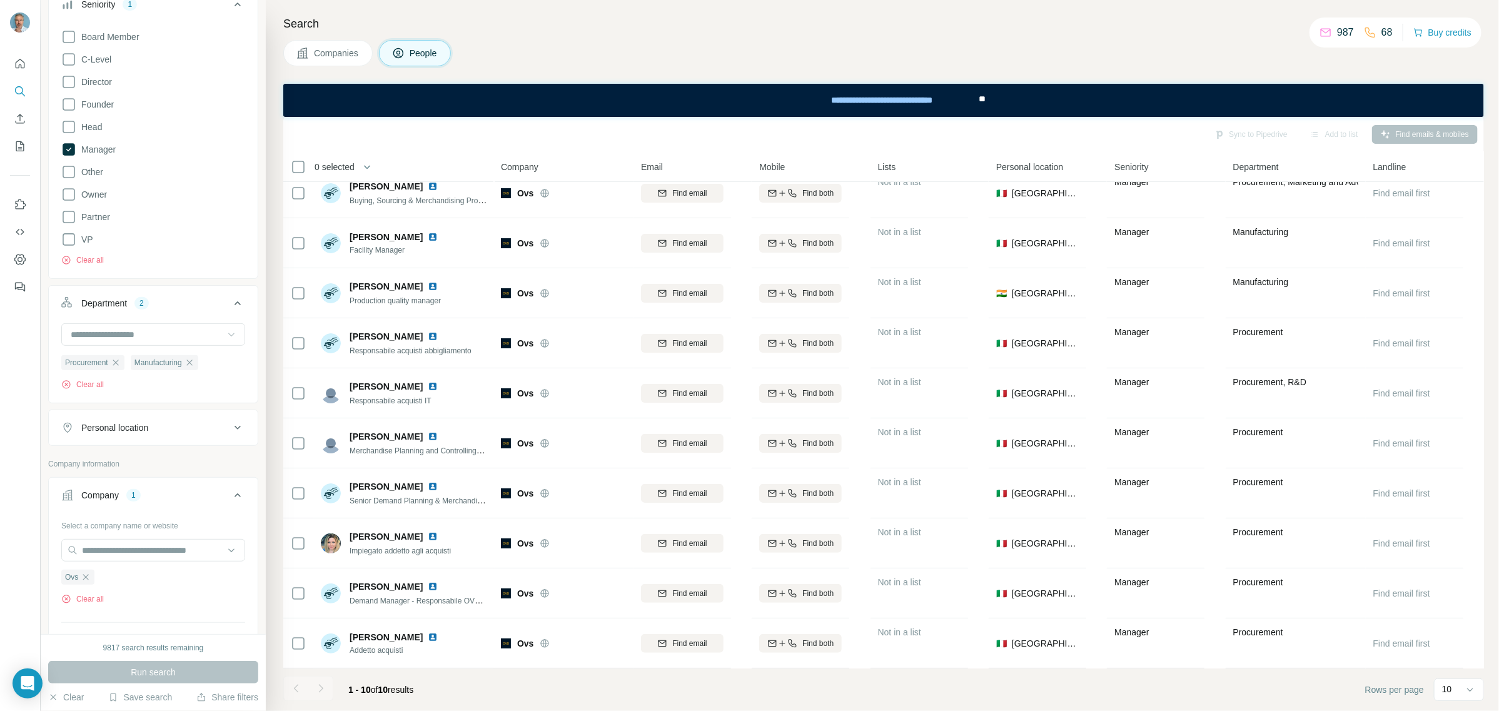
click at [225, 341] on icon at bounding box center [231, 334] width 13 height 13
click at [138, 405] on div "Management" at bounding box center [147, 403] width 151 height 13
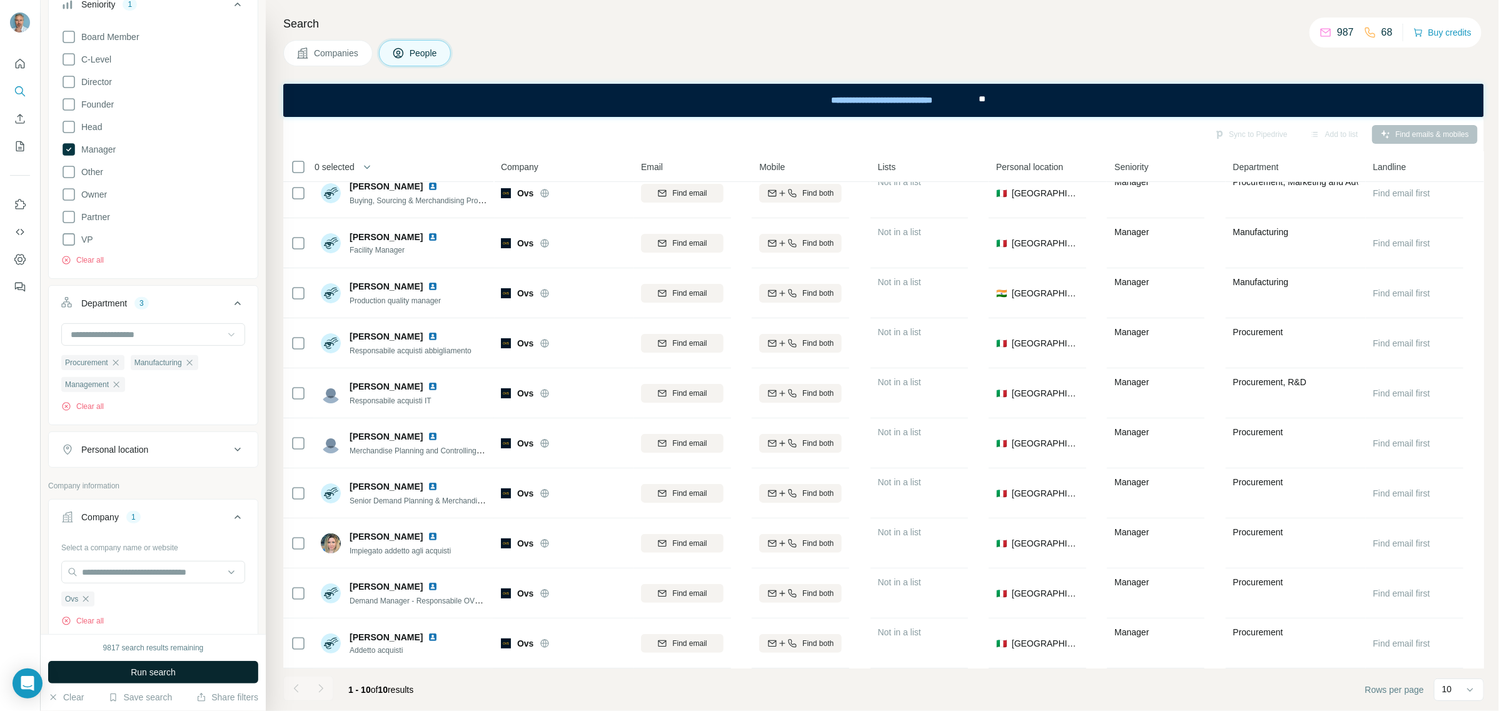
click at [142, 667] on span "Run search" at bounding box center [153, 672] width 45 height 13
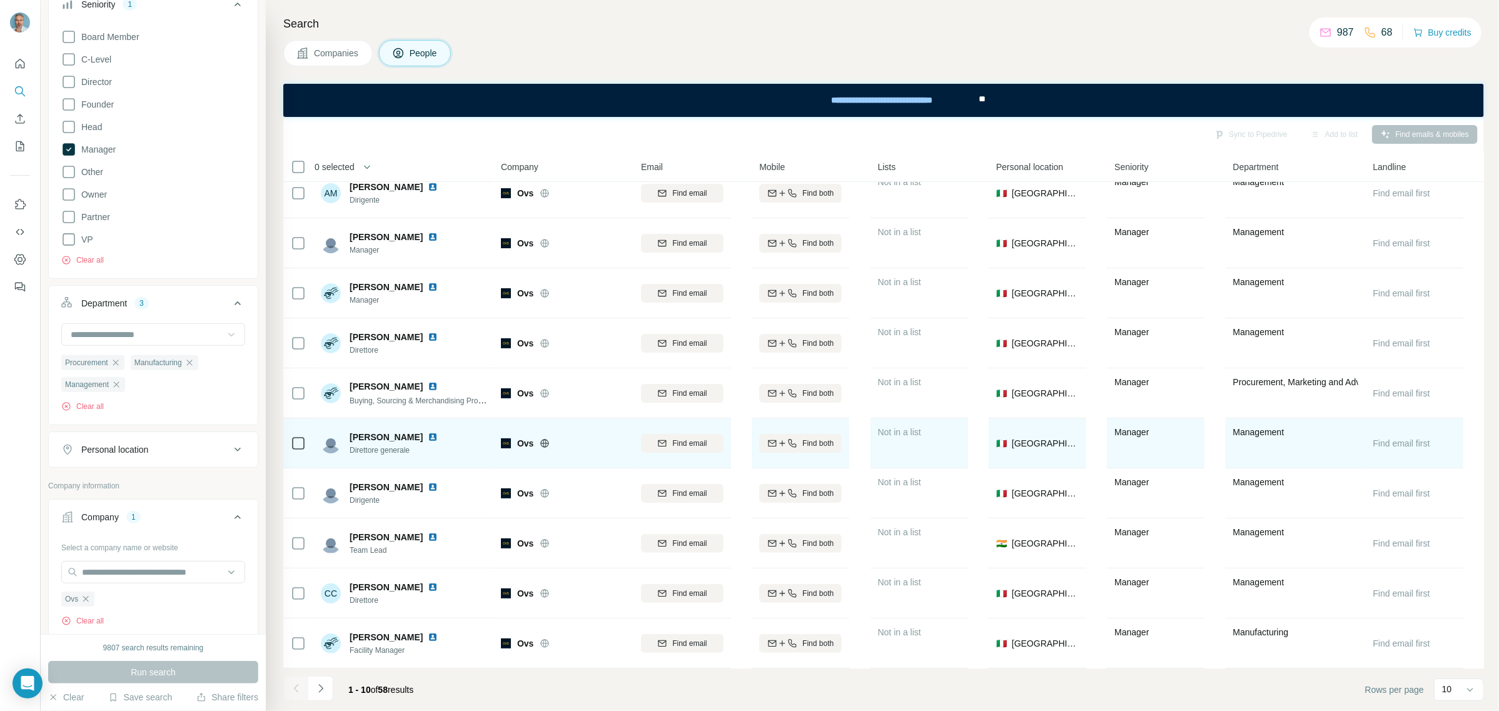
scroll to position [21, 0]
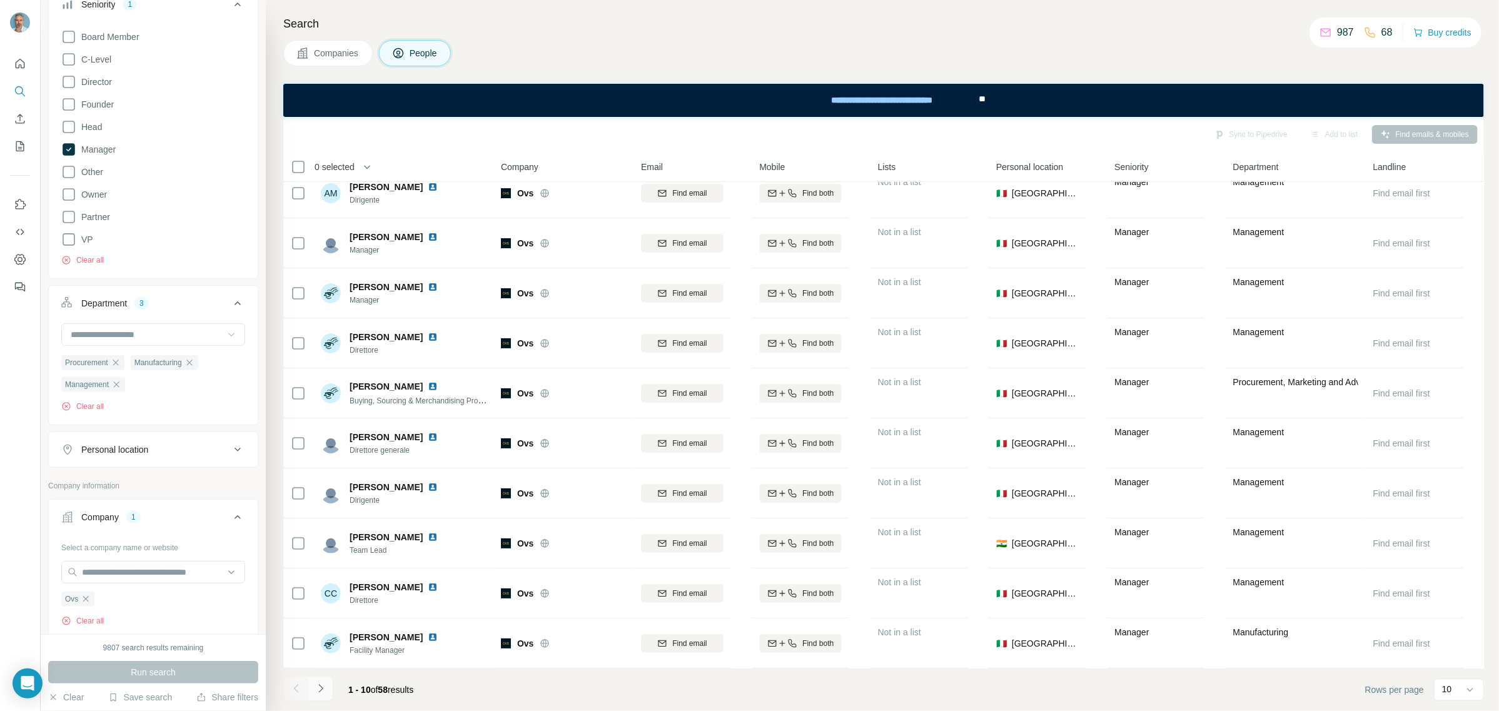
click at [325, 690] on icon "Navigate to next page" at bounding box center [321, 688] width 13 height 13
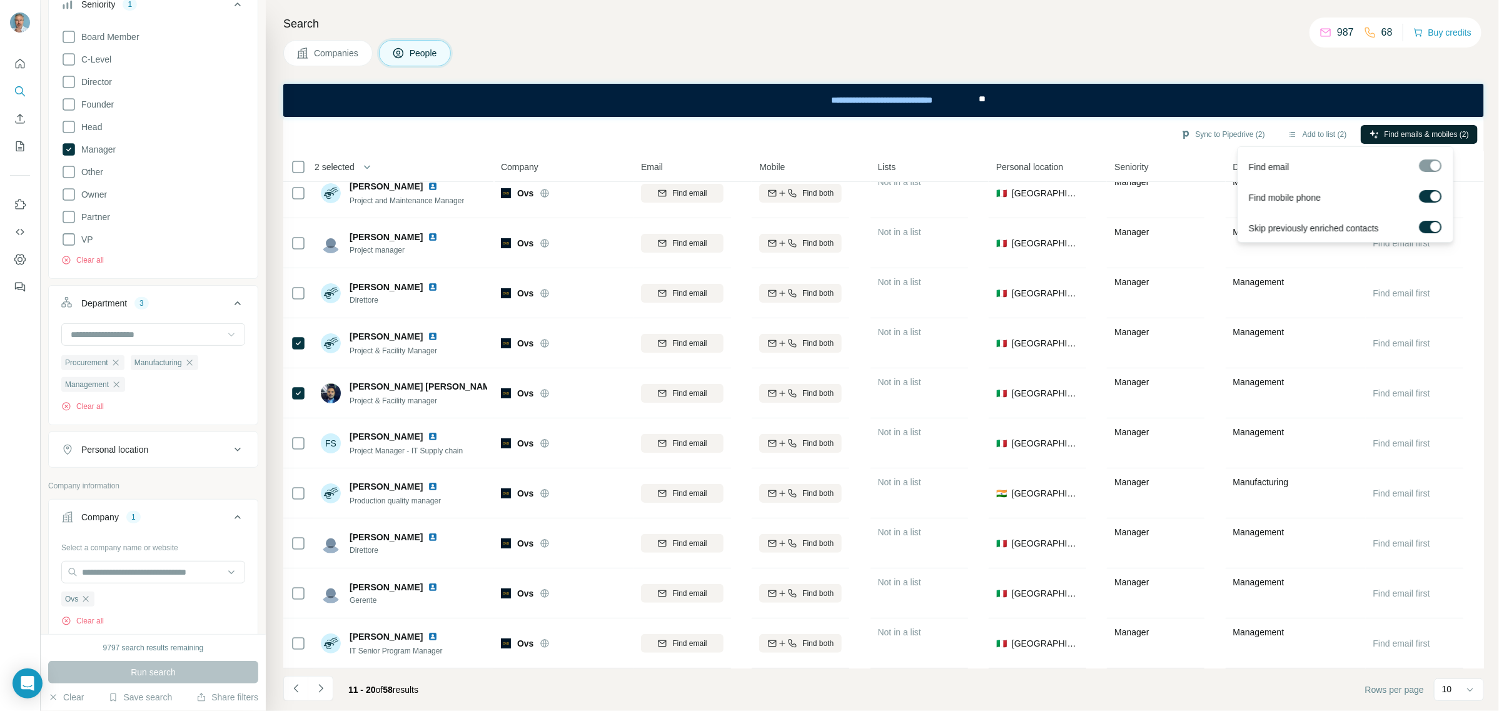
click at [1418, 130] on span "Find emails & mobiles (2)" at bounding box center [1426, 134] width 84 height 11
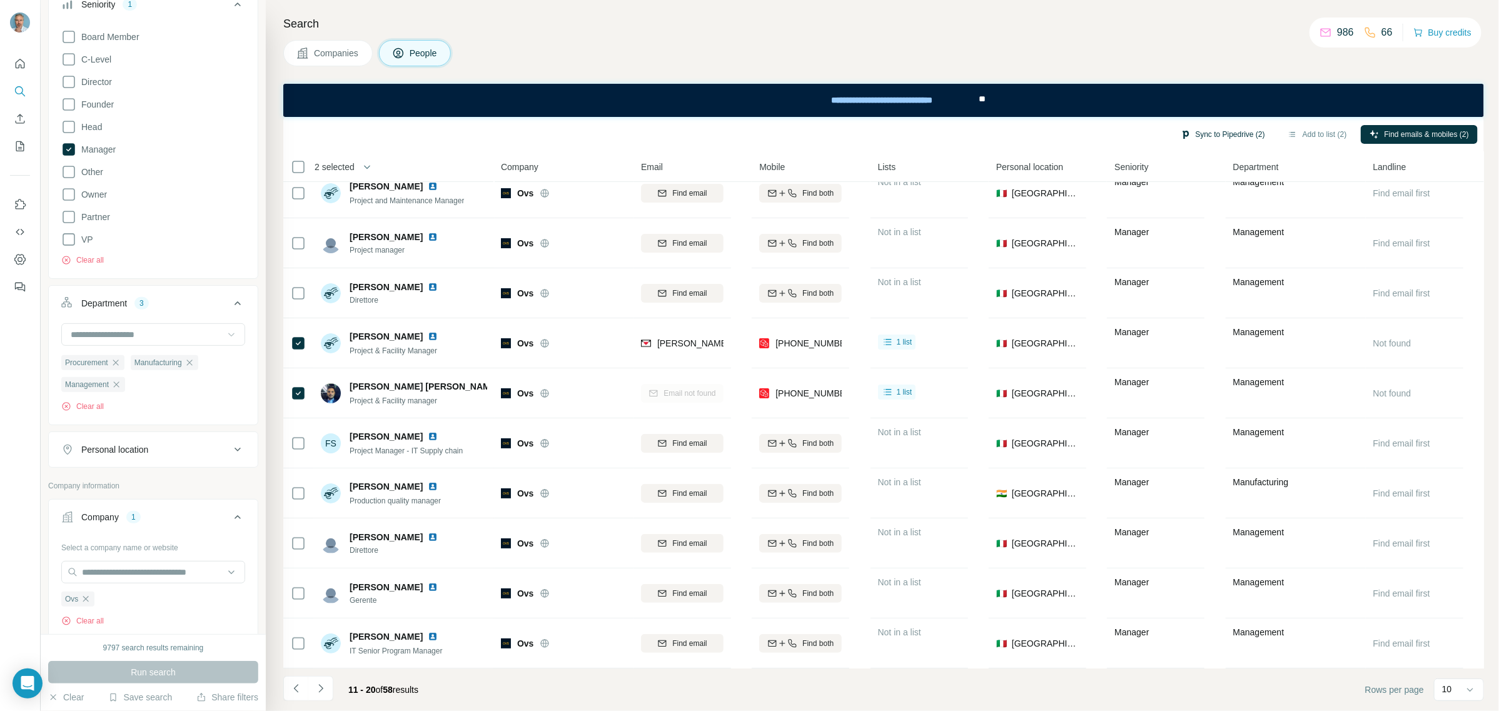
click at [1219, 133] on button "Sync to Pipedrive (2)" at bounding box center [1223, 134] width 102 height 19
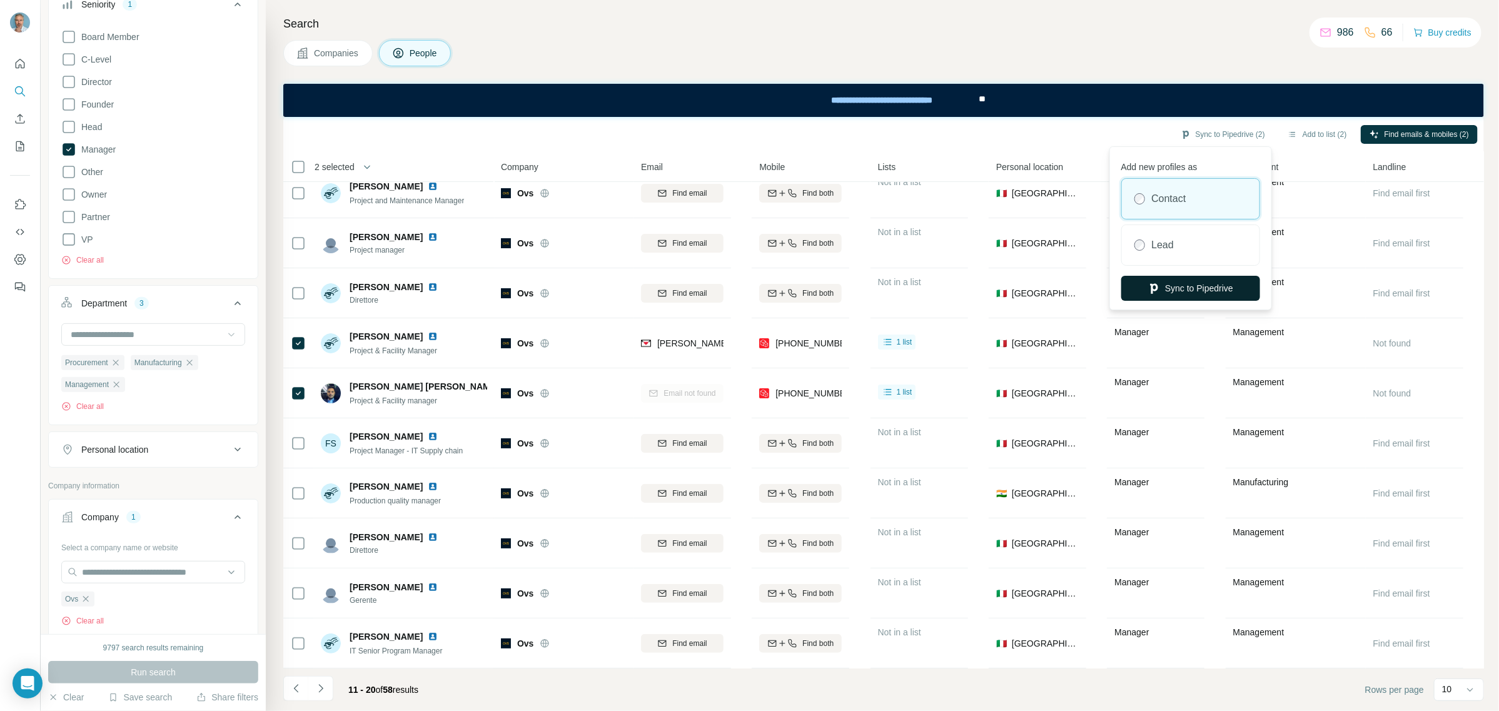
click at [1180, 293] on button "Sync to Pipedrive" at bounding box center [1190, 288] width 139 height 25
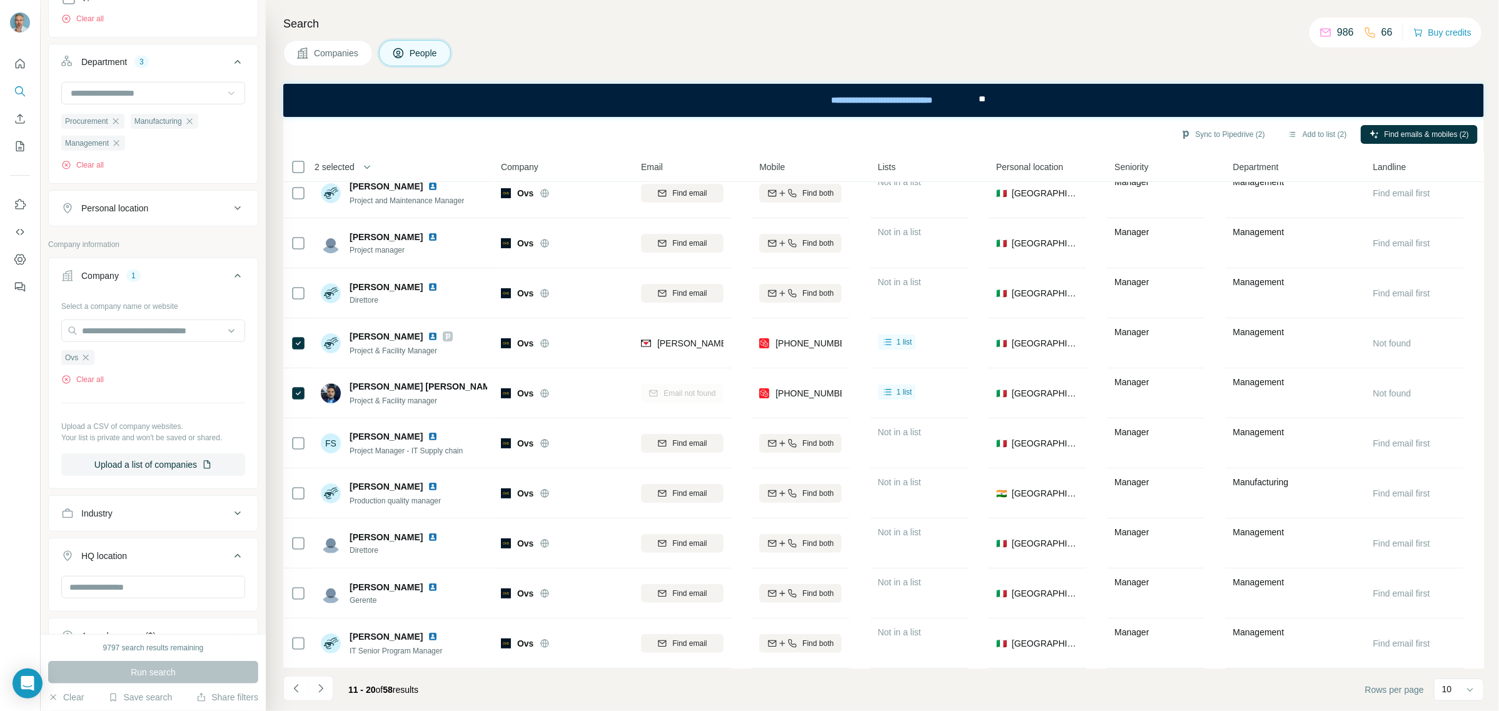
scroll to position [703, 0]
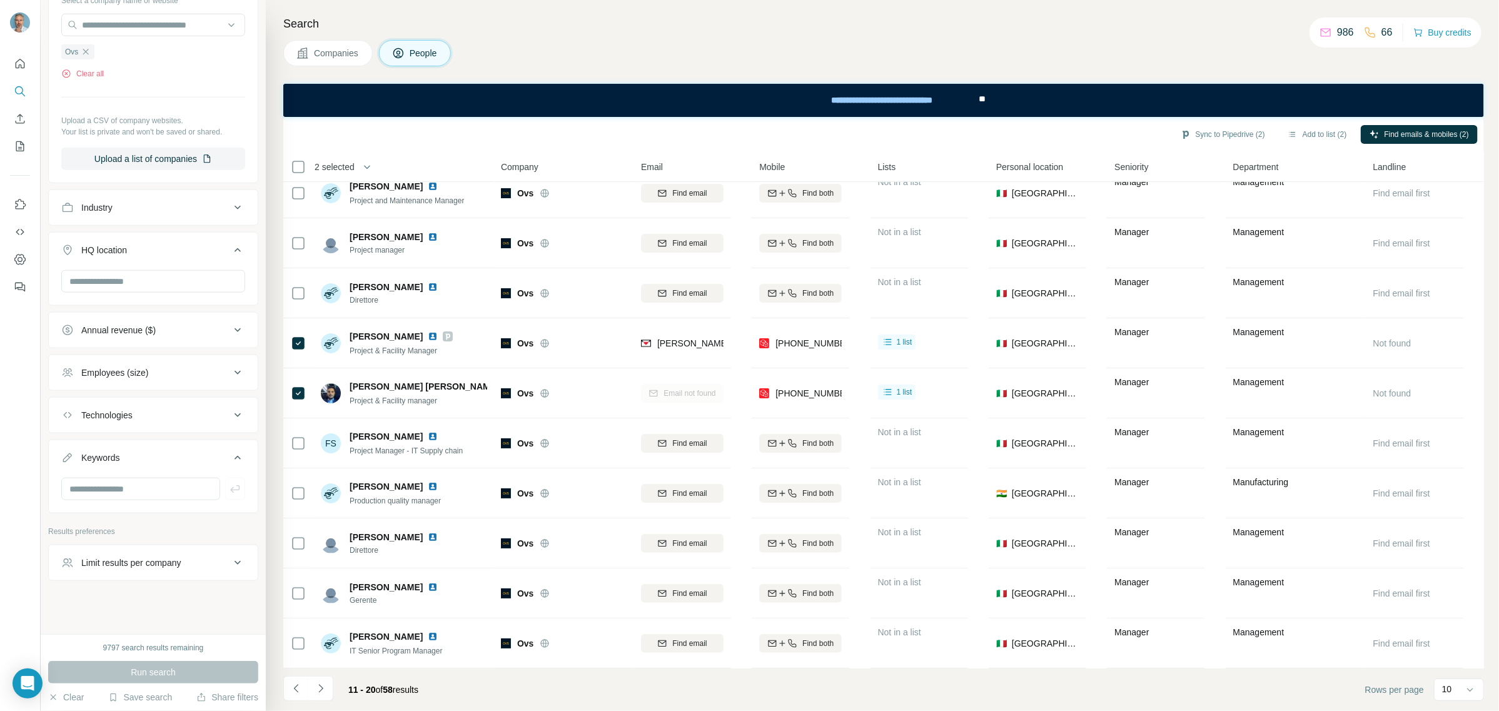
click at [318, 51] on span "Companies" at bounding box center [337, 53] width 46 height 13
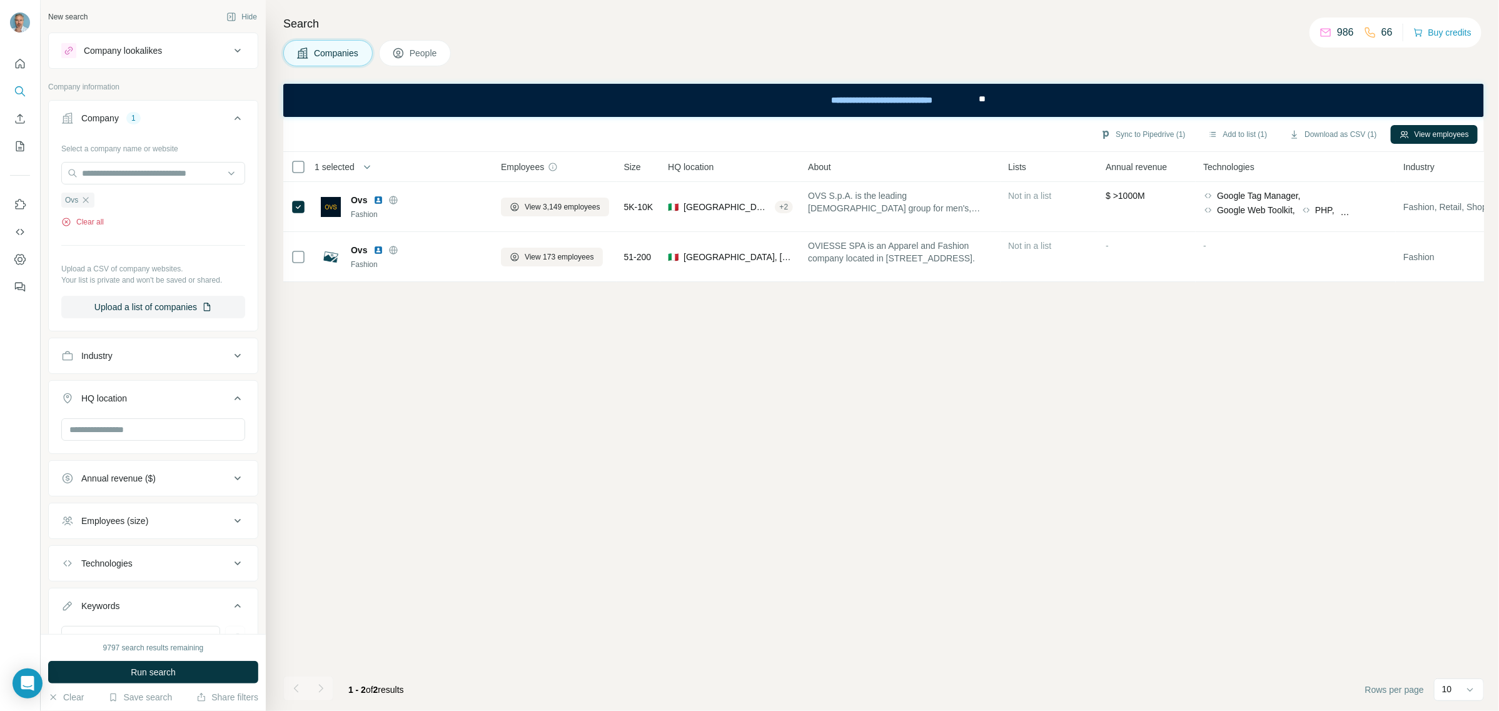
click at [69, 221] on icon "button" at bounding box center [66, 222] width 10 height 10
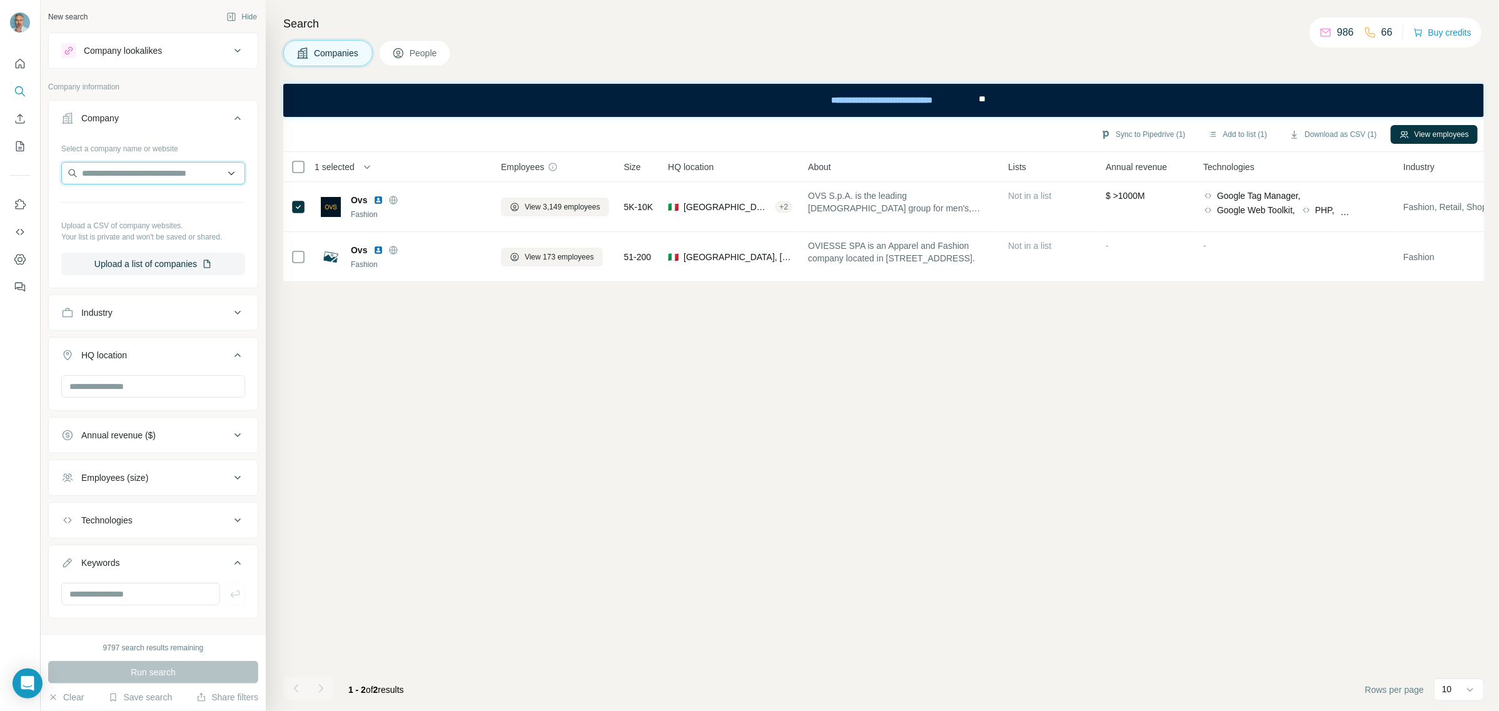
click at [125, 178] on input "text" at bounding box center [153, 173] width 184 height 23
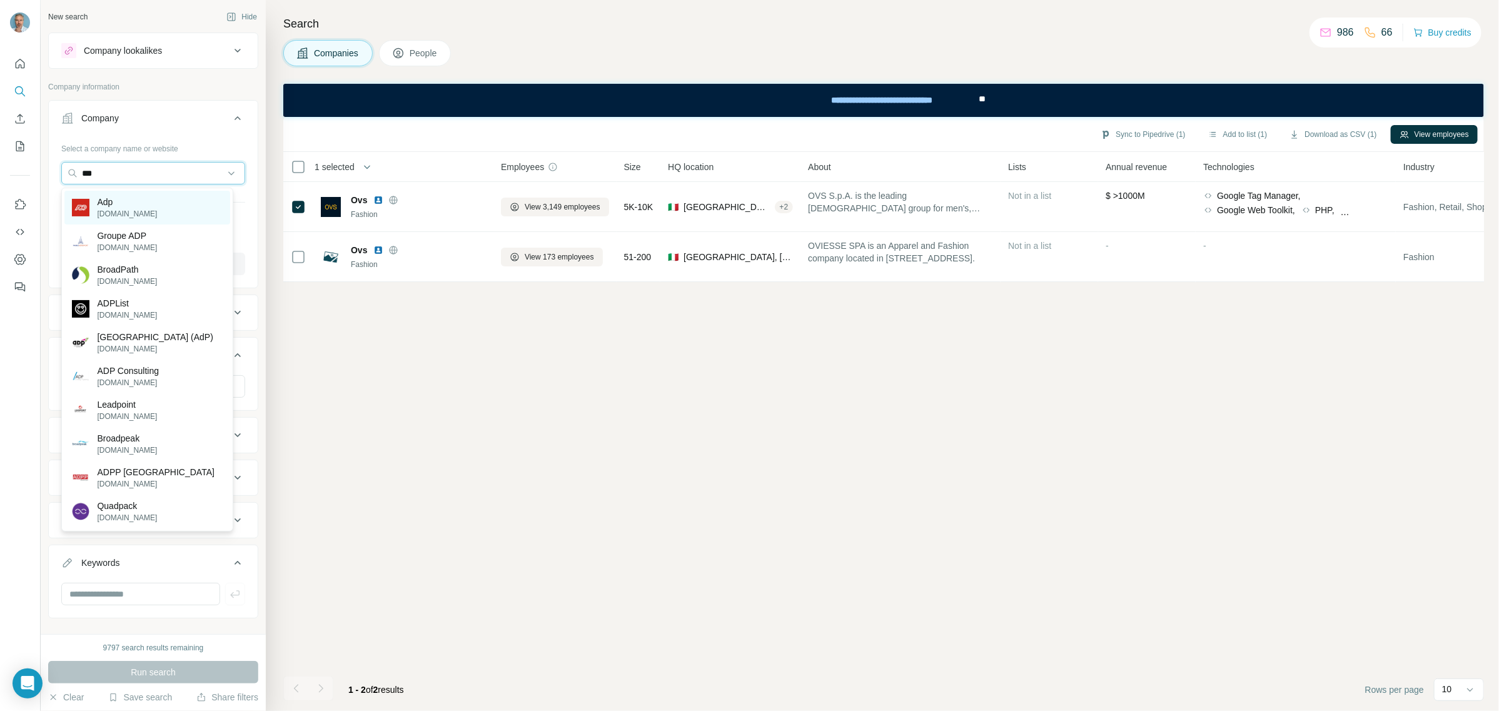
type input "***"
click at [111, 204] on p "Adp" at bounding box center [127, 202] width 60 height 13
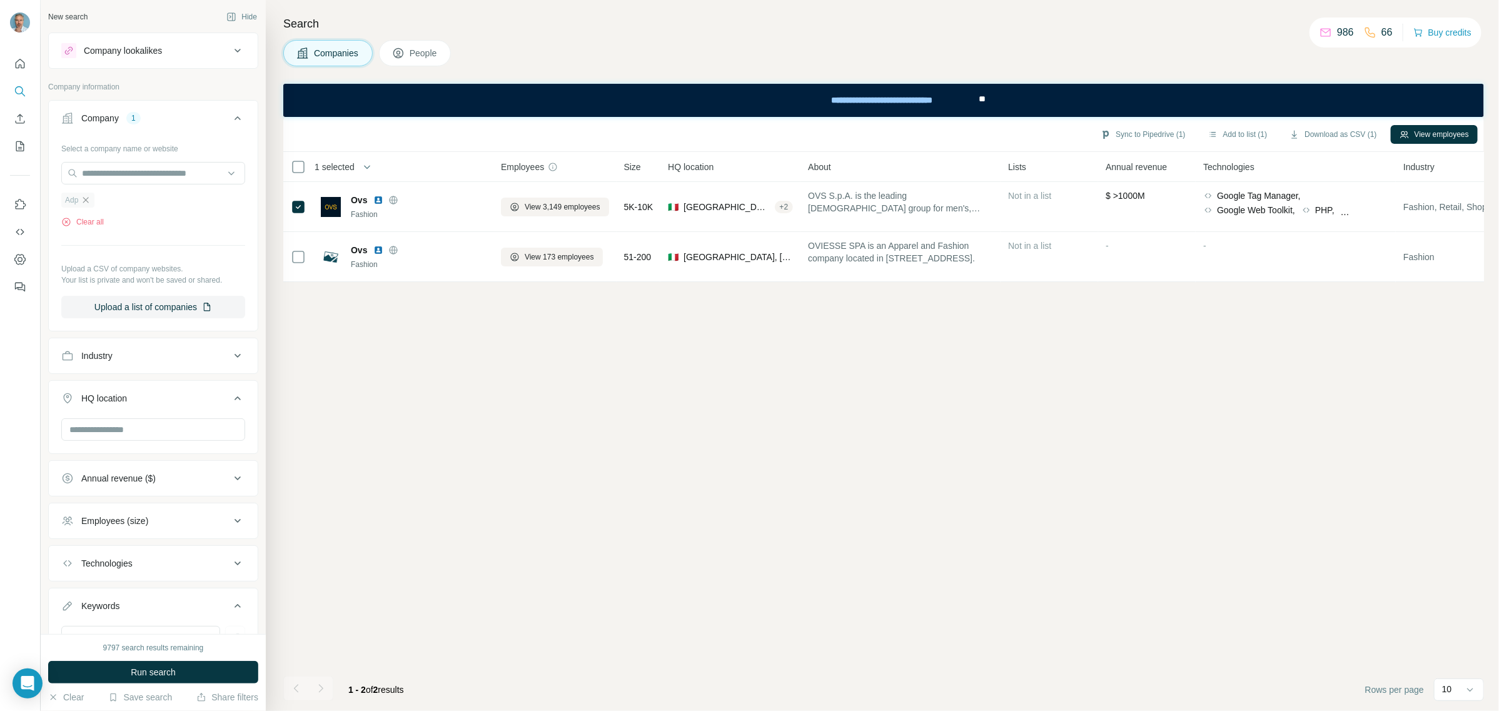
click at [84, 202] on icon "button" at bounding box center [86, 200] width 10 height 10
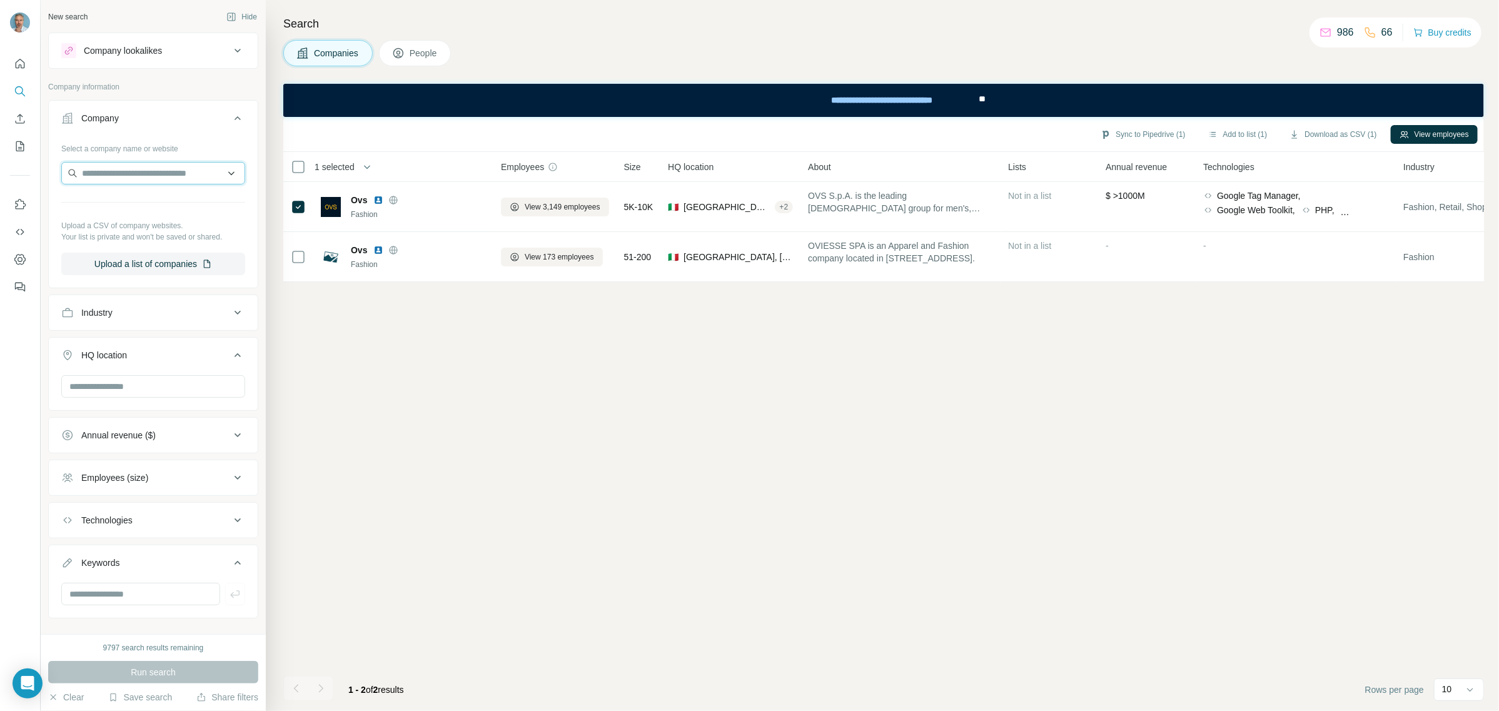
click at [103, 179] on input "text" at bounding box center [153, 173] width 184 height 23
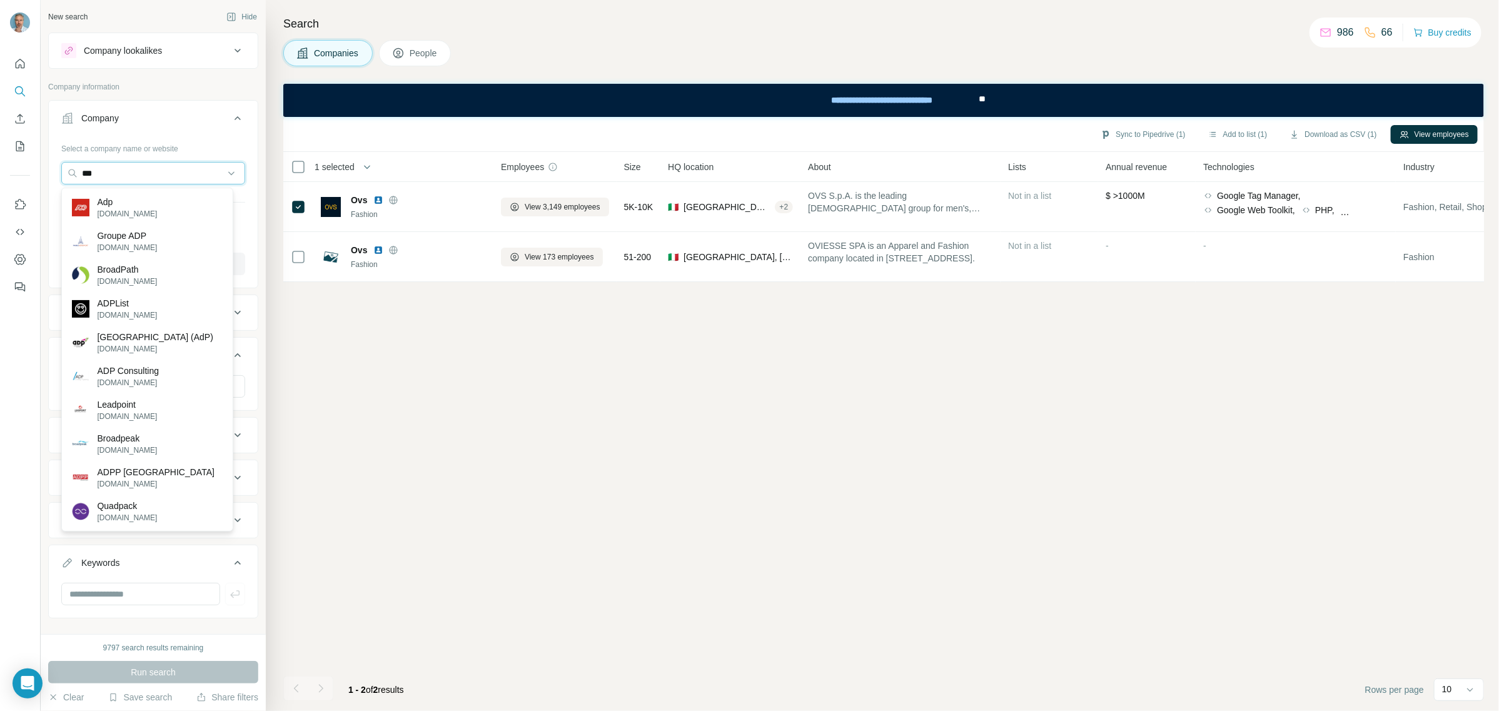
type input "***"
